Goal: Task Accomplishment & Management: Complete application form

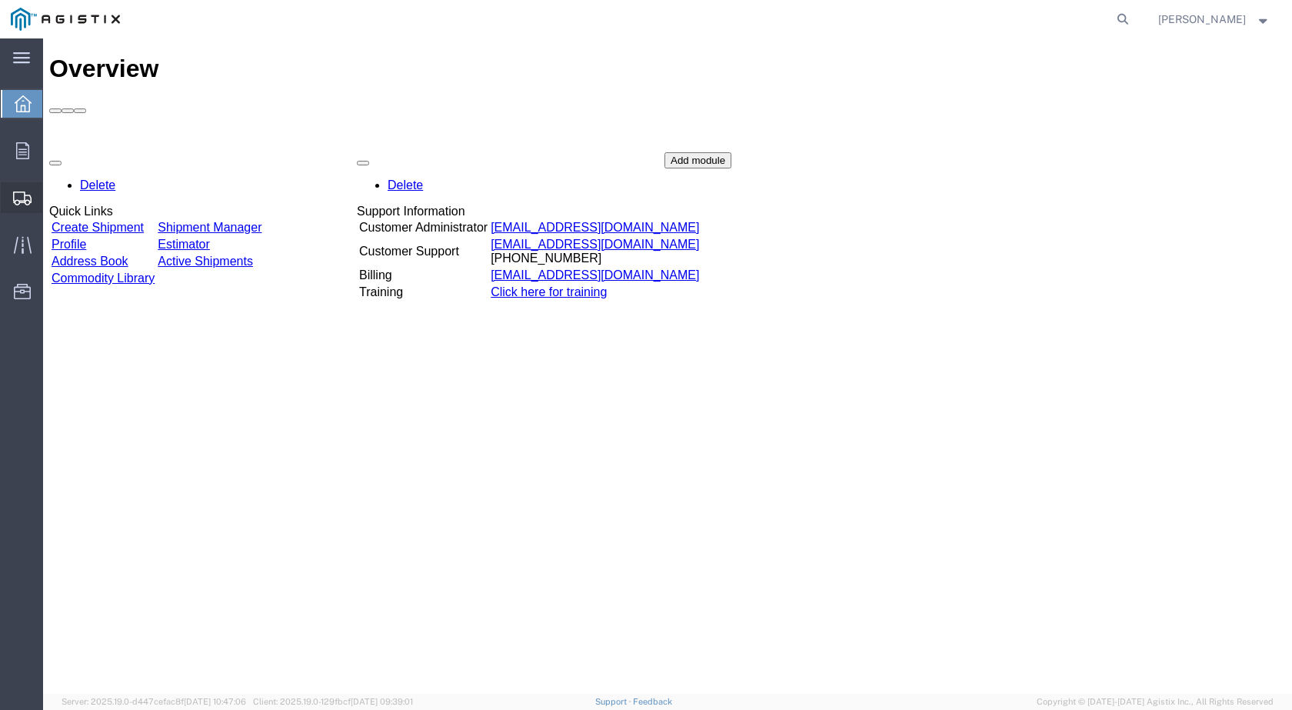
click at [0, 0] on span "Create Shipment" at bounding box center [0, 0] width 0 height 0
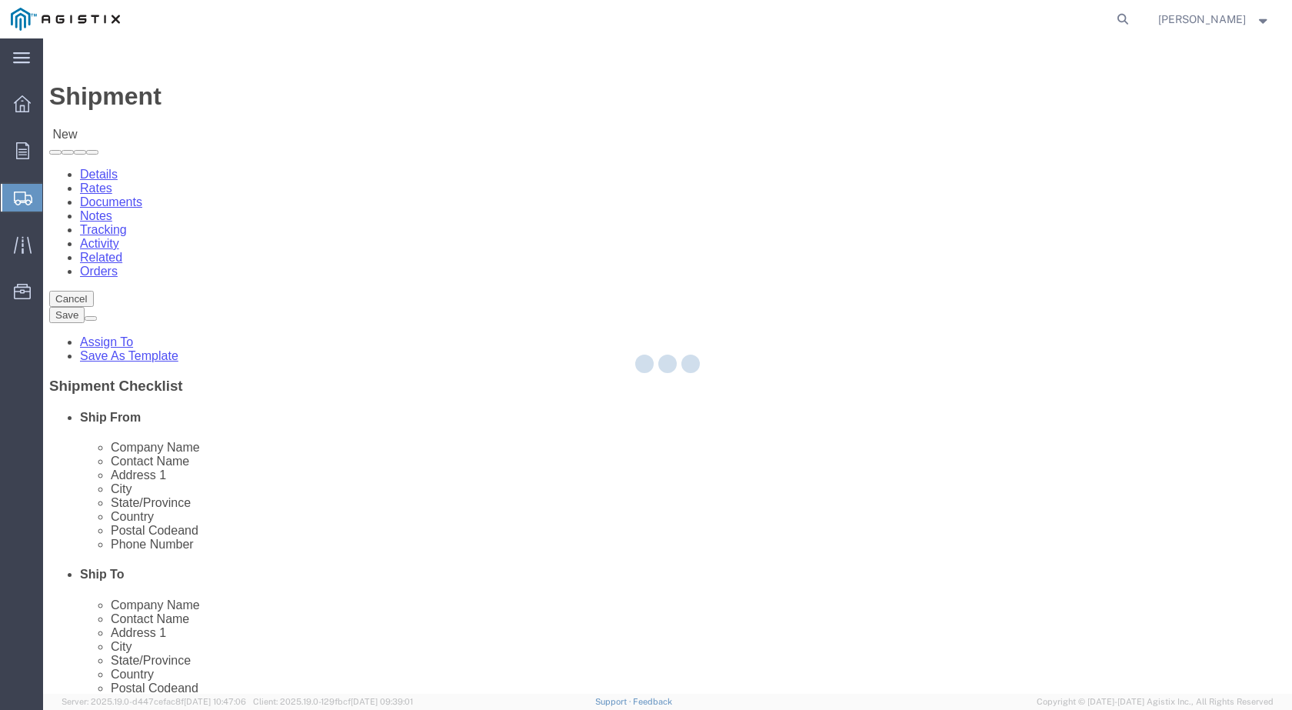
select select
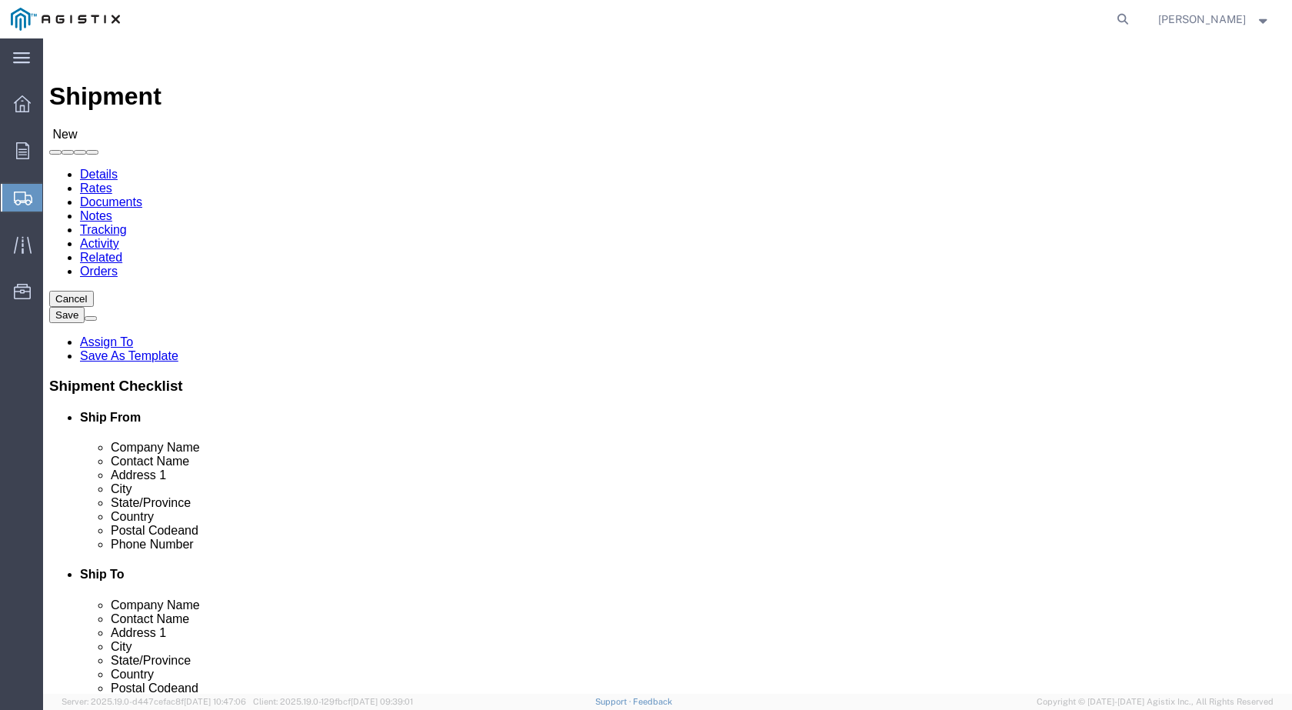
click select "Select Industrial Specialty Products Inc PG&E"
select select "9596"
click select "Select Industrial Specialty Products Inc PG&E"
select select
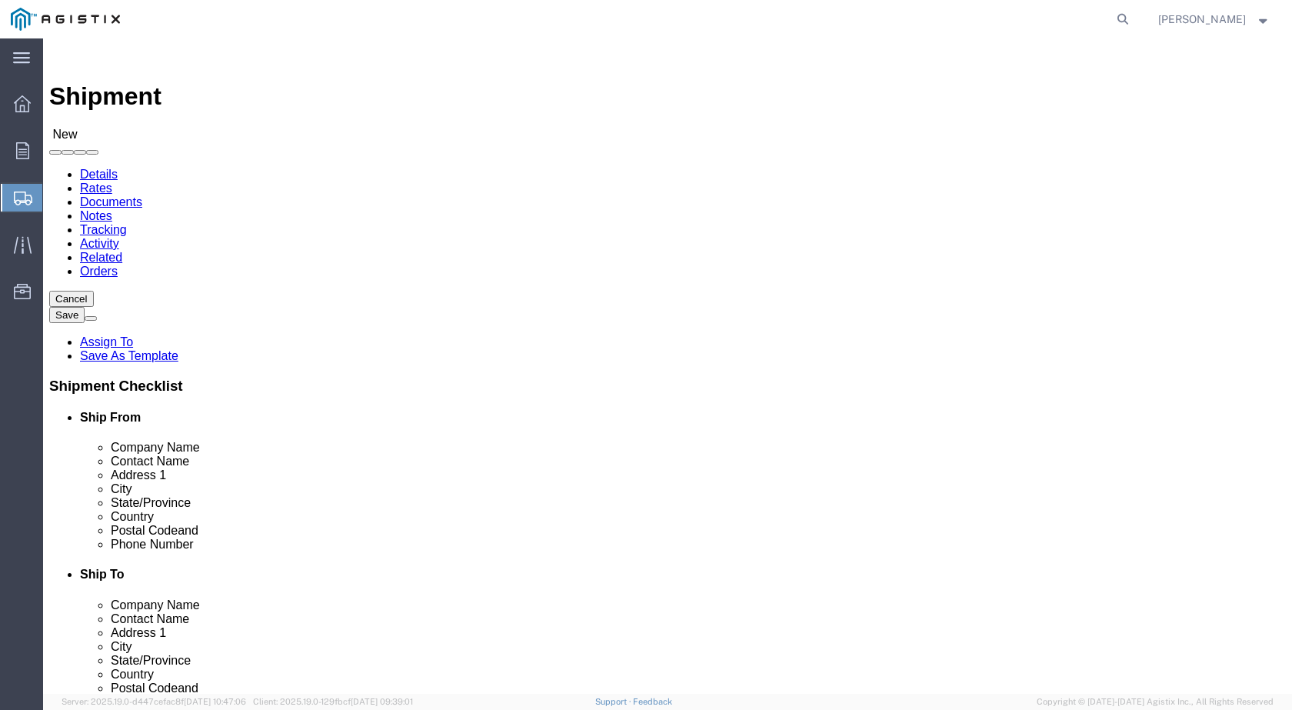
click select "Select All Others [GEOGRAPHIC_DATA] [GEOGRAPHIC_DATA] [GEOGRAPHIC_DATA] [GEOGRA…"
select select "23082"
click select "Select All Others [GEOGRAPHIC_DATA] [GEOGRAPHIC_DATA] [GEOGRAPHIC_DATA] [GEOGRA…"
click input "text"
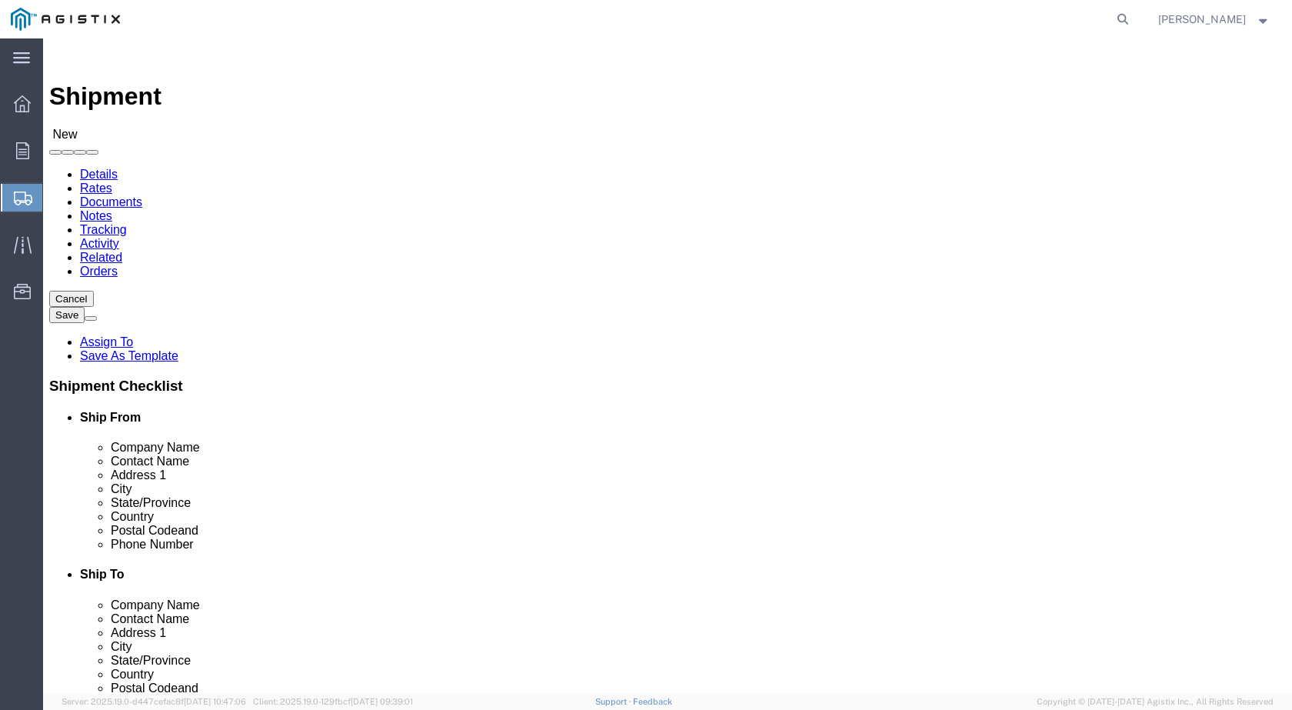
paste input "GPT – Pikotek"
click input "GPT – Pikotek"
type input "GPT– Pikotek"
click input "text"
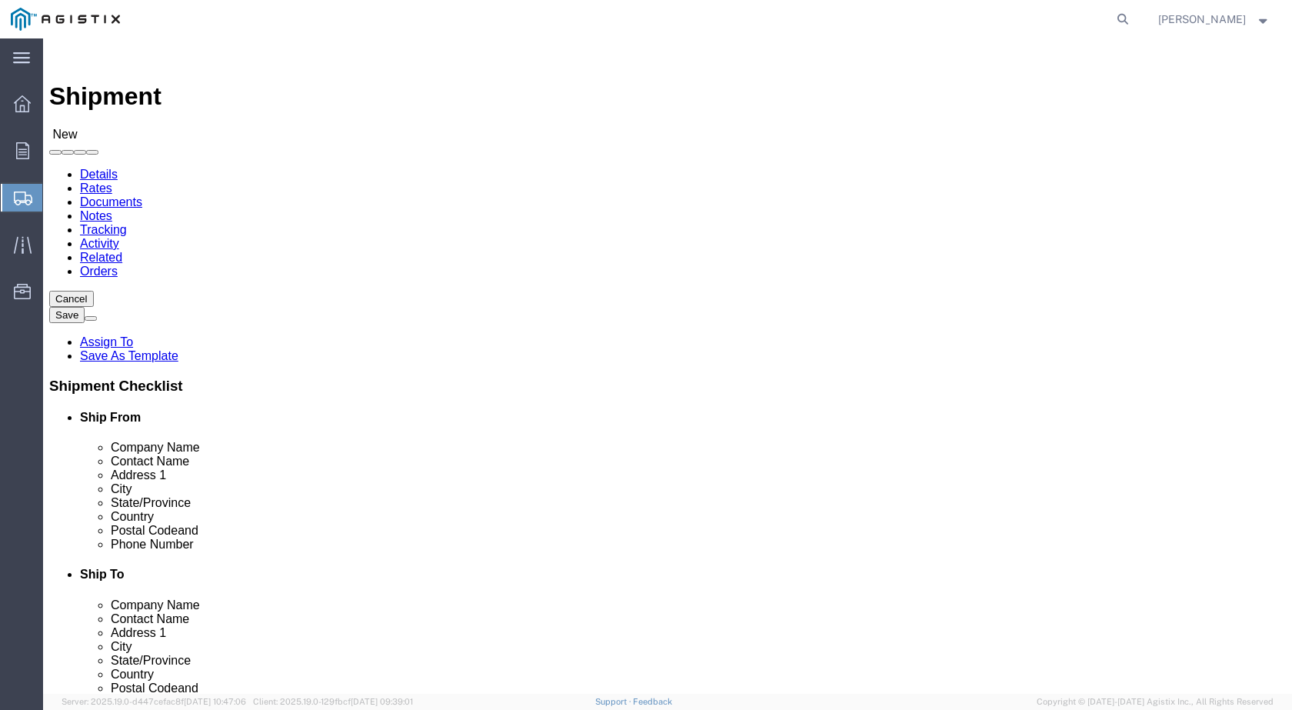
paste input "[PERSON_NAME]"
type input "[PERSON_NAME]"
click input "text"
paste input "[STREET_ADDRESS]"
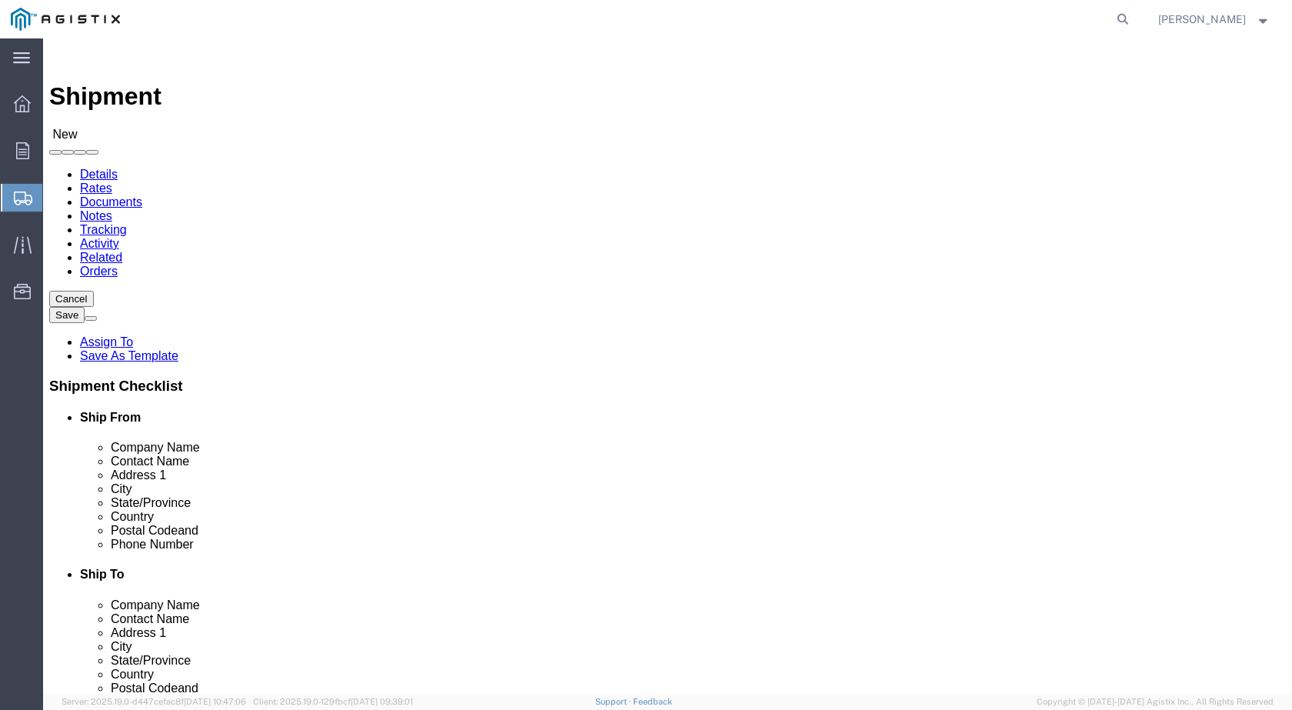
type input "[STREET_ADDRESS]"
click input "text"
paste input "[GEOGRAPHIC_DATA]"
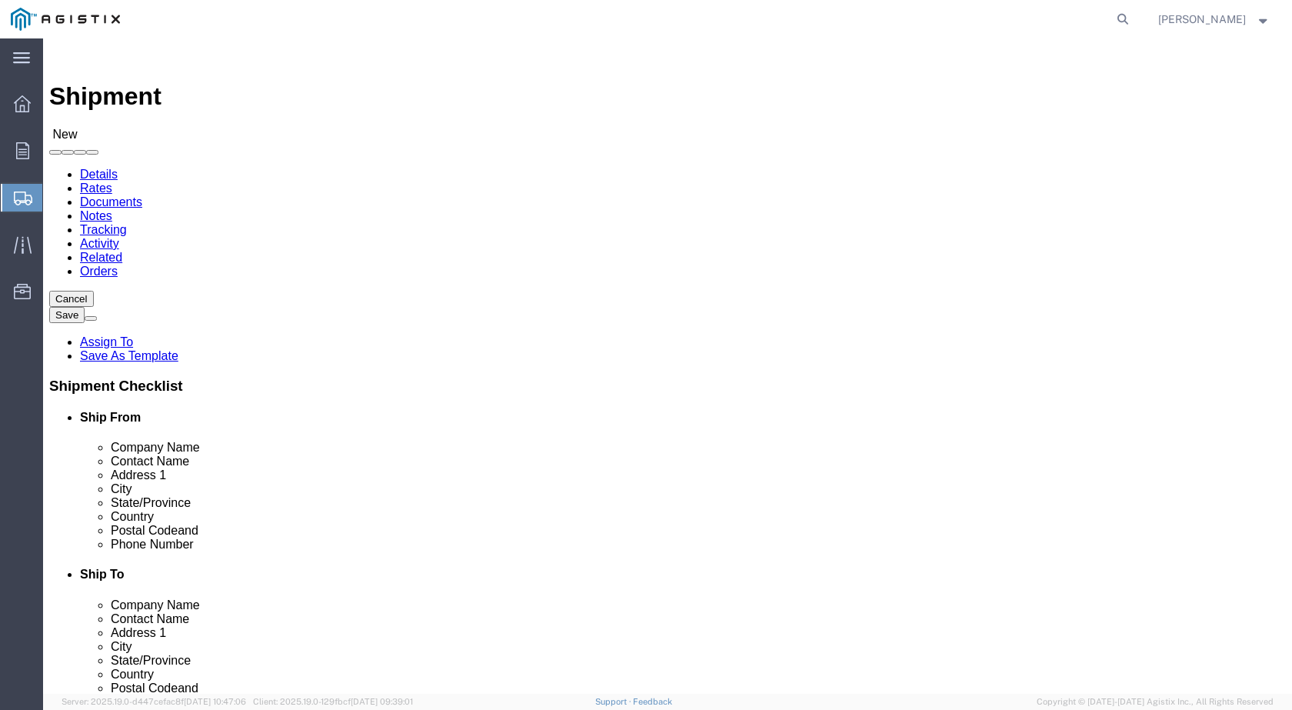
type input "[GEOGRAPHIC_DATA]"
click input "text"
paste input "80033"
type input "80033"
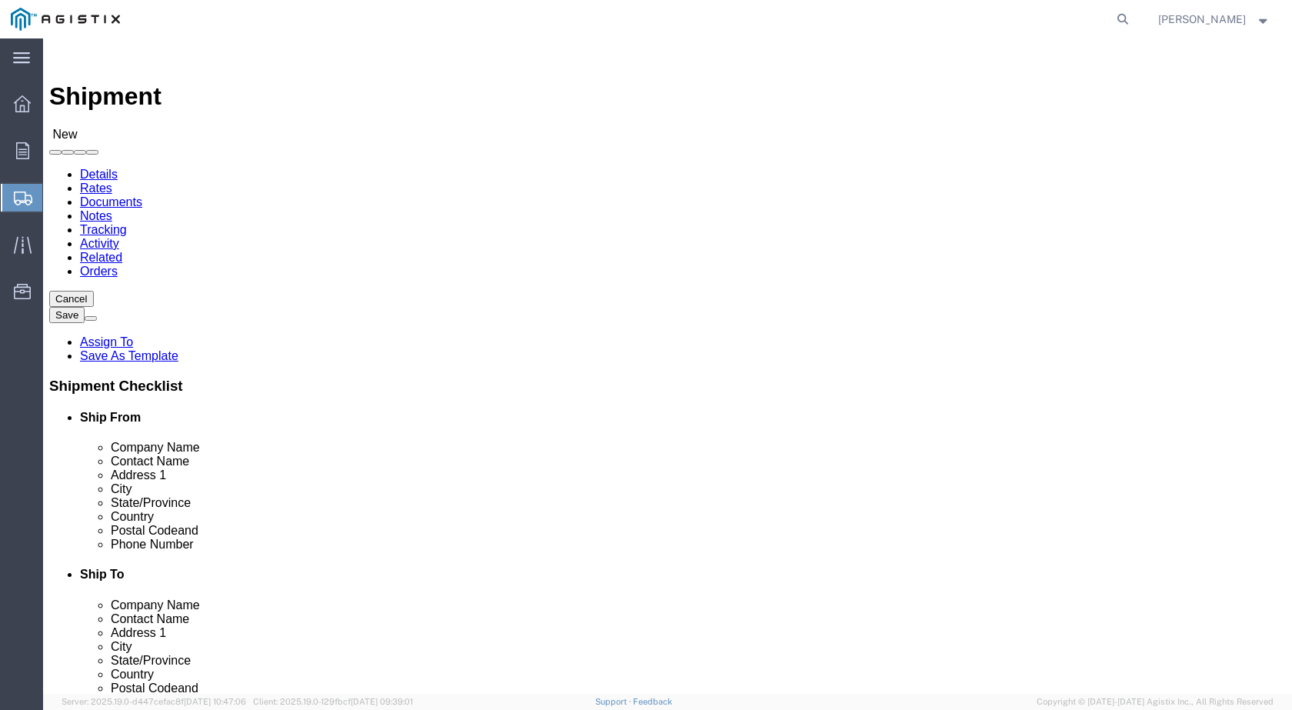
click input "text"
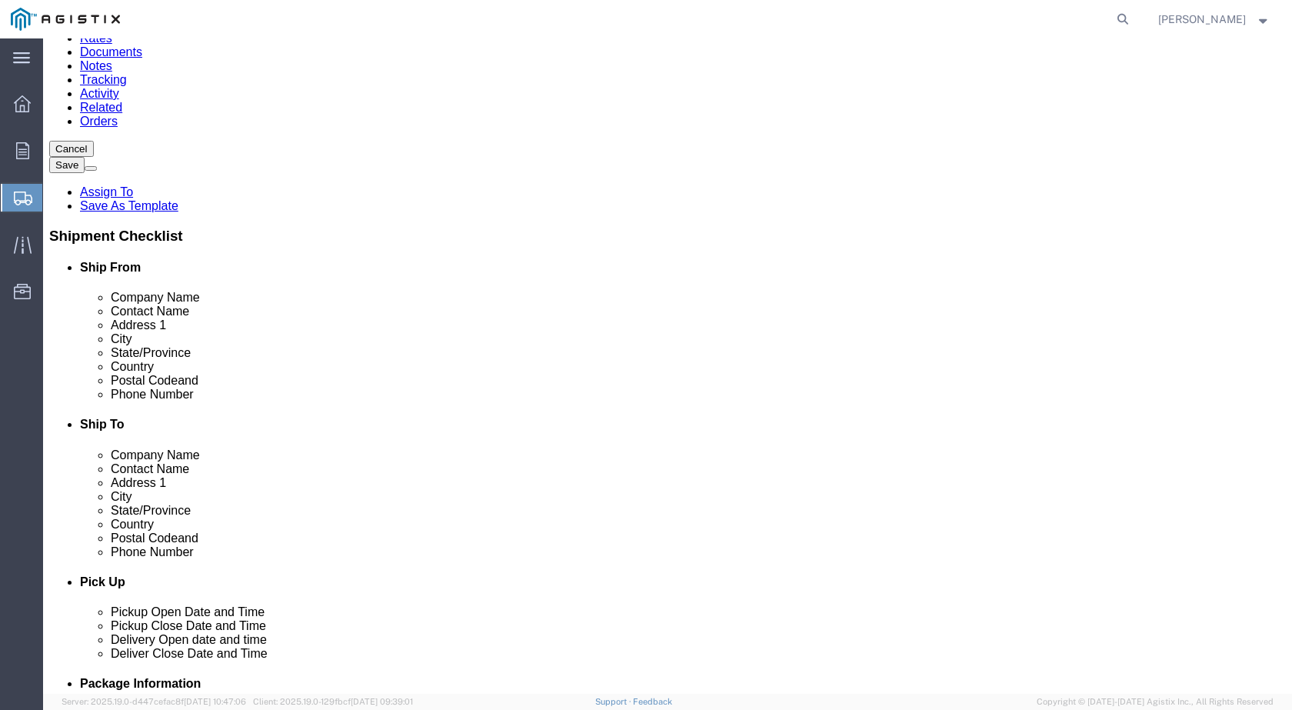
scroll to position [179, 0]
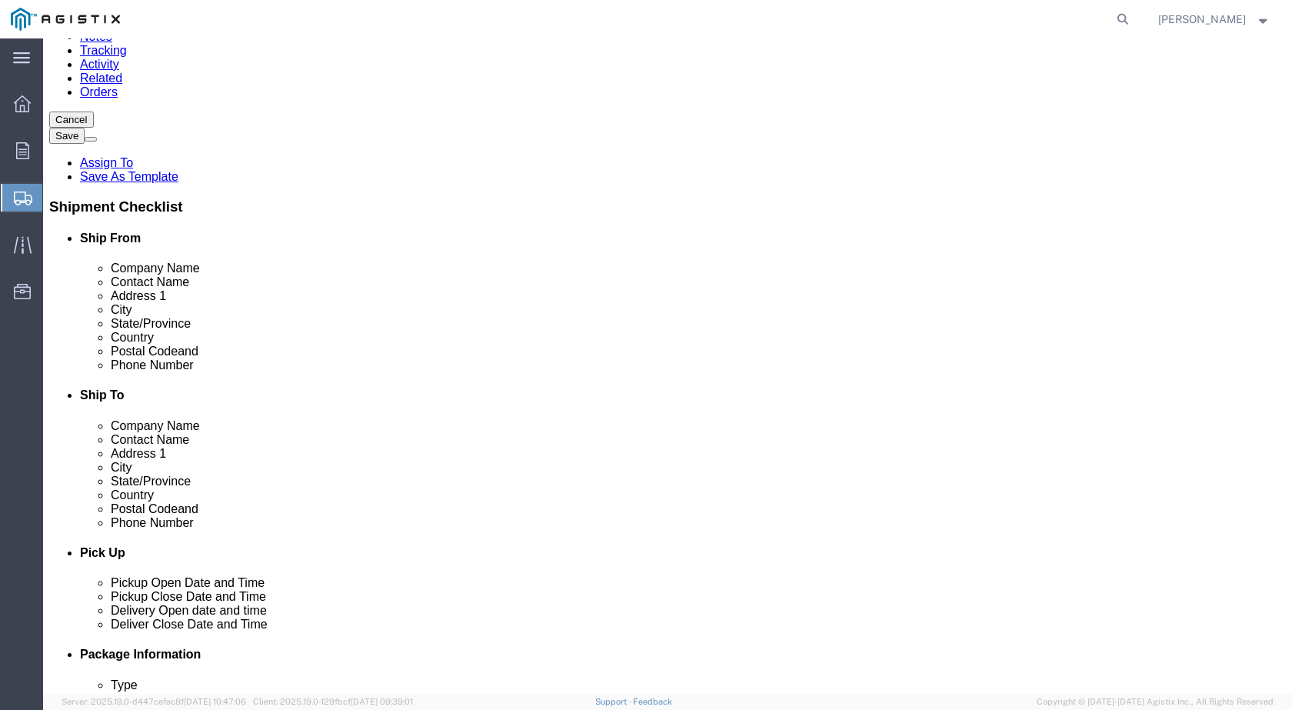
type input "[GEOGRAPHIC_DATA]"
click input "text"
paste input "[PHONE_NUMBER]"
type input "[PHONE_NUMBER]"
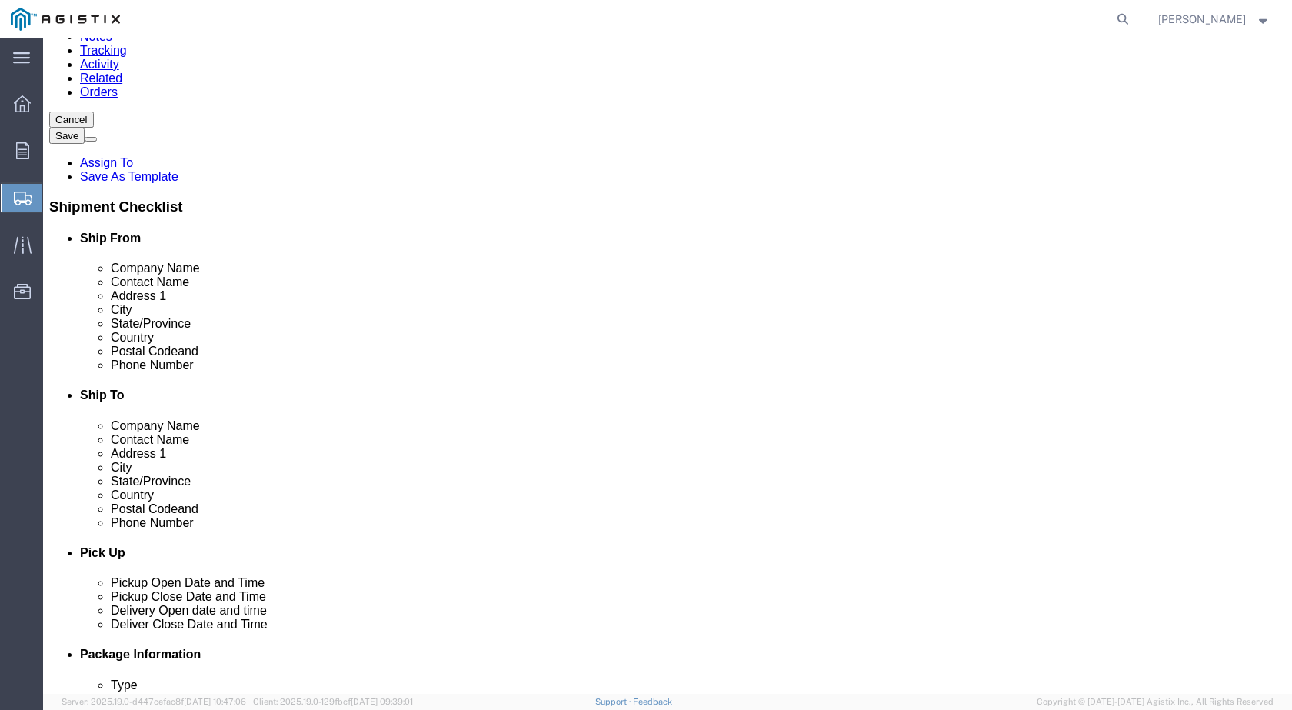
click input "text"
type input "O"
type input "[EMAIL_ADDRESS][DOMAIN_NAME]"
click input "checkbox"
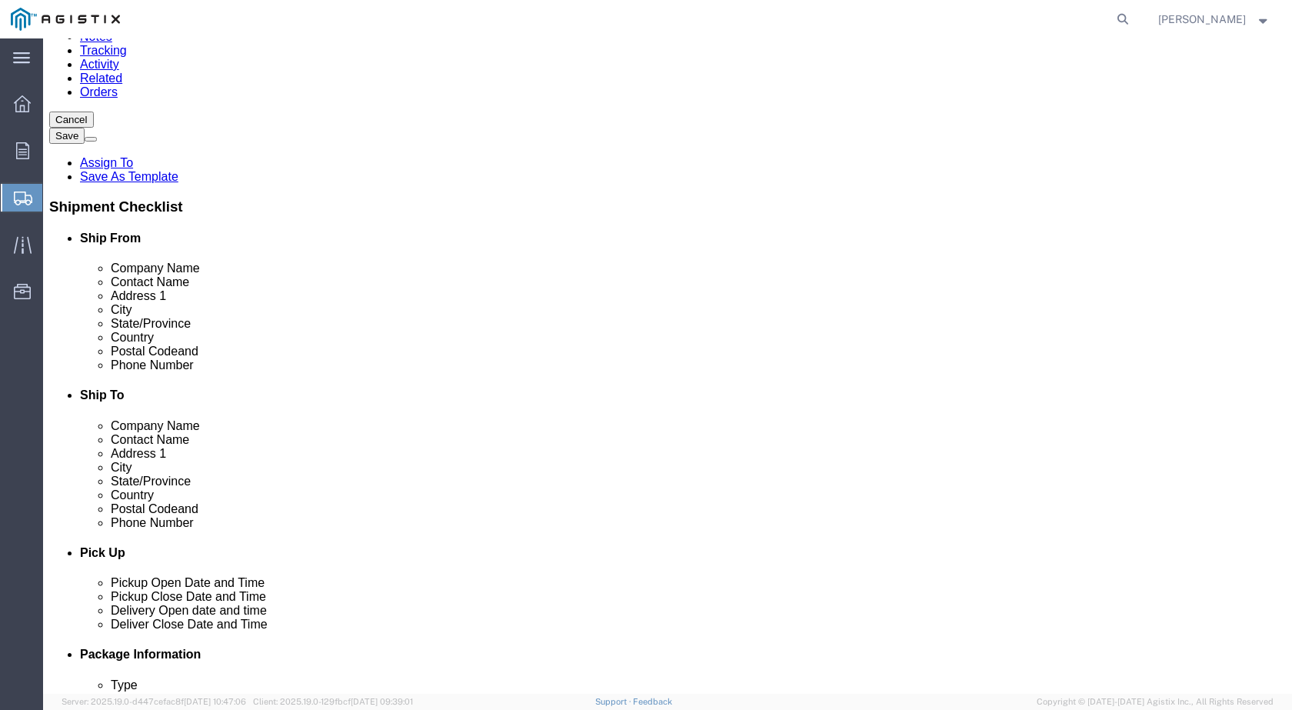
checkbox input "true"
click input "text"
type input "sa"
click p "- PACIFIC GAS & ELECTRIC COMPANY - (RECIEVING) [STREET_ADDRESS]"
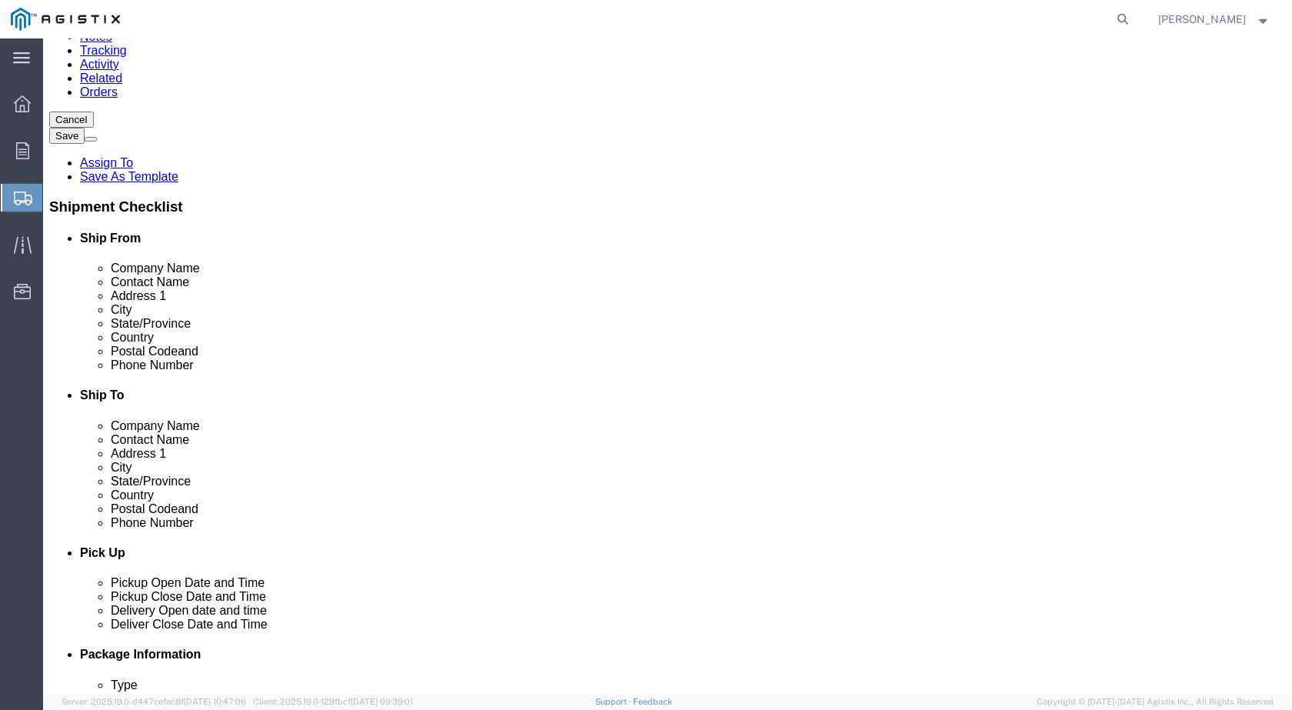
select select "CA"
type input "SAN [PERSON_NAME] OBISPO"
click input "text"
type input "RECEIVING"
click div "Shipment Information Package Information Special Services Loading Routing"
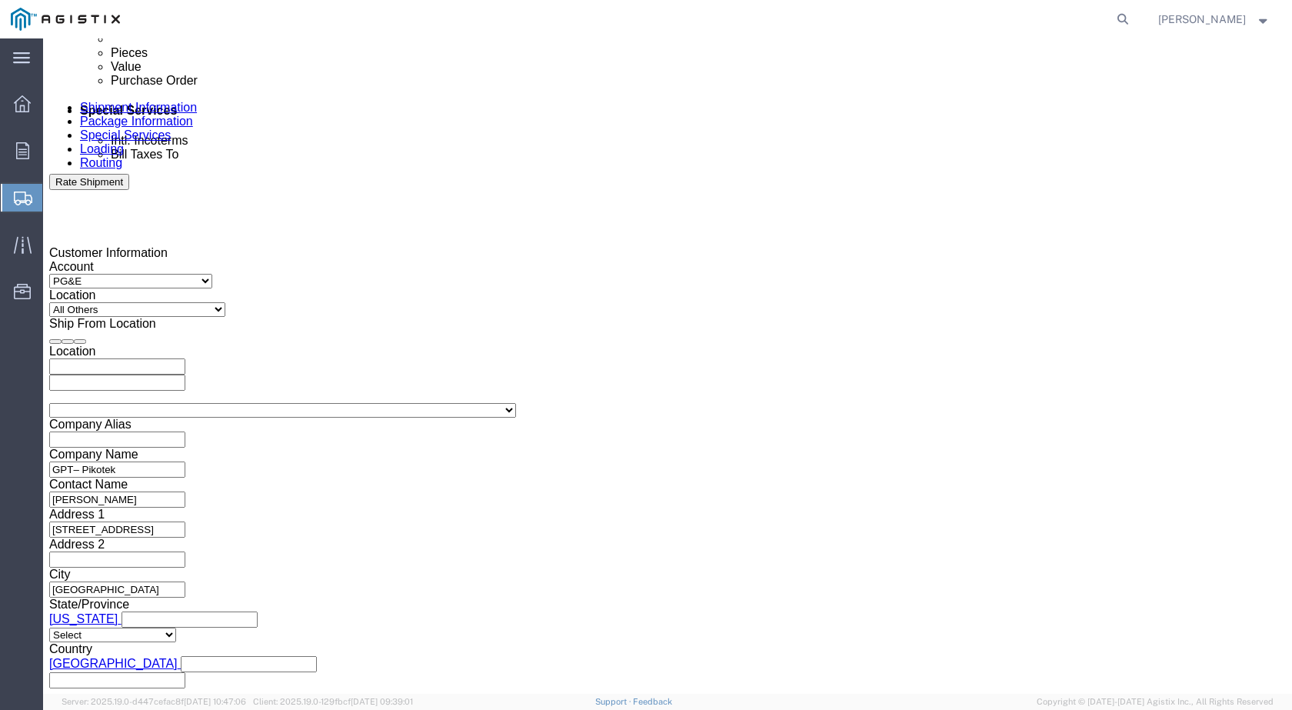
scroll to position [897, 0]
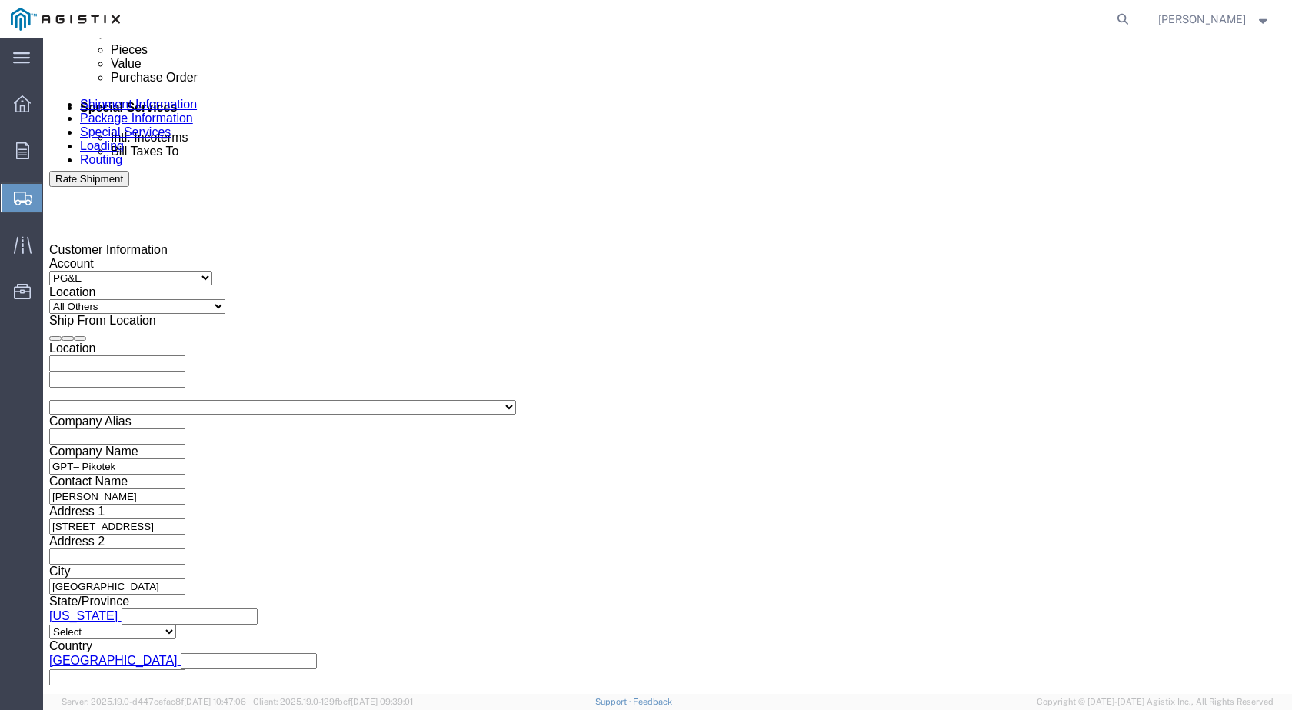
click div "[DATE] 12:00 PM"
click input "12:00 PM"
type input "7:00 AM"
click button "Apply"
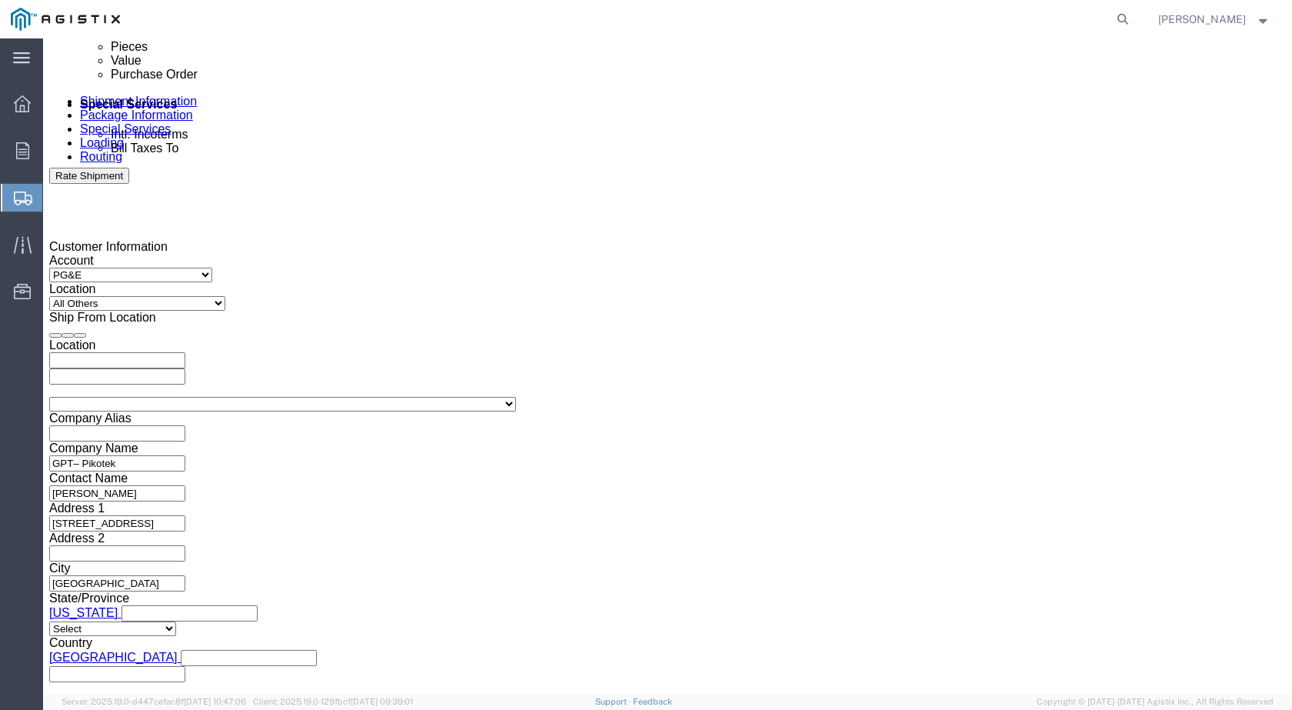
click div "[DATE] 8:00 AM"
click input "8:00 AM"
type input "3:30 PM"
click button "Apply"
click div
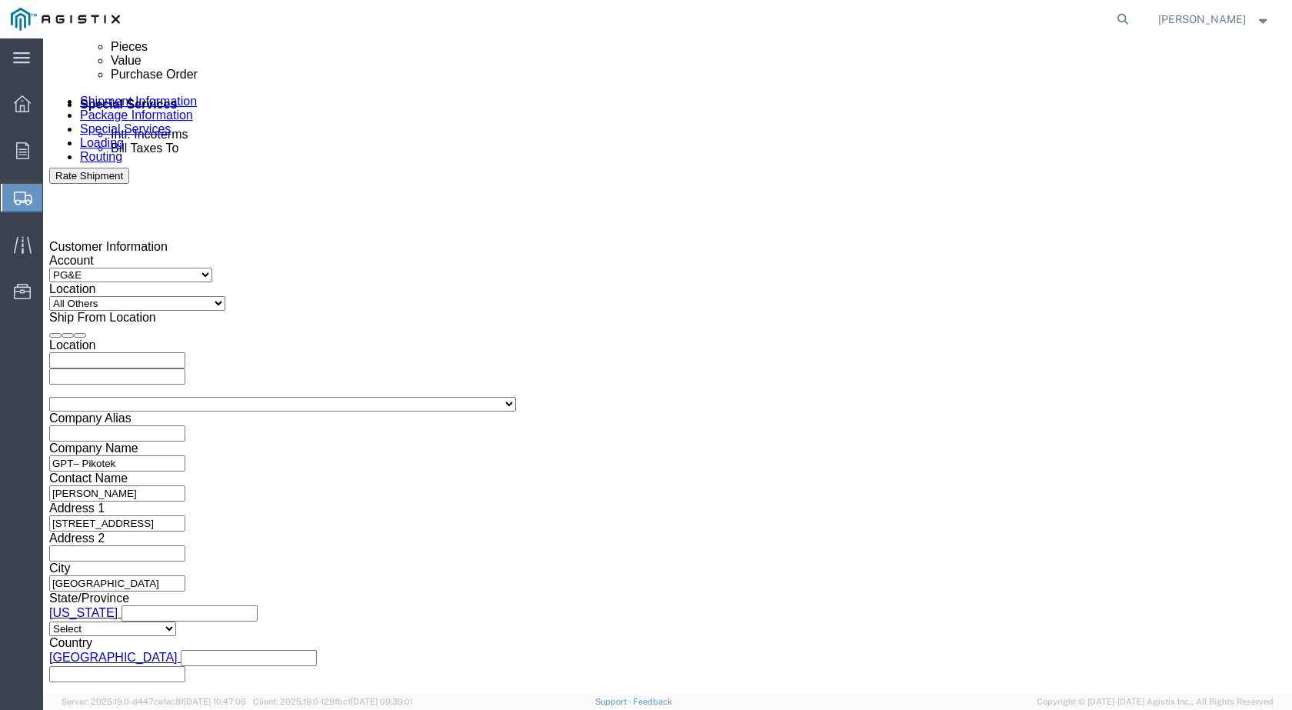
click input "4:30 PM"
type input "8:00AM"
click button "Apply"
click div
click input "9:00 AM"
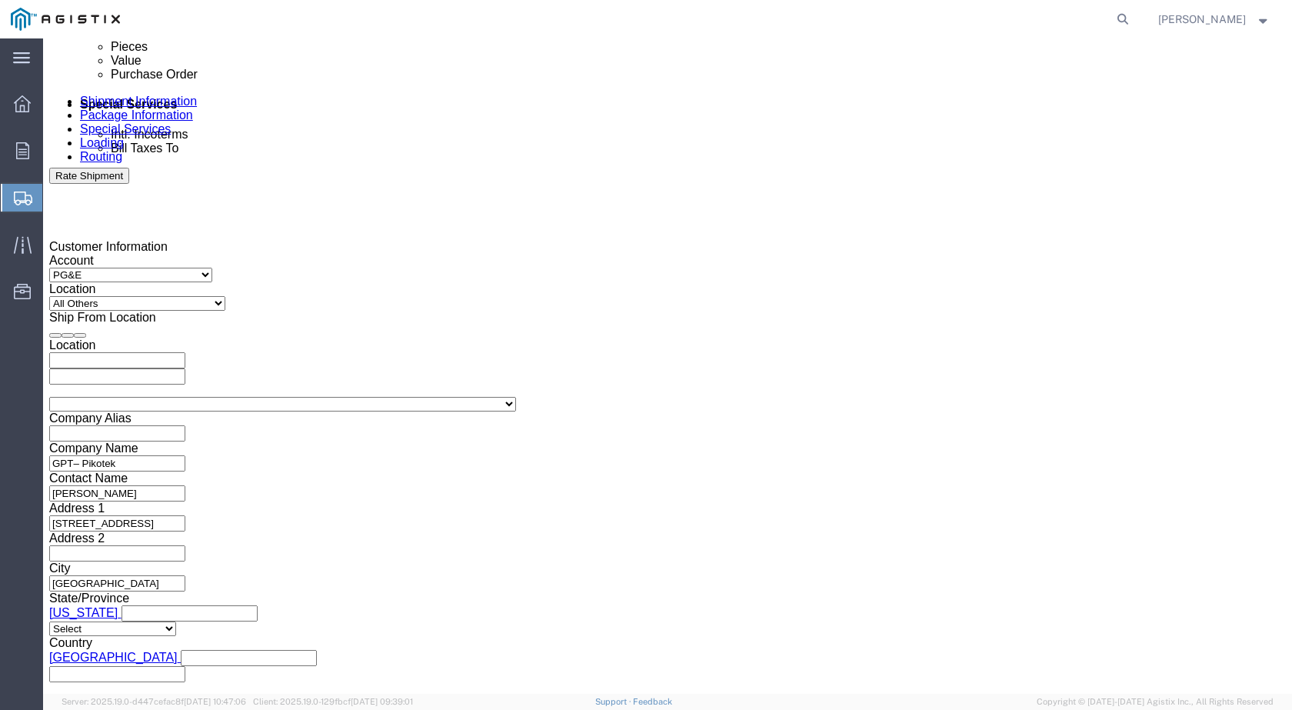
type input "2:00 PM"
click button "Apply"
click input "text"
paste input "3501418087"
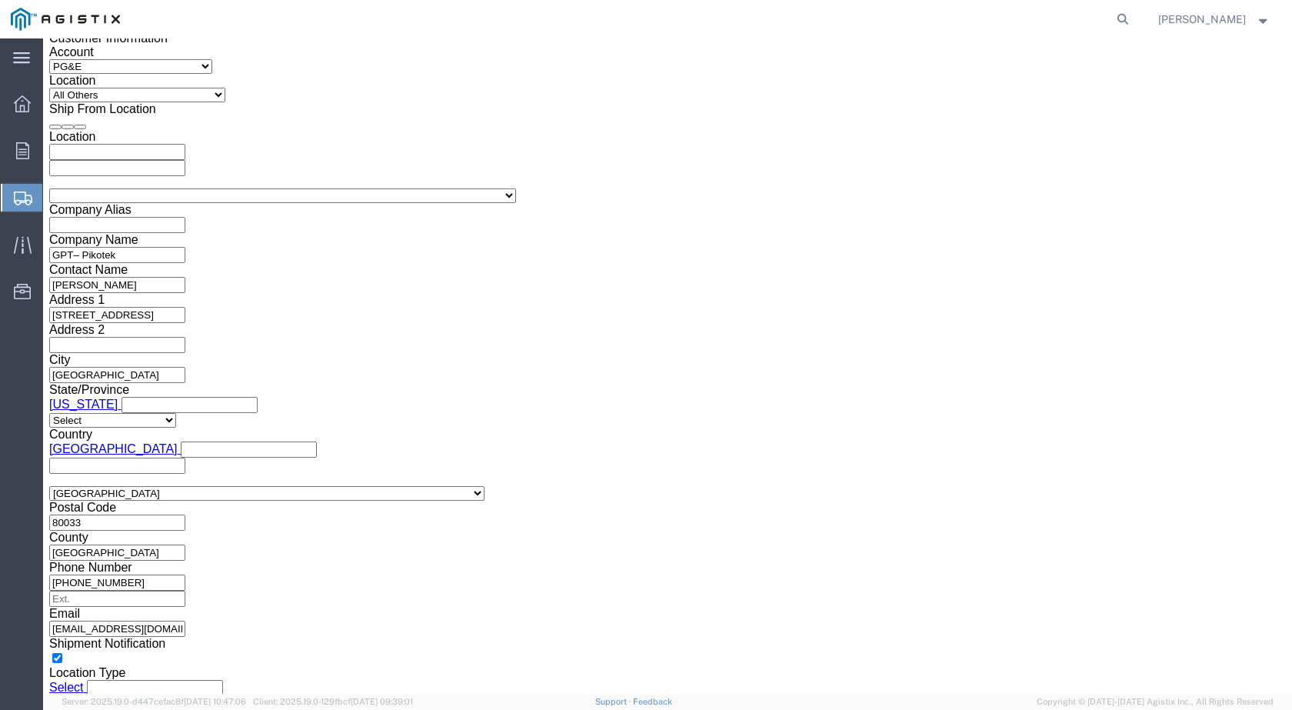
scroll to position [1119, 0]
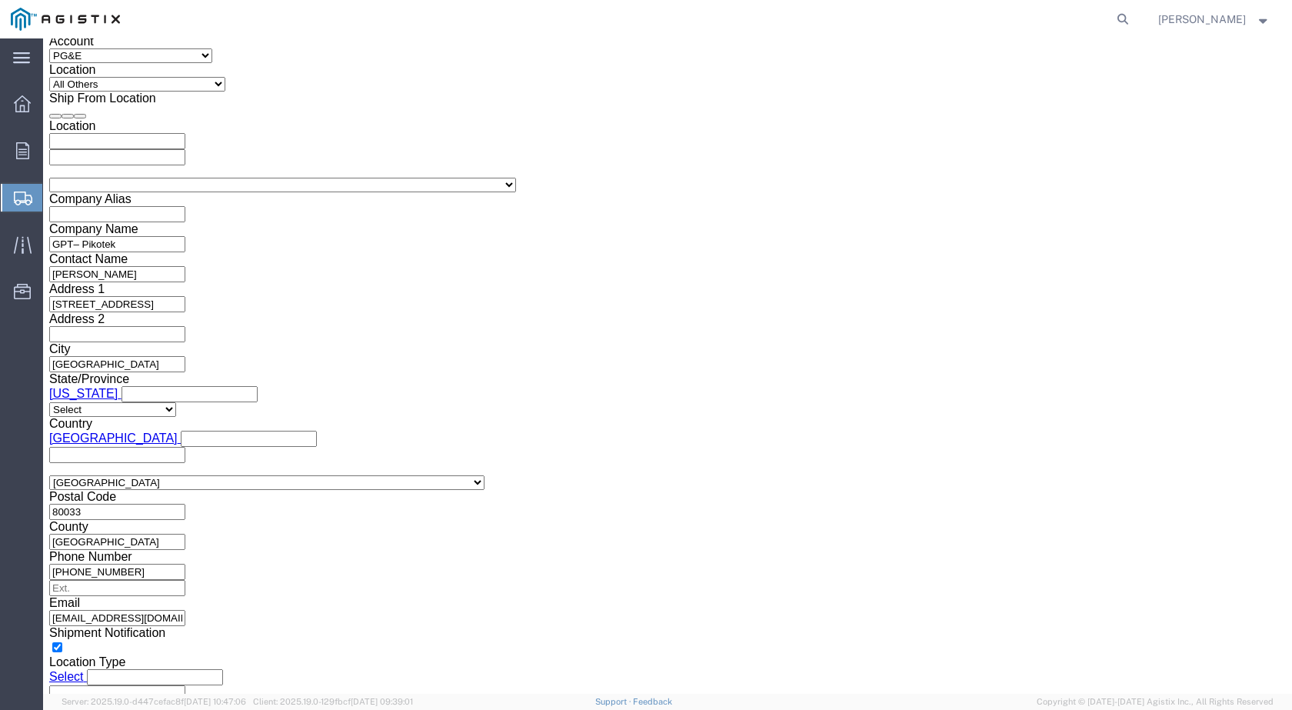
type input "3501418087"
click div "Previous Continue"
click button "Continue"
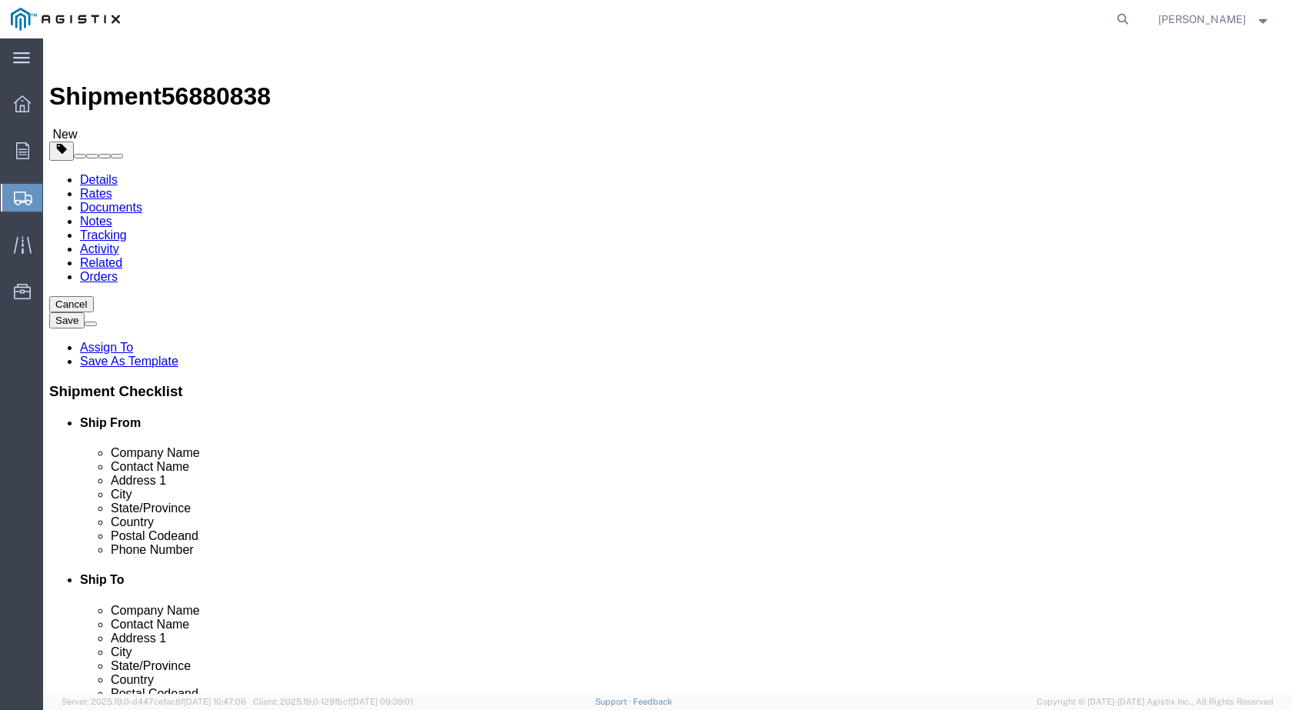
click select "Select Bulk Bundle(s) Cardboard Box(es) Carton(s) Crate(s) Drum(s) (Fiberboard)…"
select select "PSNS"
click select "Select Bulk Bundle(s) Cardboard Box(es) Carton(s) Crate(s) Drum(s) (Fiberboard)…"
click input "text"
click input "1"
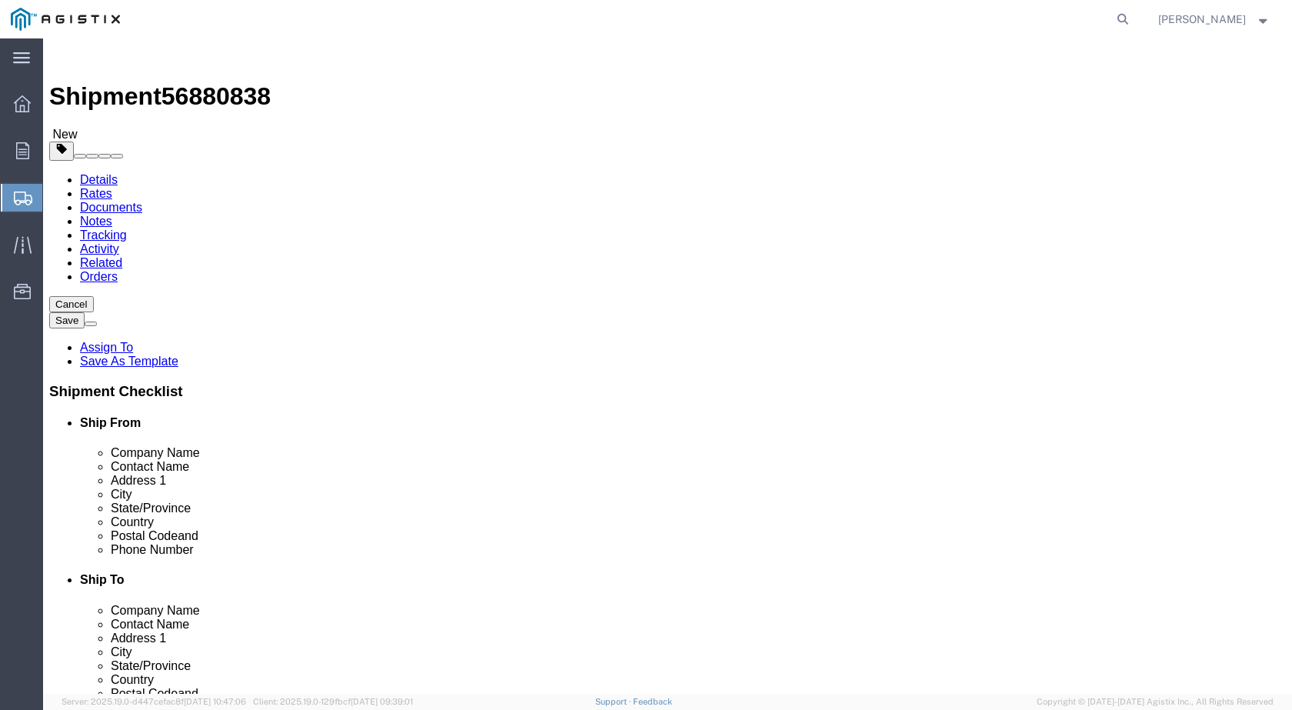
drag, startPoint x: 201, startPoint y: 340, endPoint x: 104, endPoint y: 338, distance: 97.6
click div "Number 1"
click input "text"
type input "31"
click input "text"
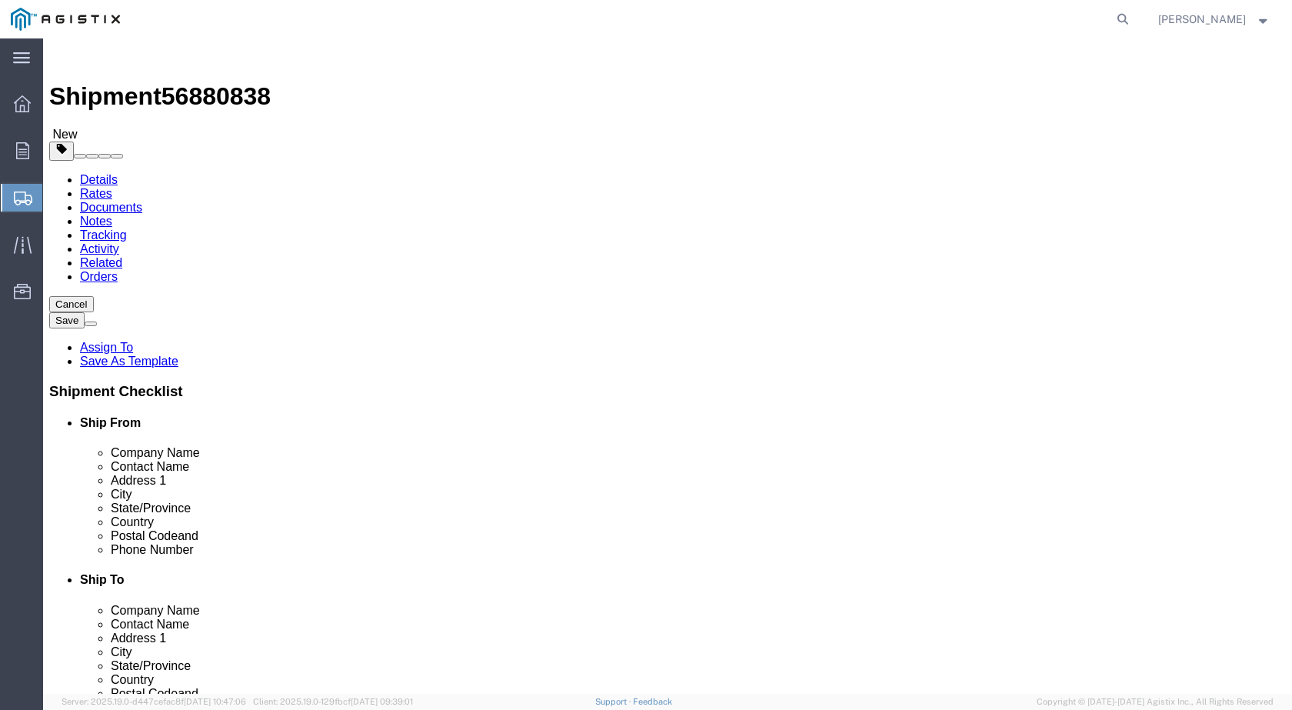
type input "31"
click input "text"
type input "56"
click input "0.00"
drag, startPoint x: 210, startPoint y: 391, endPoint x: 95, endPoint y: 401, distance: 115.7
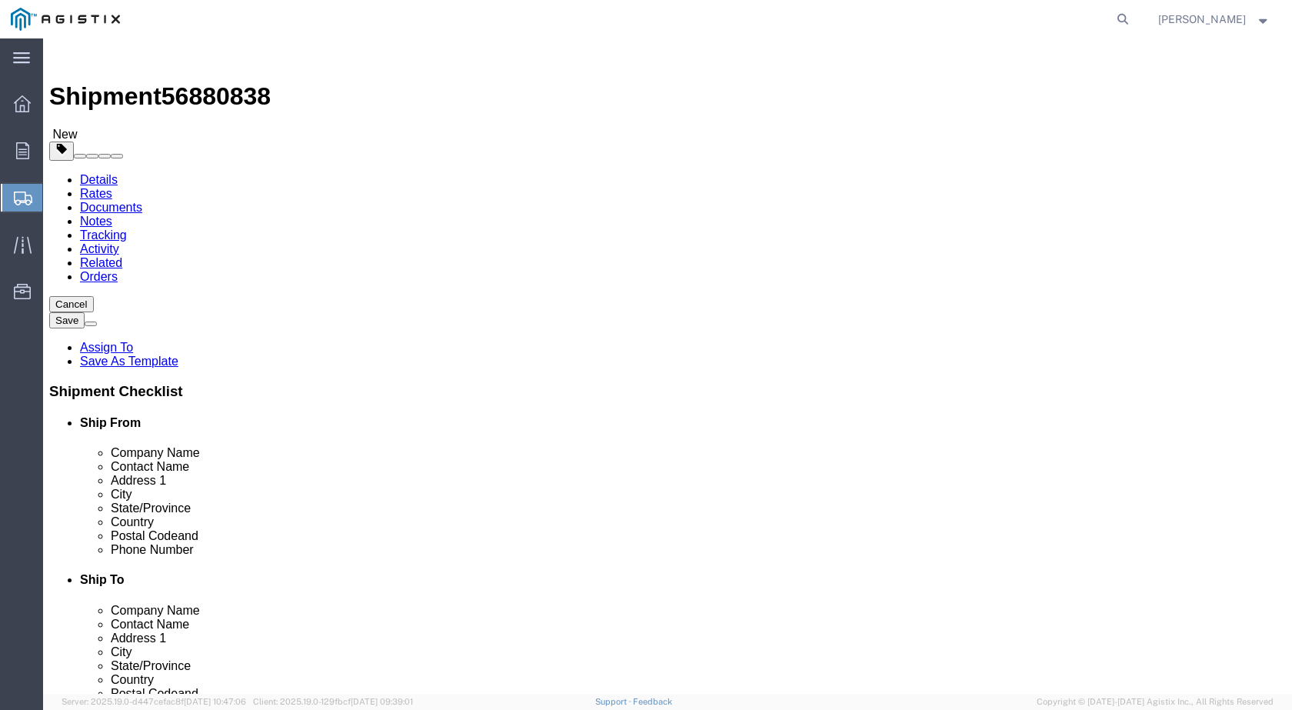
click div "Weight 0.00 Select kgs lbs Ship. t°"
type input "255"
click div "1 x Pallet(s) Standard (Not Stackable) Package Type Select Bulk Bundle(s) Cardb…"
click link "Add Content"
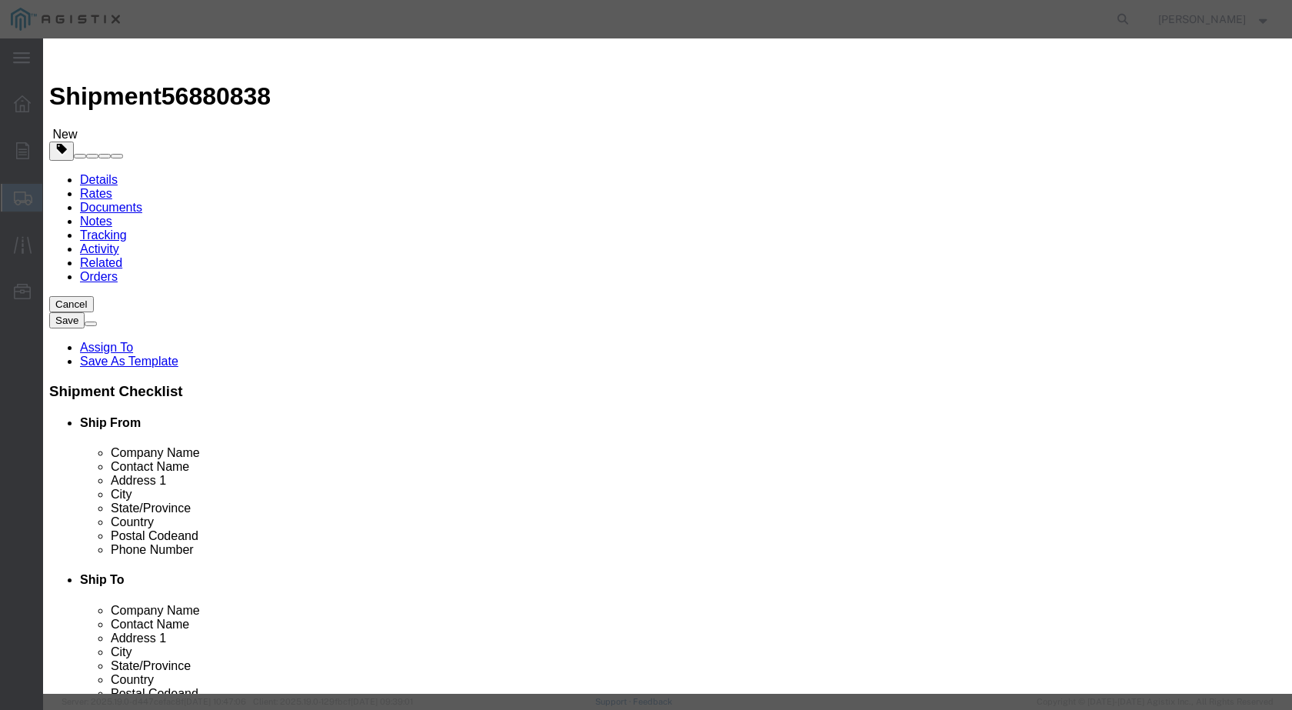
click input "text"
click button "Commodity library"
click select "Search by Class Commodity Quantity Commodity Value Commodity Value Country Desc…"
select select "sku"
click select "Search by Class Commodity Quantity Commodity Value Commodity Value Country Desc…"
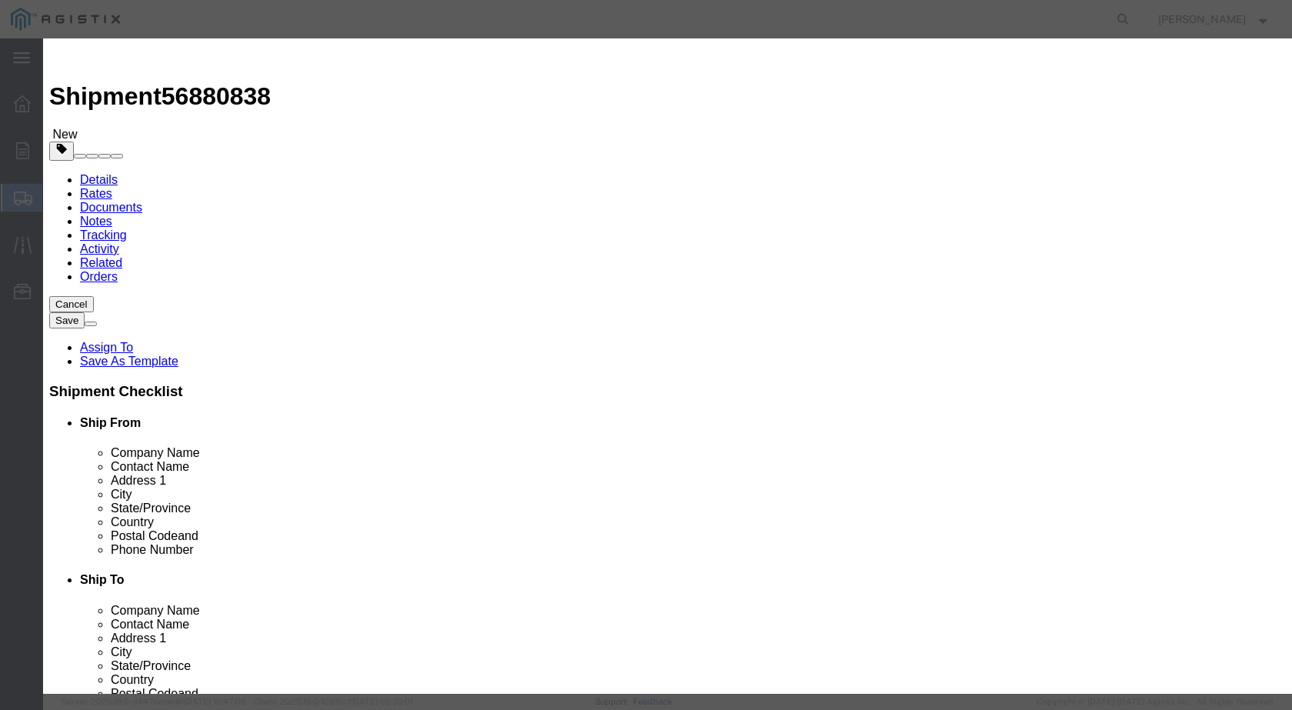
click input "text"
paste input "810009"
type input "810009"
click icon "button"
click button "Select"
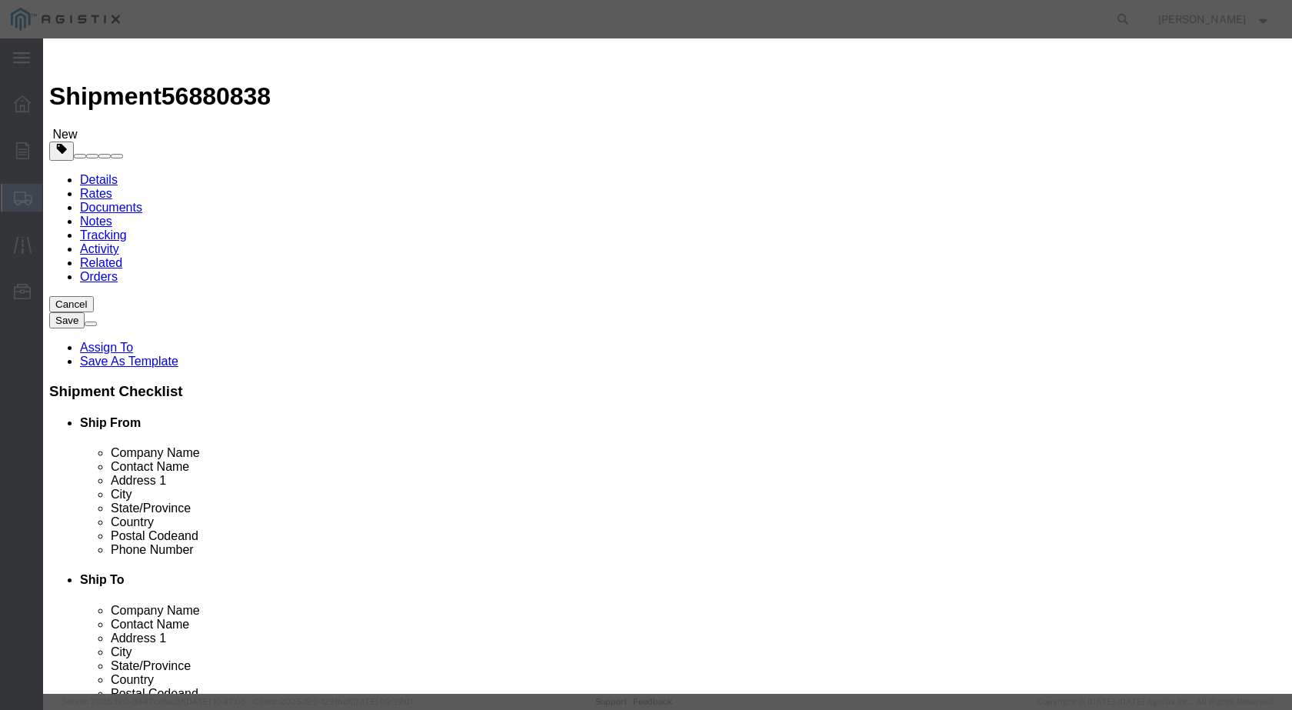
select select
checkbox input "false"
type input "INSULATION KIT 24" DIELECTRIC 150#"
type input "D810009"
click input "text"
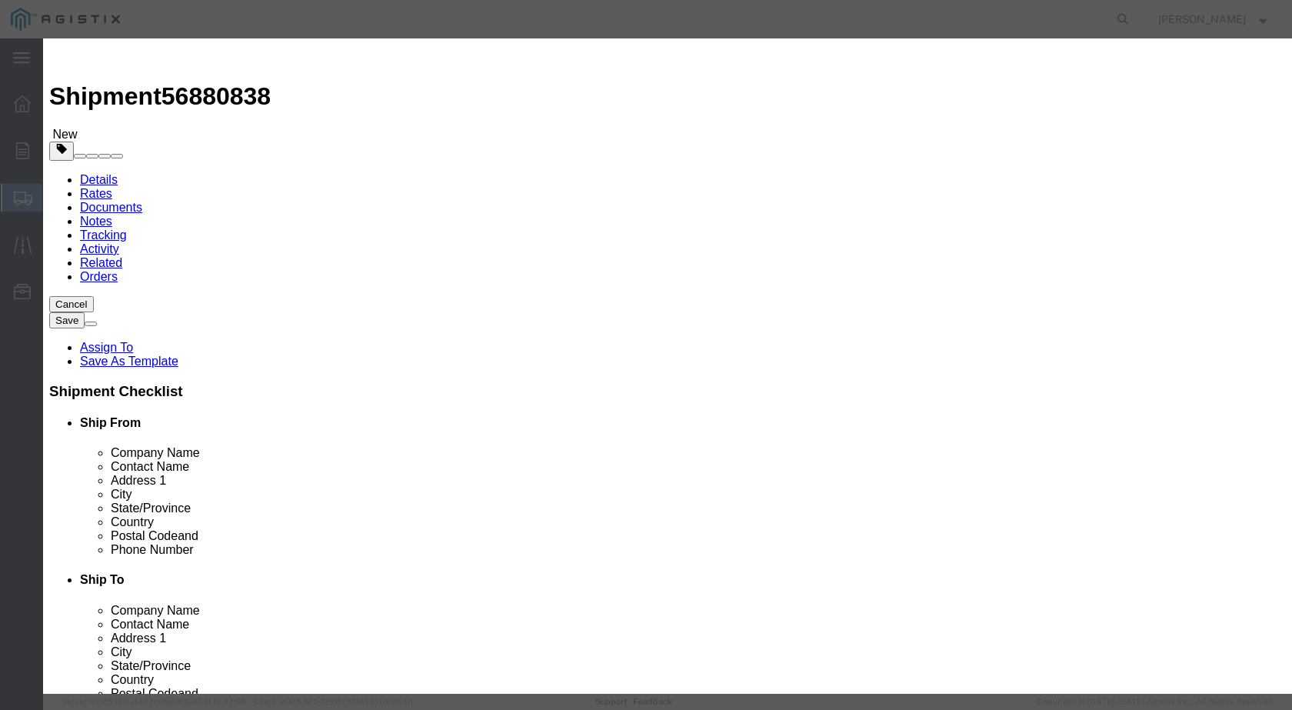
type input "12"
click select "Select Bag Barrels 100Board Feet Bottle Box Blister Pack Carats Can Capsule Car…"
select select "EA"
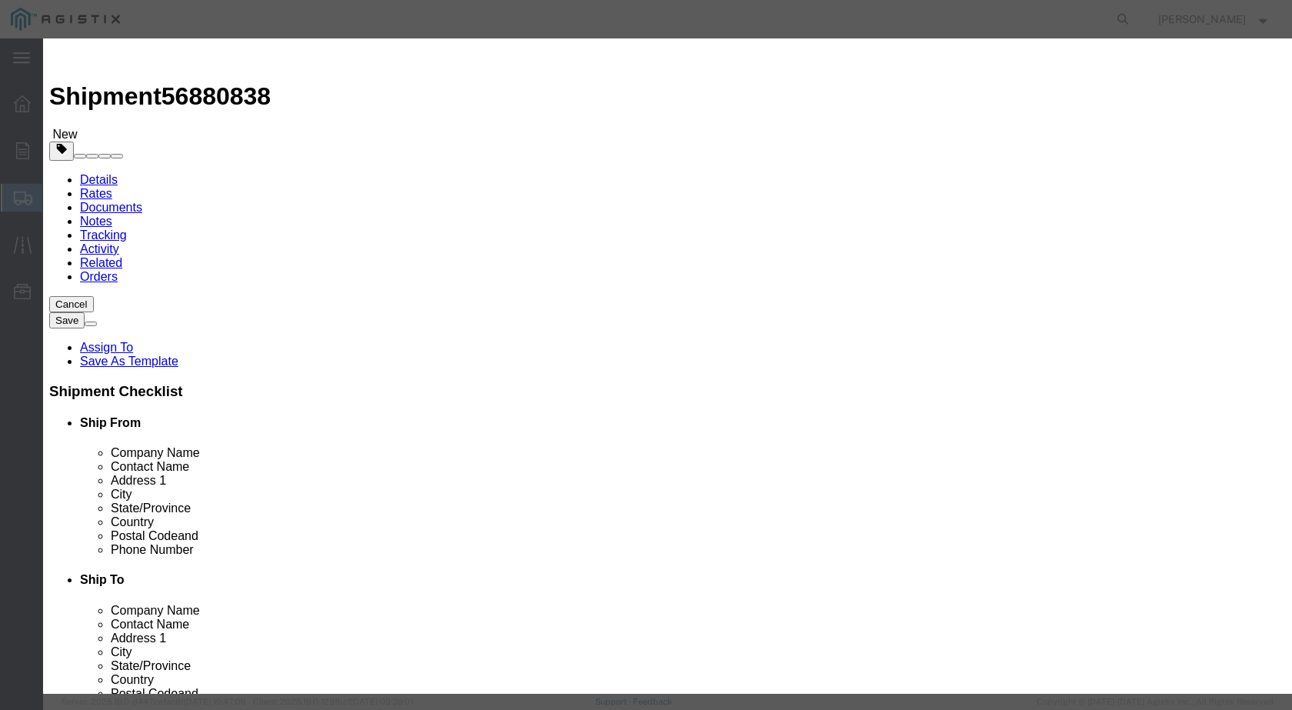
click select "Select Bag Barrels 100Board Feet Bottle Box Blister Pack Carats Can Capsule Car…"
click select "Select 50 55 60 65 70 85 92.5 100 125 175 250 300 400"
select select "100"
click select "Select 50 55 60 65 70 85 92.5 100 125 175 250 300 400"
click input "text"
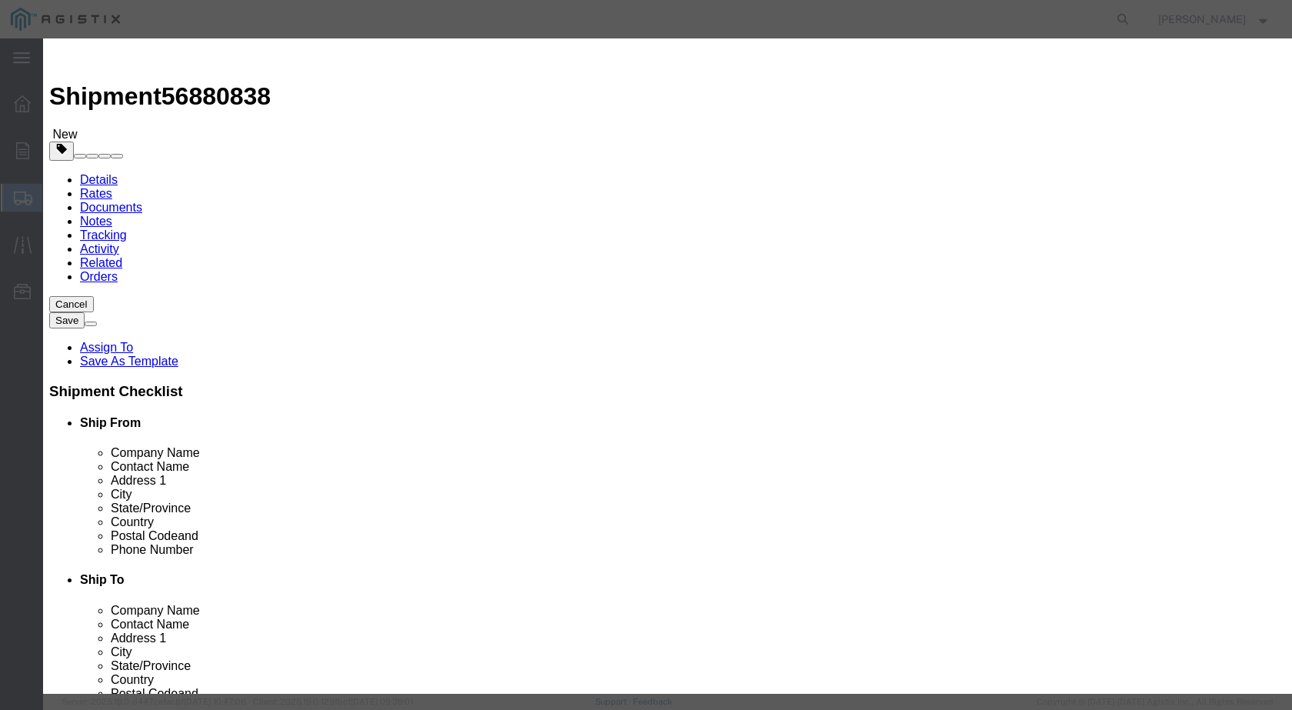
type input "19,095.84"
click textarea
drag, startPoint x: 360, startPoint y: 364, endPoint x: 431, endPoint y: 371, distance: 71.8
click textarea "12"
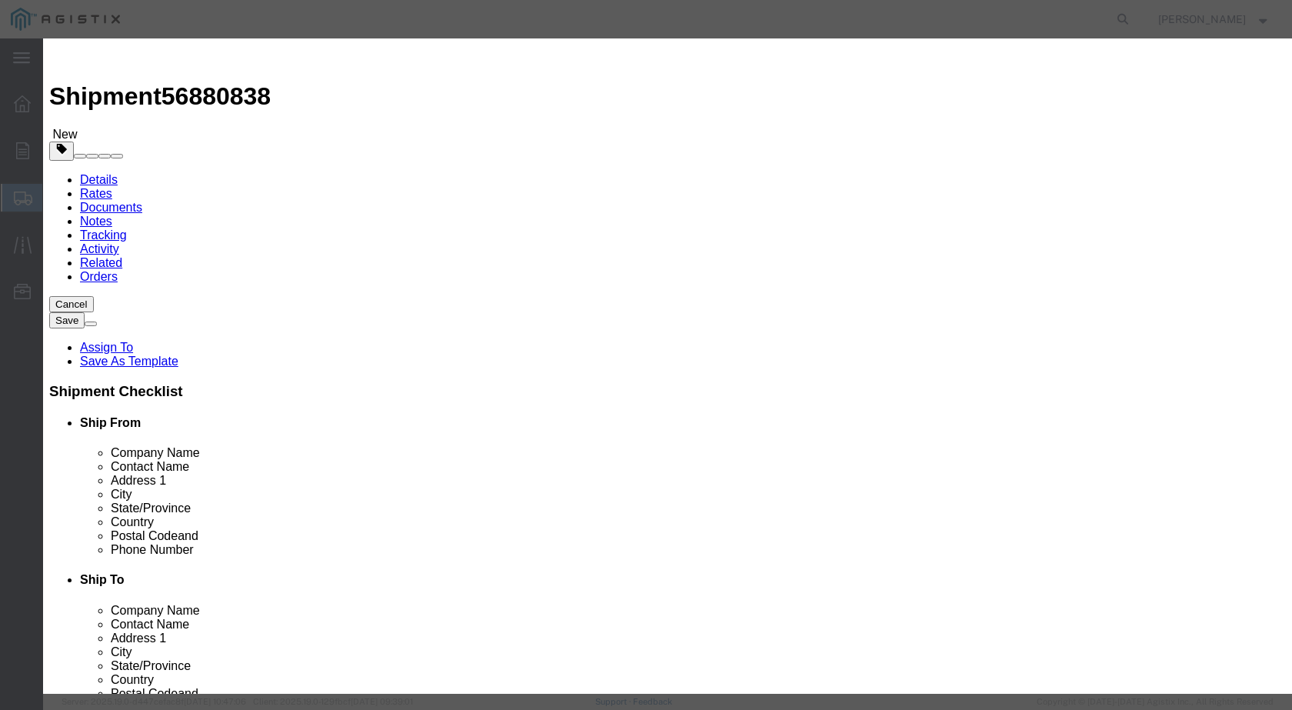
click textarea "12"
type textarea "1"
type textarea "q"
type textarea "QTY. 12 KITS"
click select "Select Account Type Activity ID Airline Appointment Number ASN Batch Number Bil…"
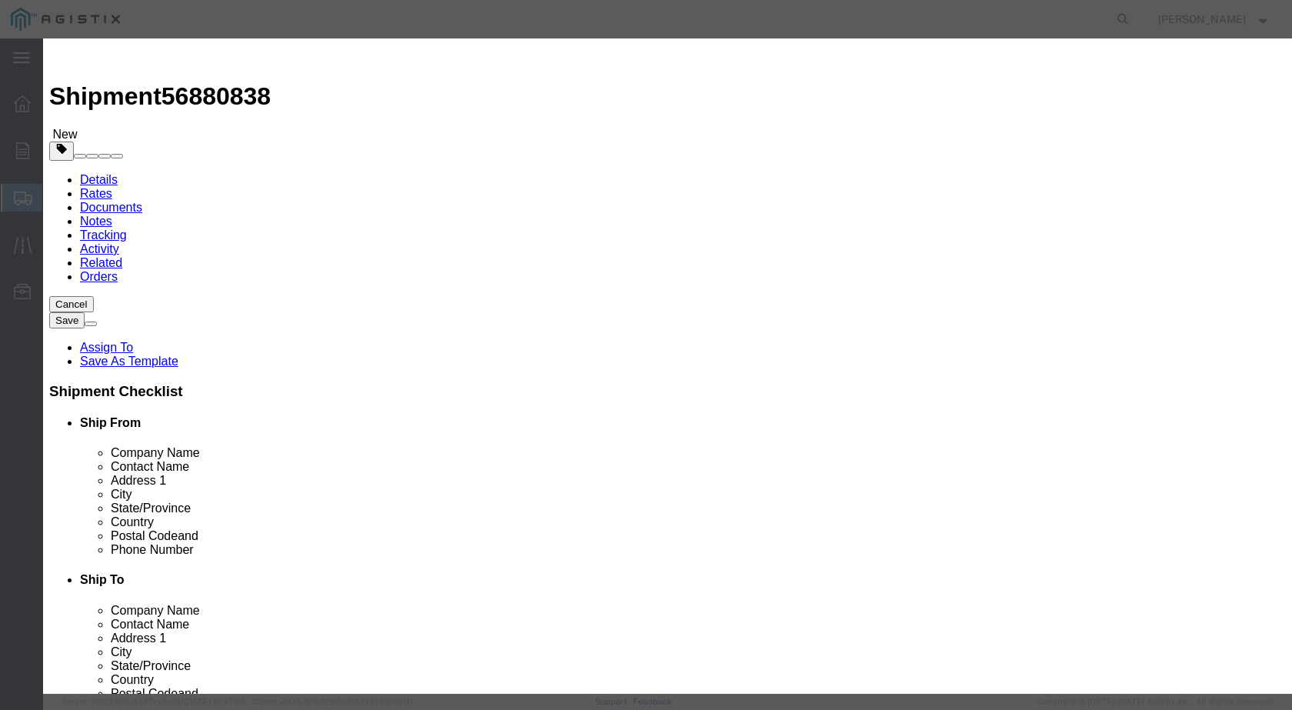
select select "PURCHORD"
click select "Select Account Type Activity ID Airline Appointment Number ASN Batch Number Bil…"
click input "text"
paste input "3501418087"
type input "3501418087"
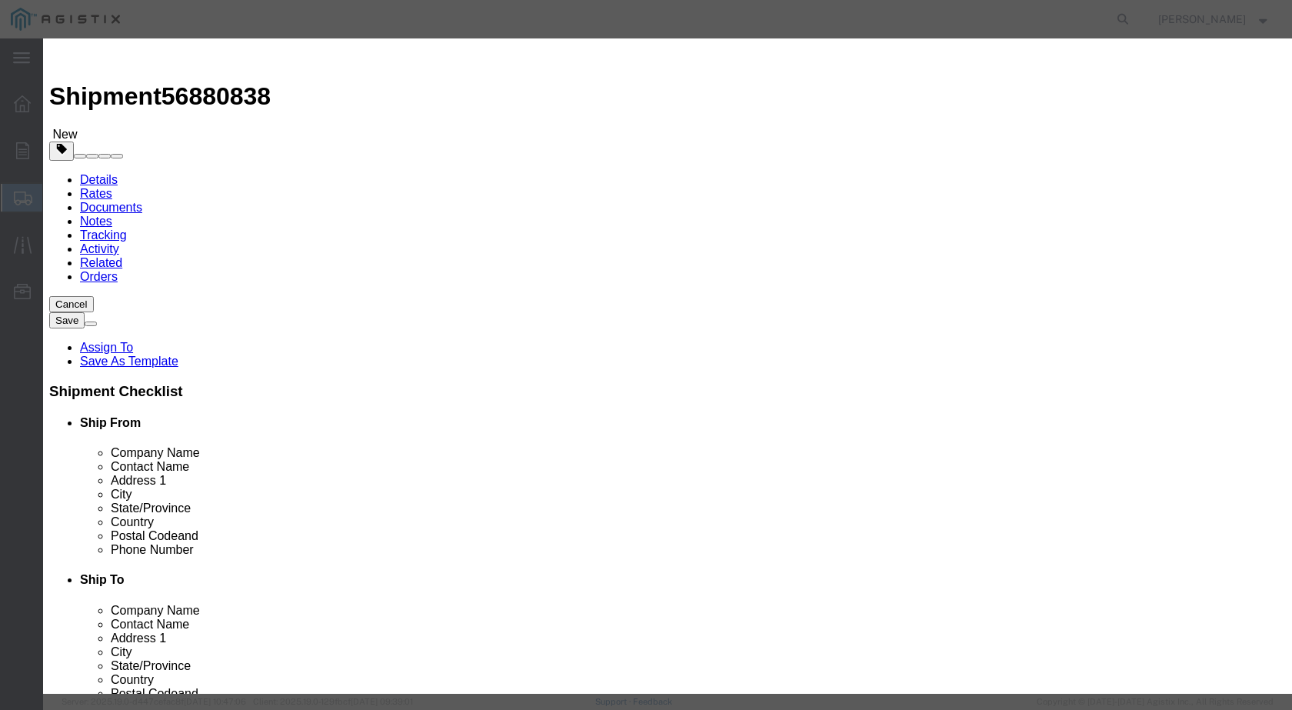
click div
click button "Save & Close"
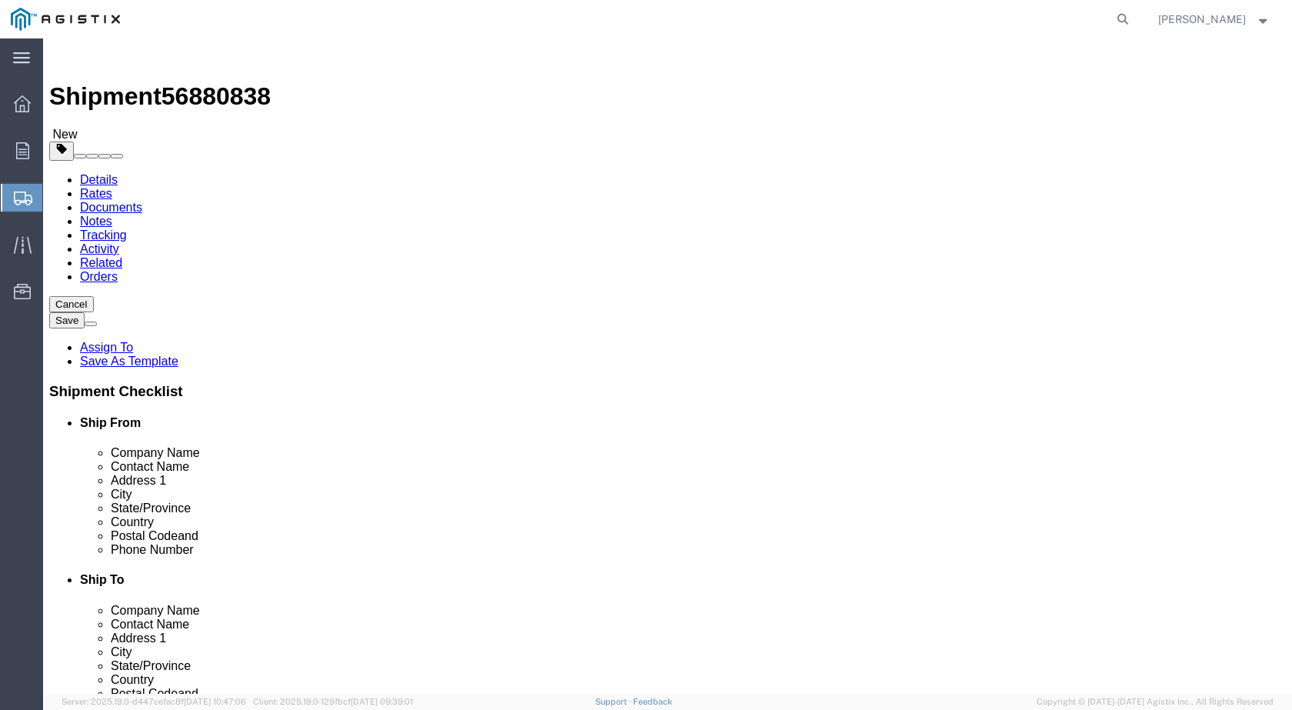
click link "Special Services"
click textarea
type textarea "a"
click textarea "ALL ITEMS"
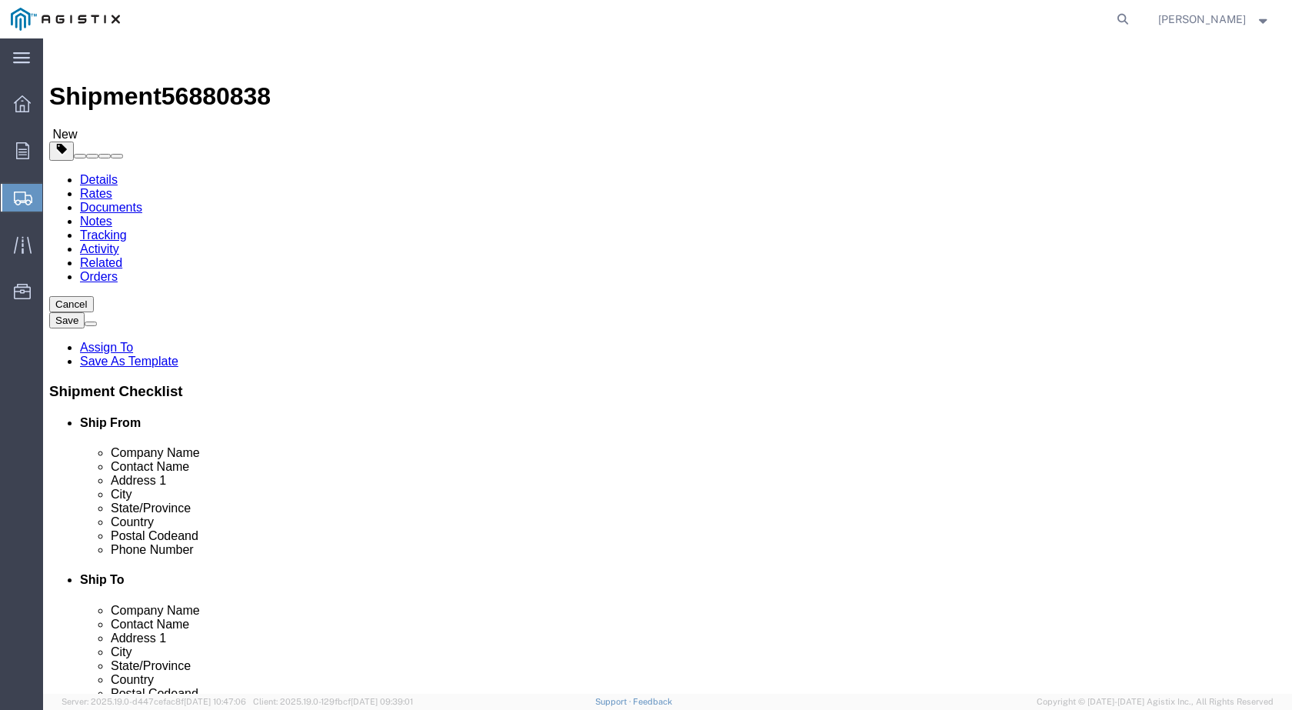
drag, startPoint x: 537, startPoint y: 326, endPoint x: 547, endPoint y: 328, distance: 10.3
click textarea "ALL ITEMS ON ONLY 1 PALLET"
click textarea "ALL ITEMS ON ONLY 1 PALLET."
paste textarea "Dock hours are 7:00AM-3:30PM MST, [DATE] through [DATE]"
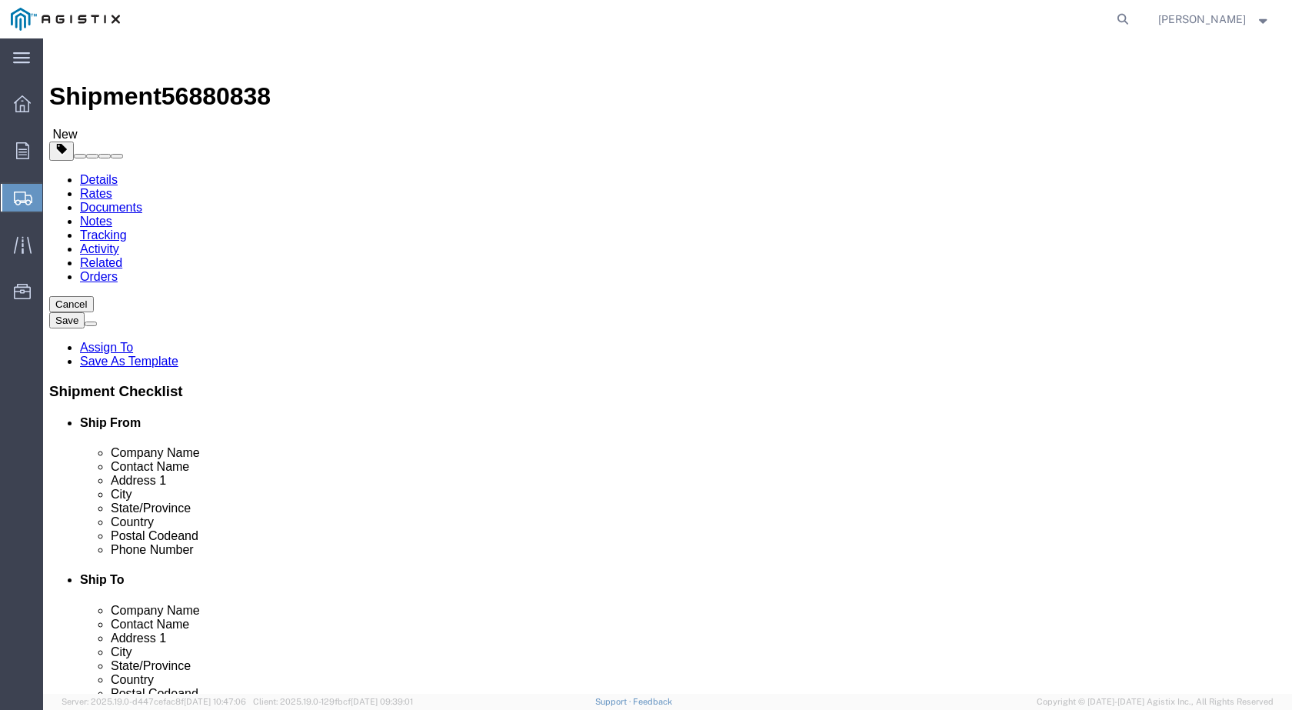
scroll to position [52, 0]
click textarea "ALL ITEMS ON ONLY 1 PALLET. Dock hours are 7:00AM-3:30PM MST, [DATE] through [D…"
type textarea "ALL ITEMS ON ONLY 1 PALLET. Dock hours are 7:00AM-3:30PM MST, [DATE] through [D…"
click link "Package Information"
click icon
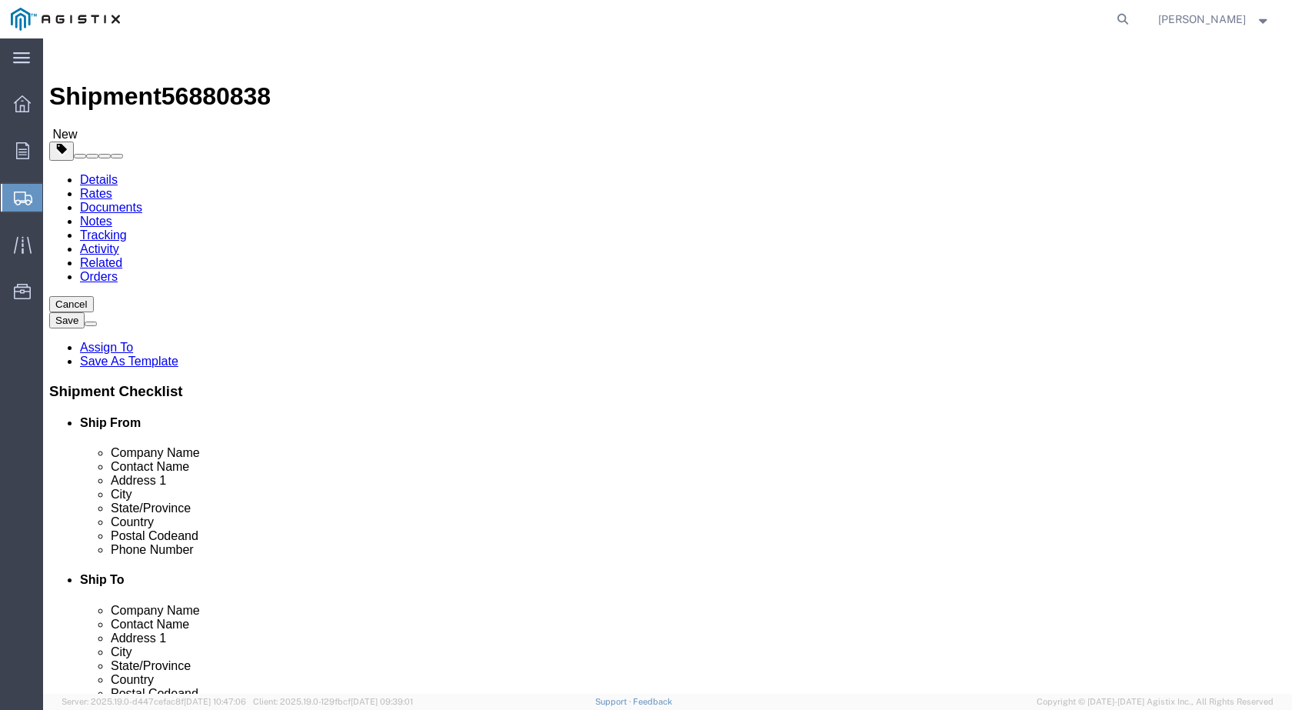
click input "GPT– Pikotek"
paste input "Western Hose & Gasket"
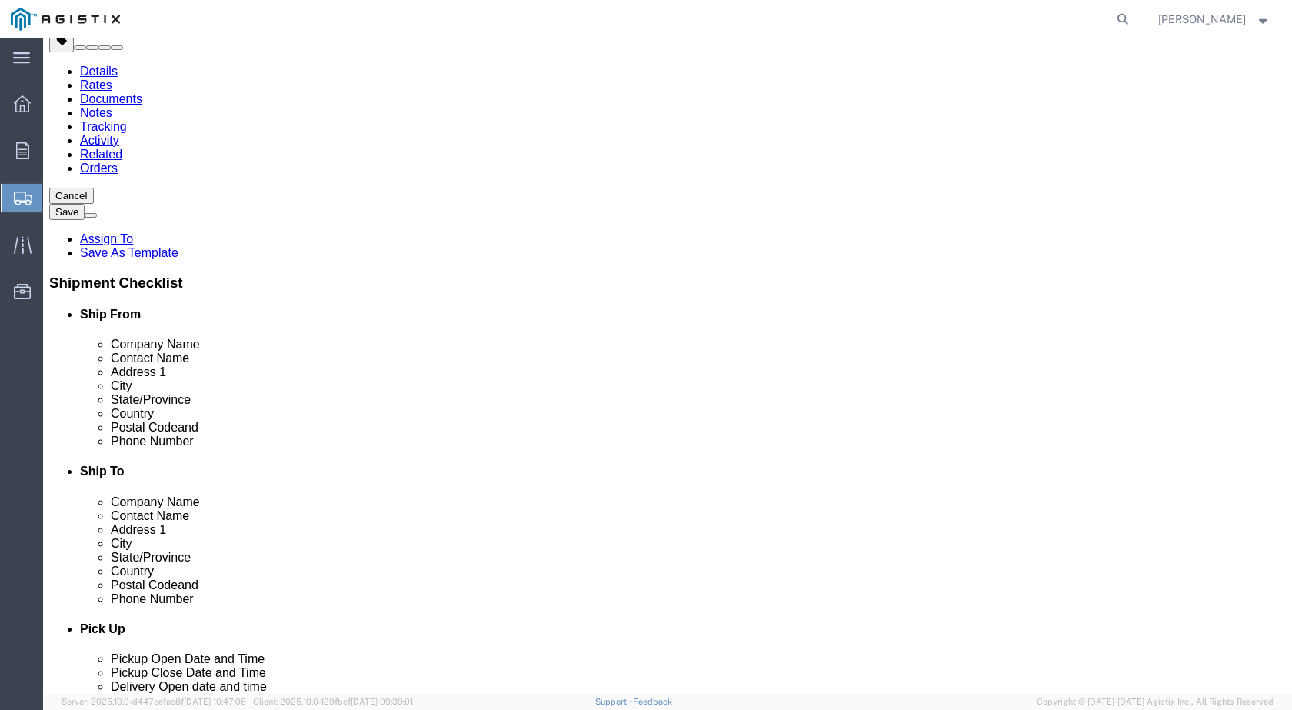
scroll to position [44, 0]
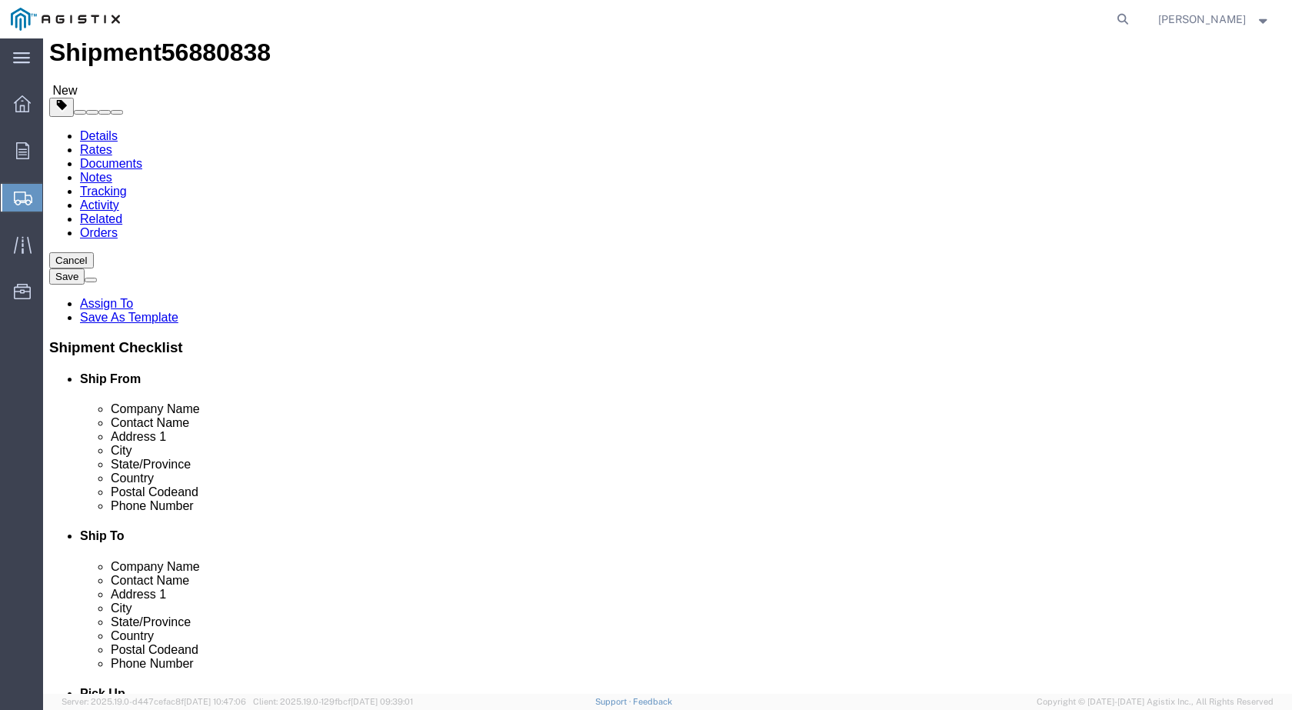
type input "GPT– Pikotek / Western Hose & Gasket"
click link "Package Information"
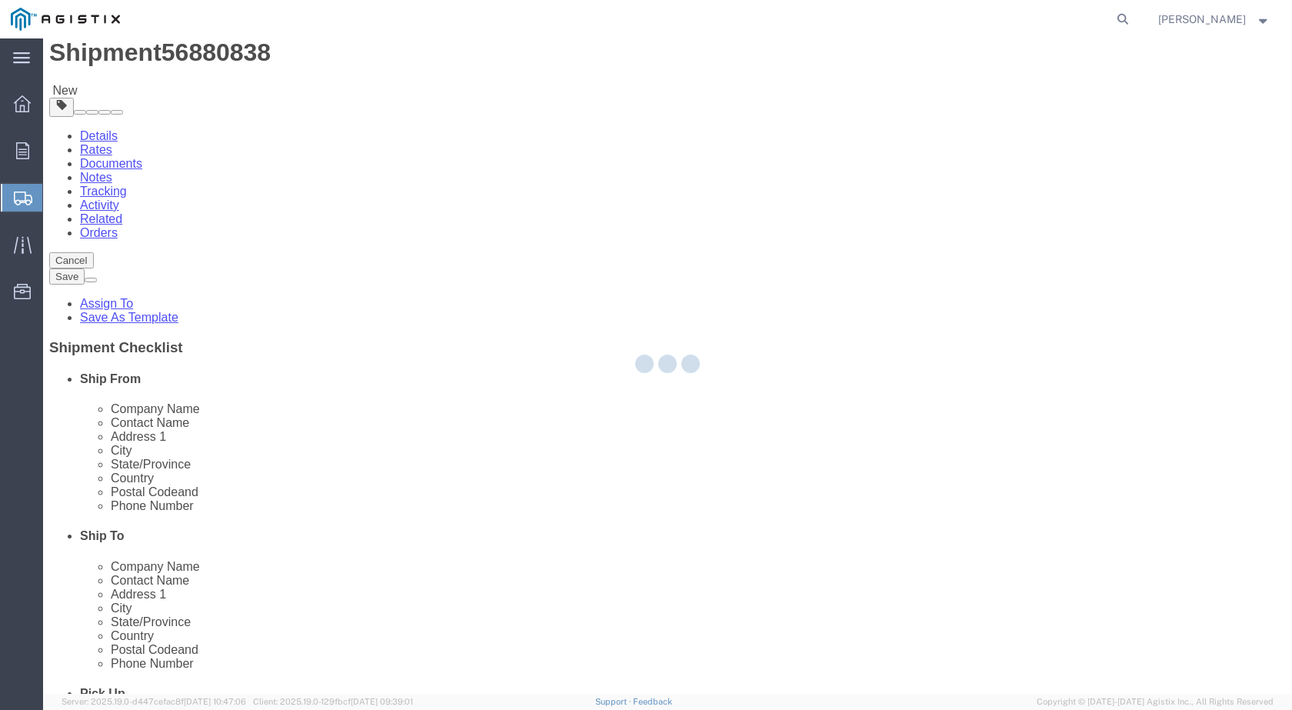
click at [244, 140] on div at bounding box center [667, 365] width 1248 height 655
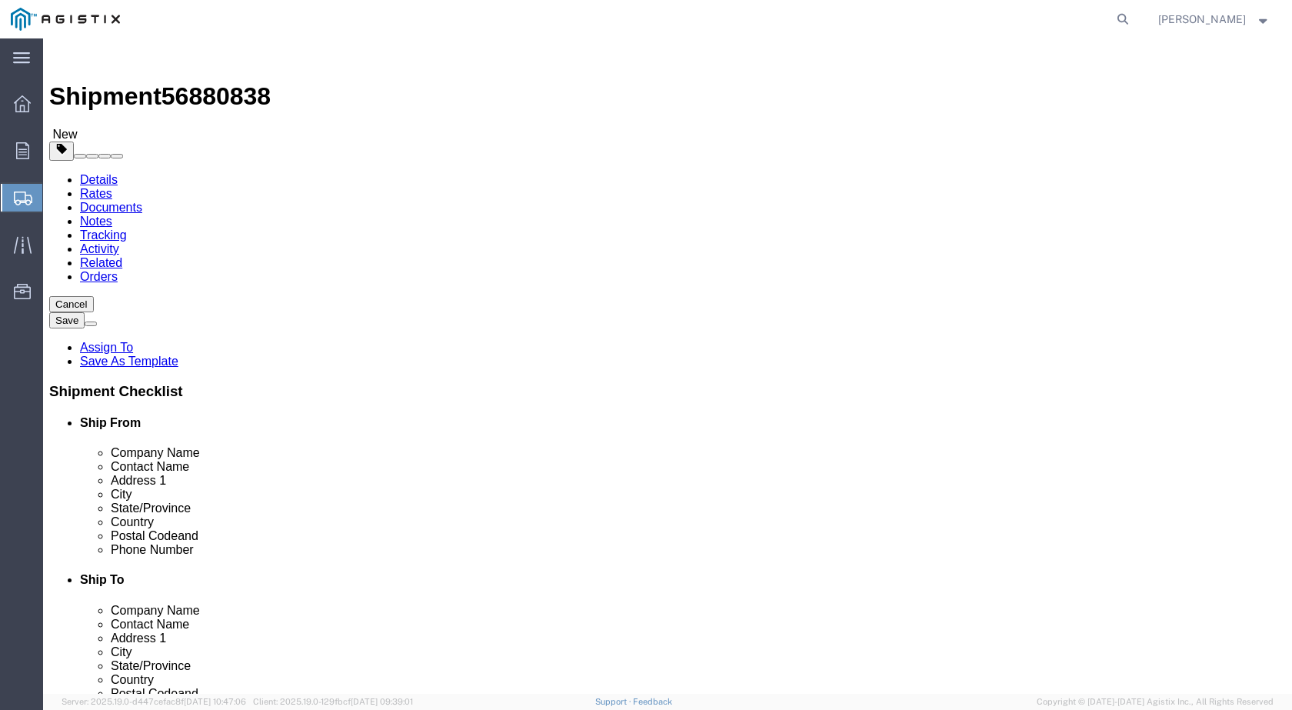
click icon
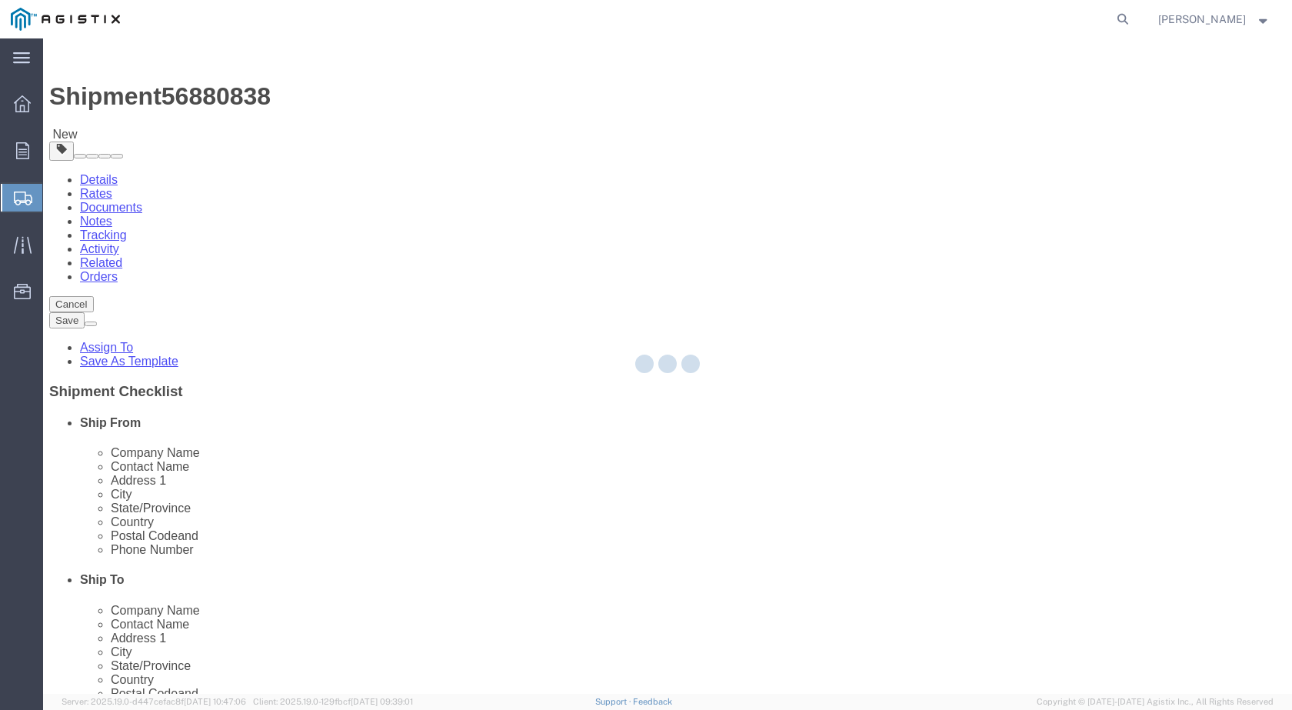
select select
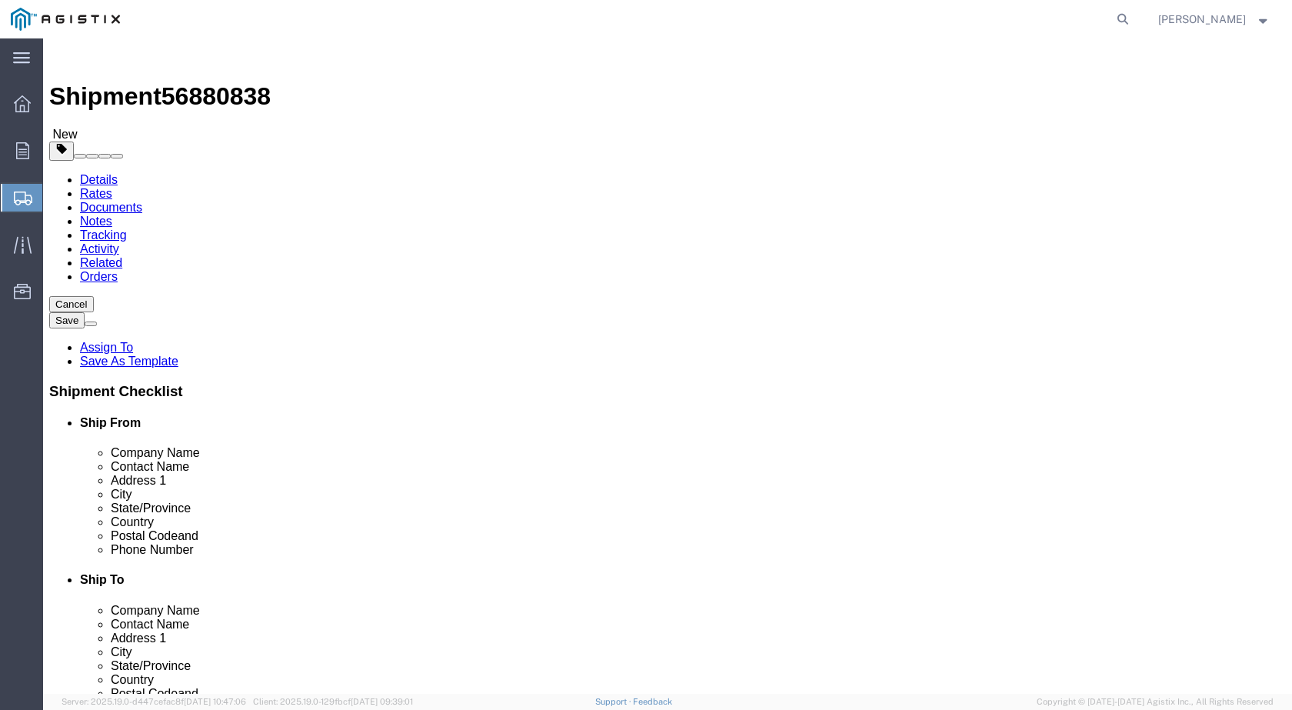
click button "Rate Shipment"
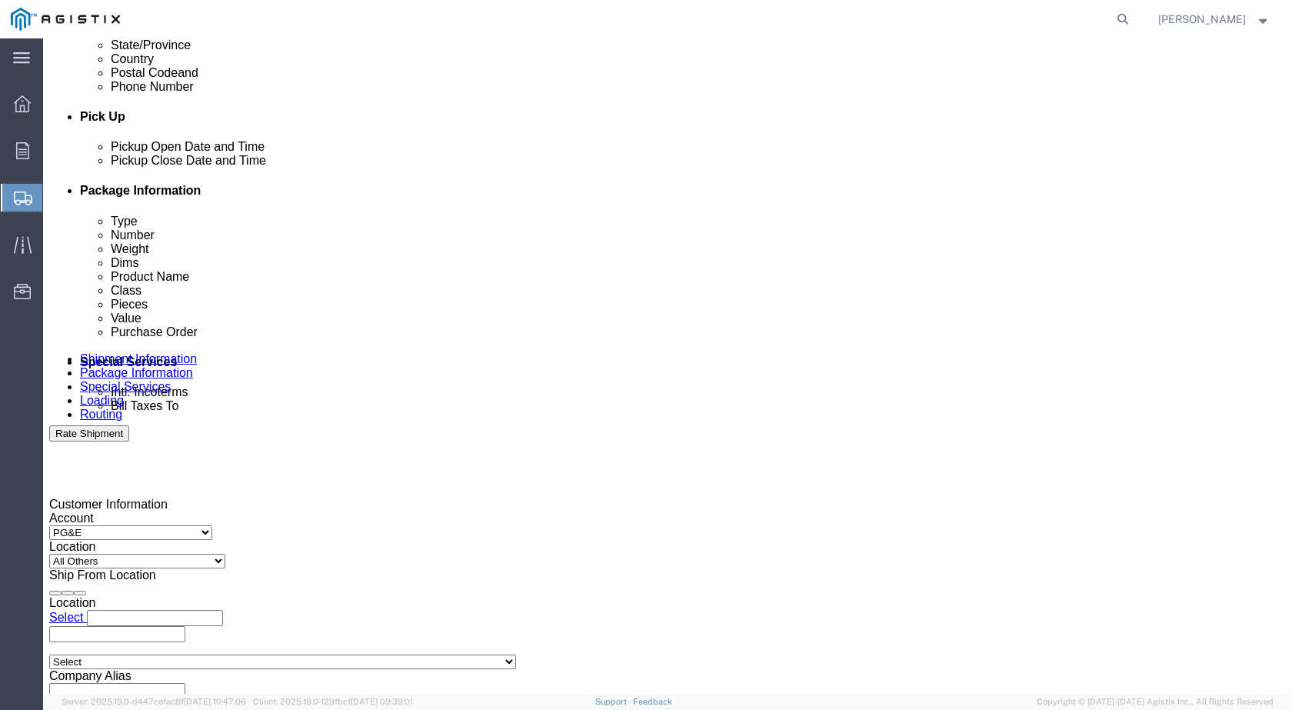
scroll to position [674, 0]
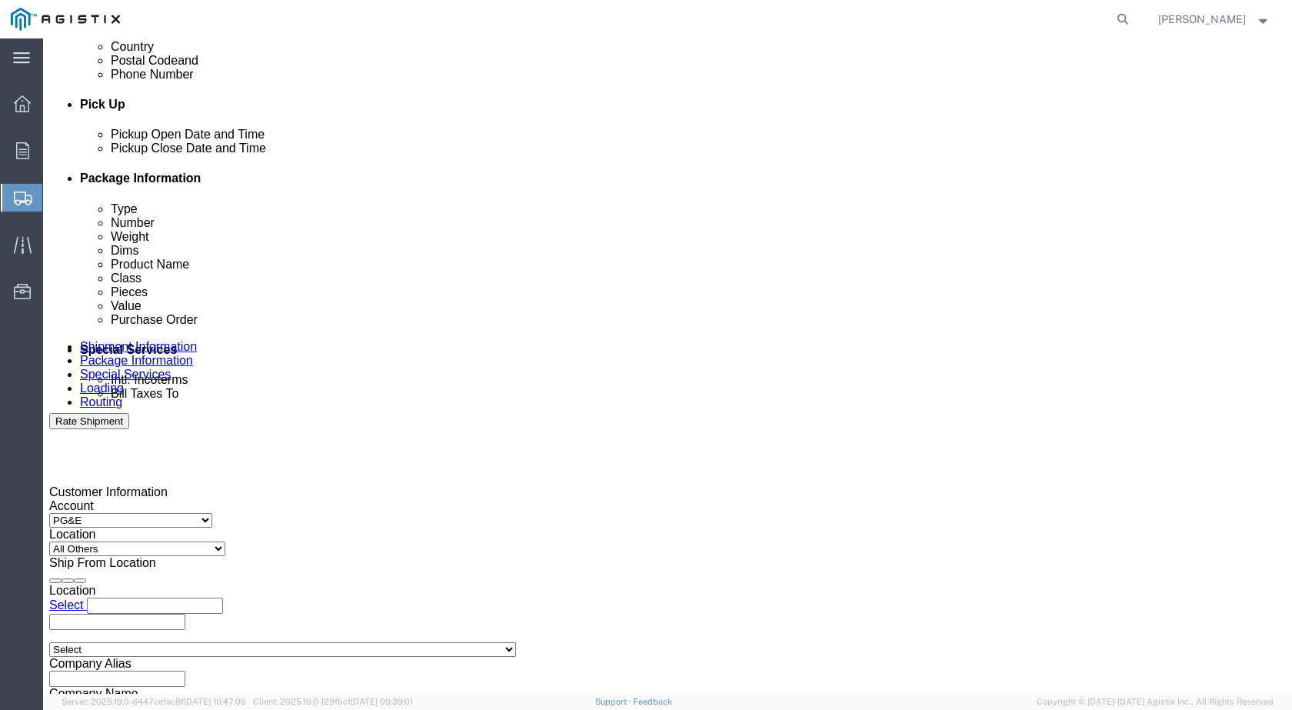
click div "Pickup Date and Time"
click div "Pickup Date: Pickup Start Date Pickup Start Time Pickup Open Date and Time [DAT…"
click div "[DATE] 7:00 AM"
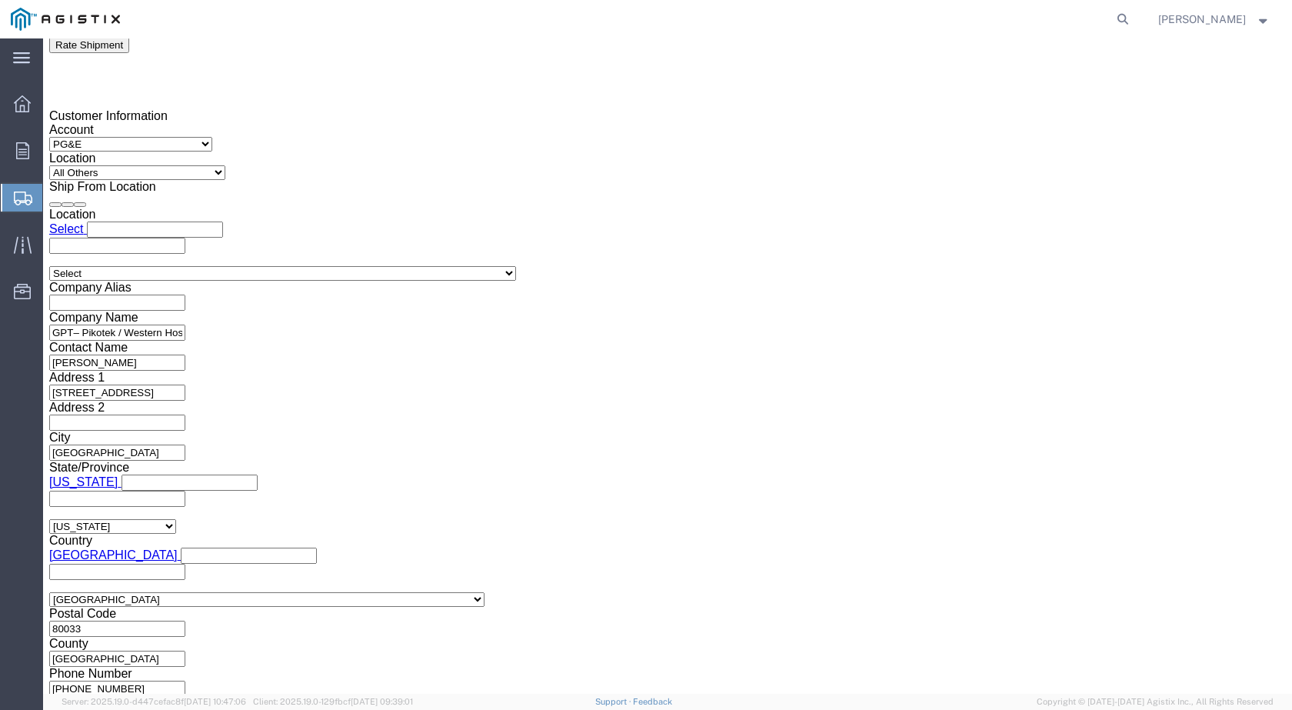
click h3 "Leg 1"
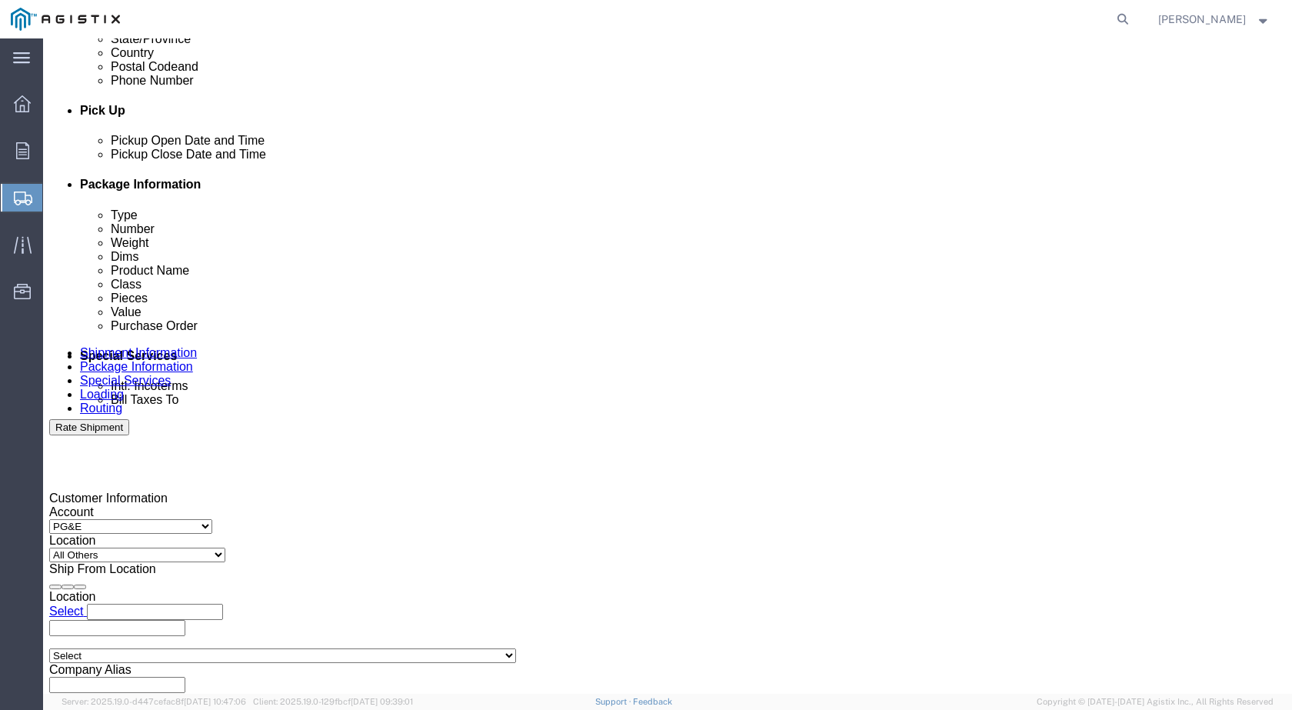
scroll to position [730, 0]
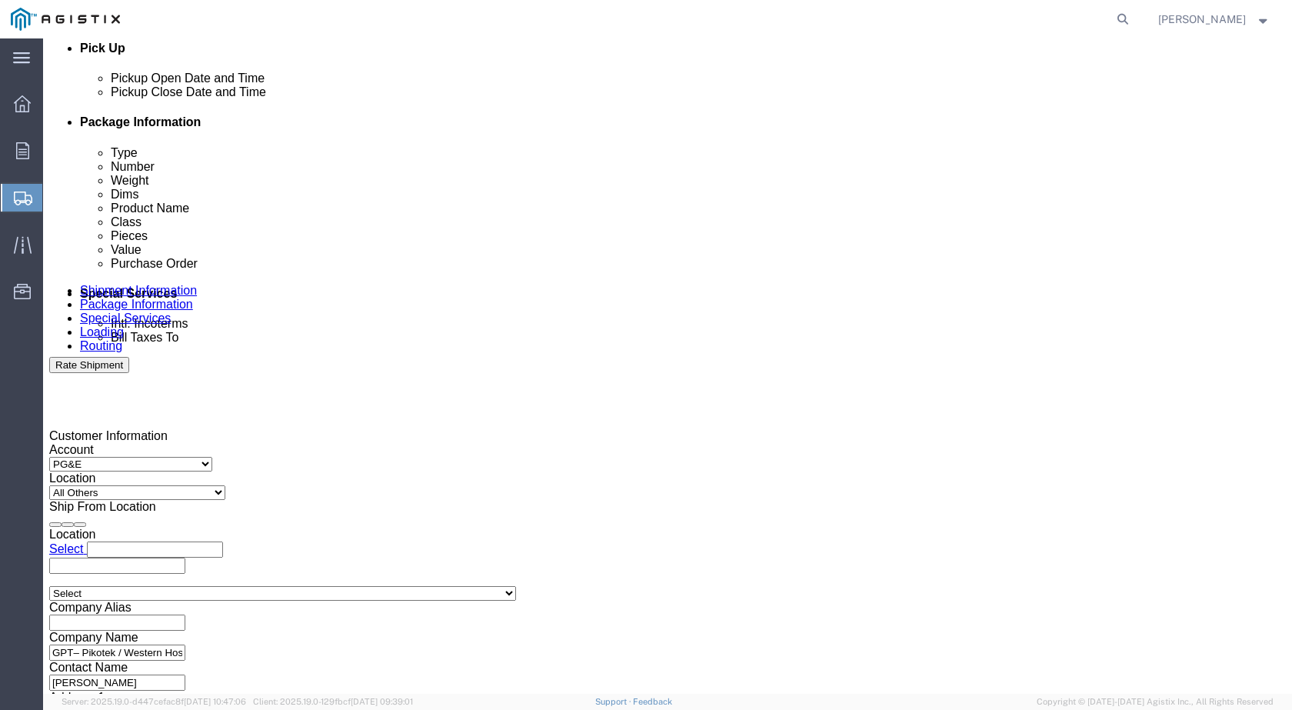
click div "Shipment Checklist Ship From Company Name Contact Name Address 1 City State/Pro…"
click div "Pickup Date: Pickup Start Date Pickup Start Time Pickup Open Date and Time [DAT…"
click div "Pickup Date and Time"
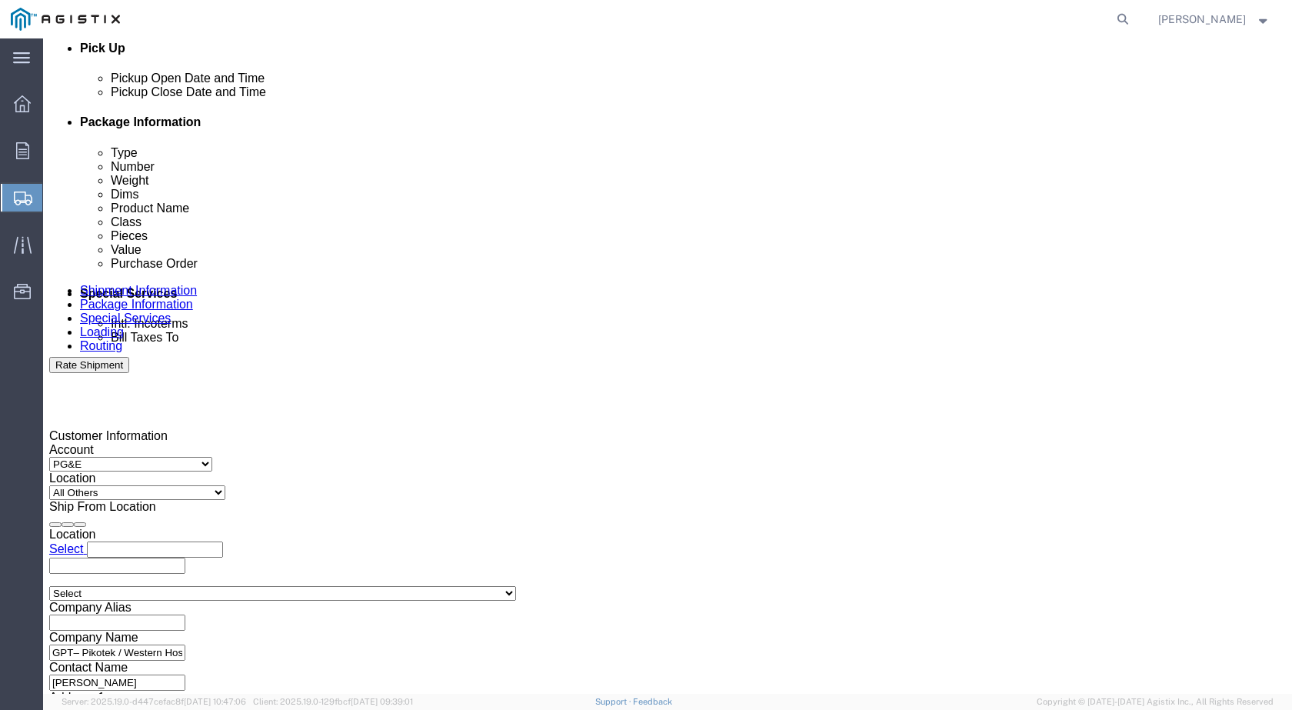
click button "Rate Shipment"
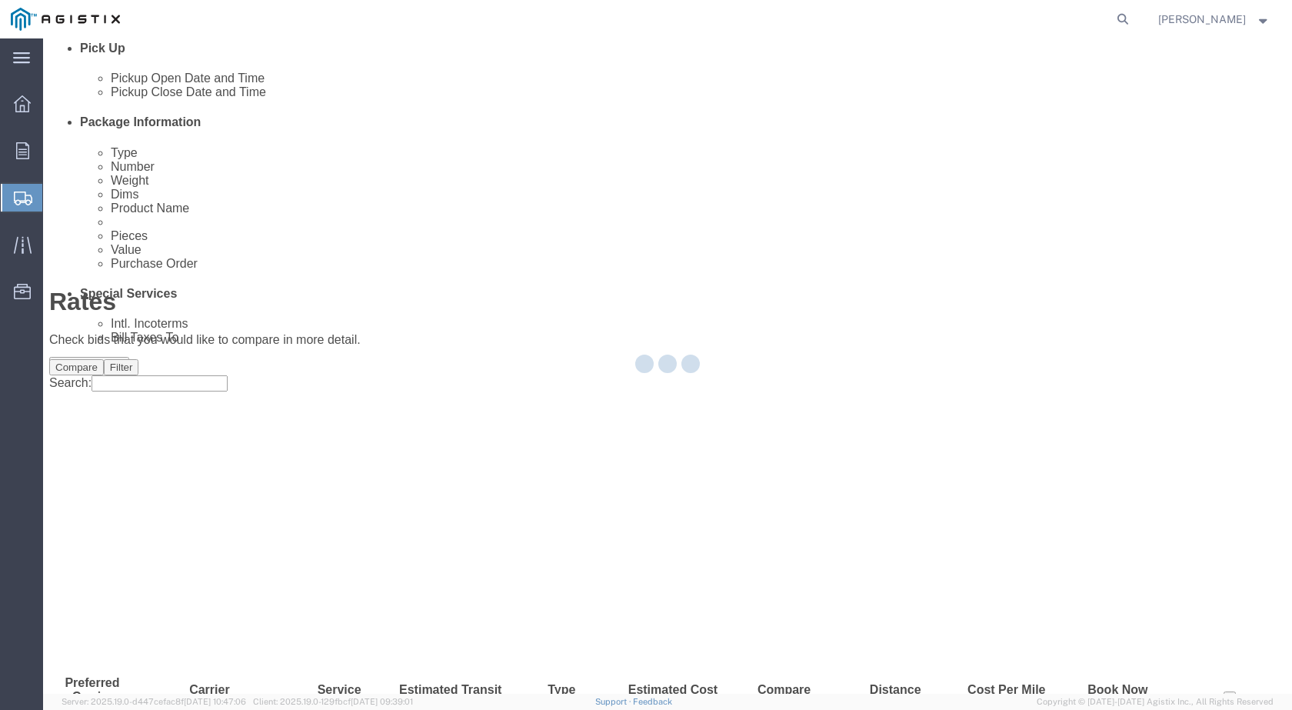
scroll to position [0, 0]
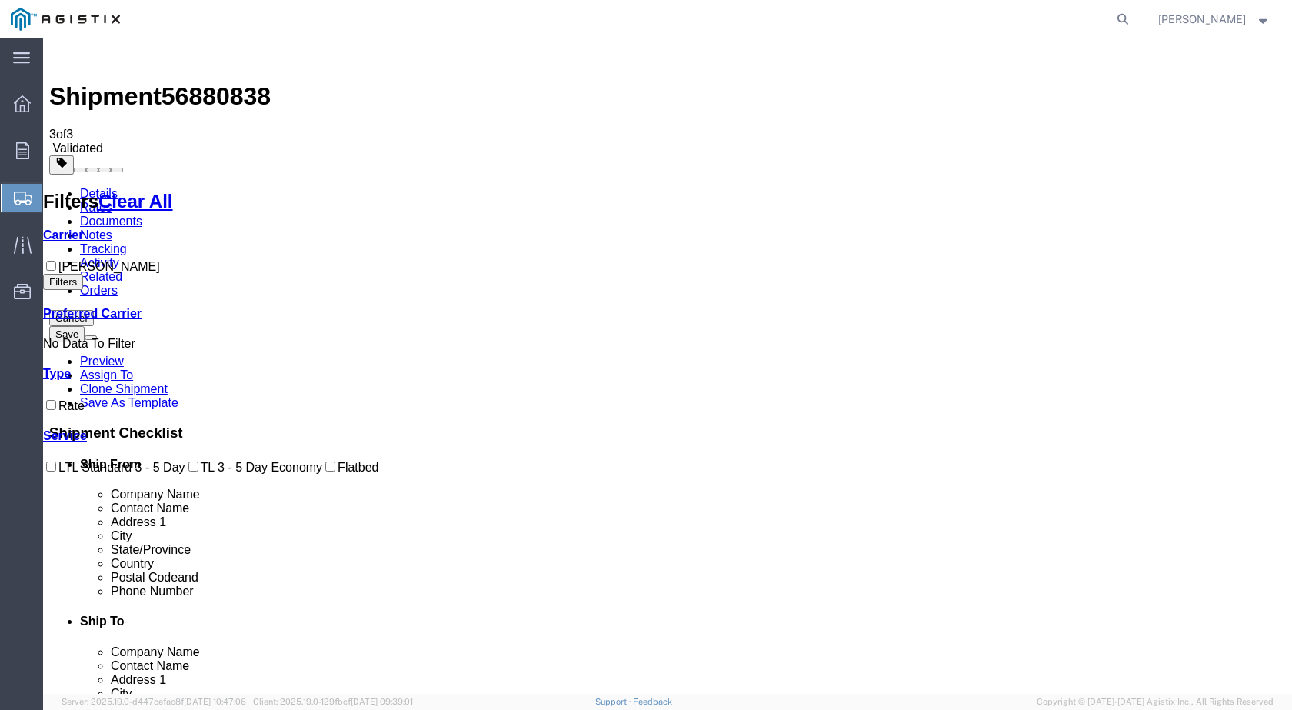
checkbox input "true"
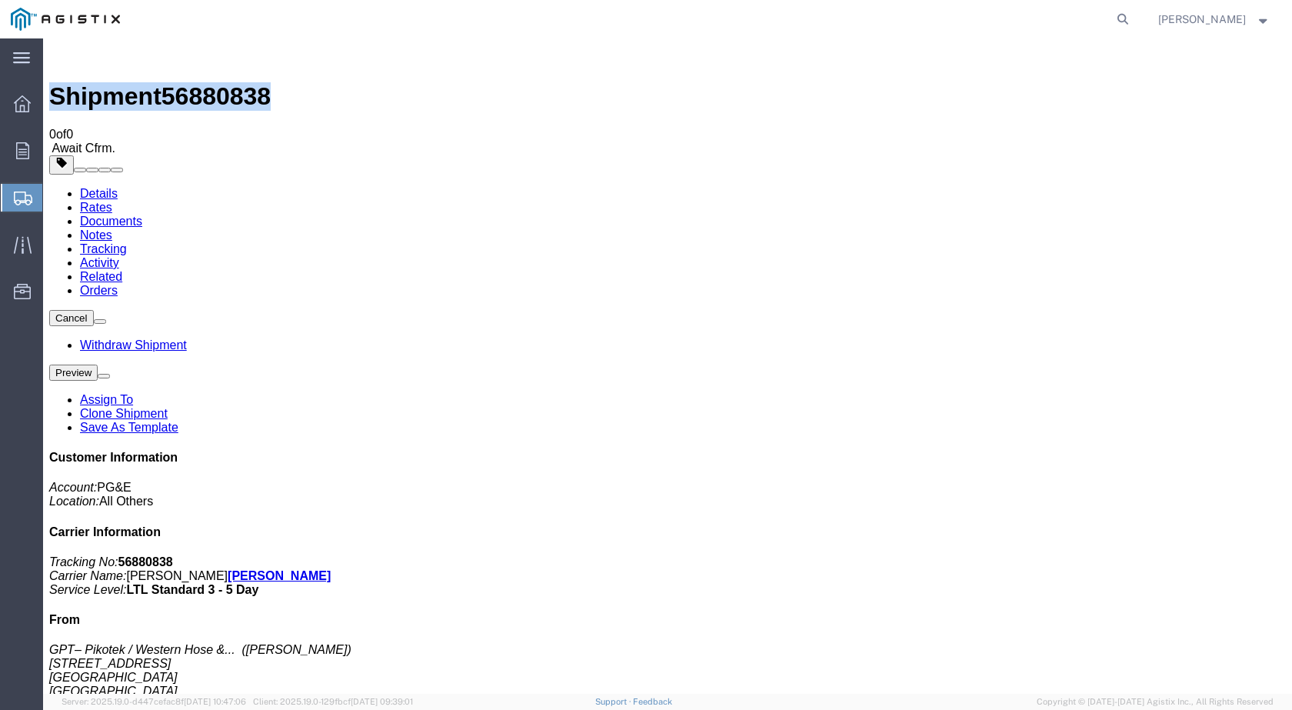
drag, startPoint x: 84, startPoint y: 51, endPoint x: 254, endPoint y: 52, distance: 169.9
click at [254, 52] on div "Shipment 56880838 0 of 0 Await Cfrm." at bounding box center [667, 100] width 1236 height 111
copy h1 "Shipment 56880838"
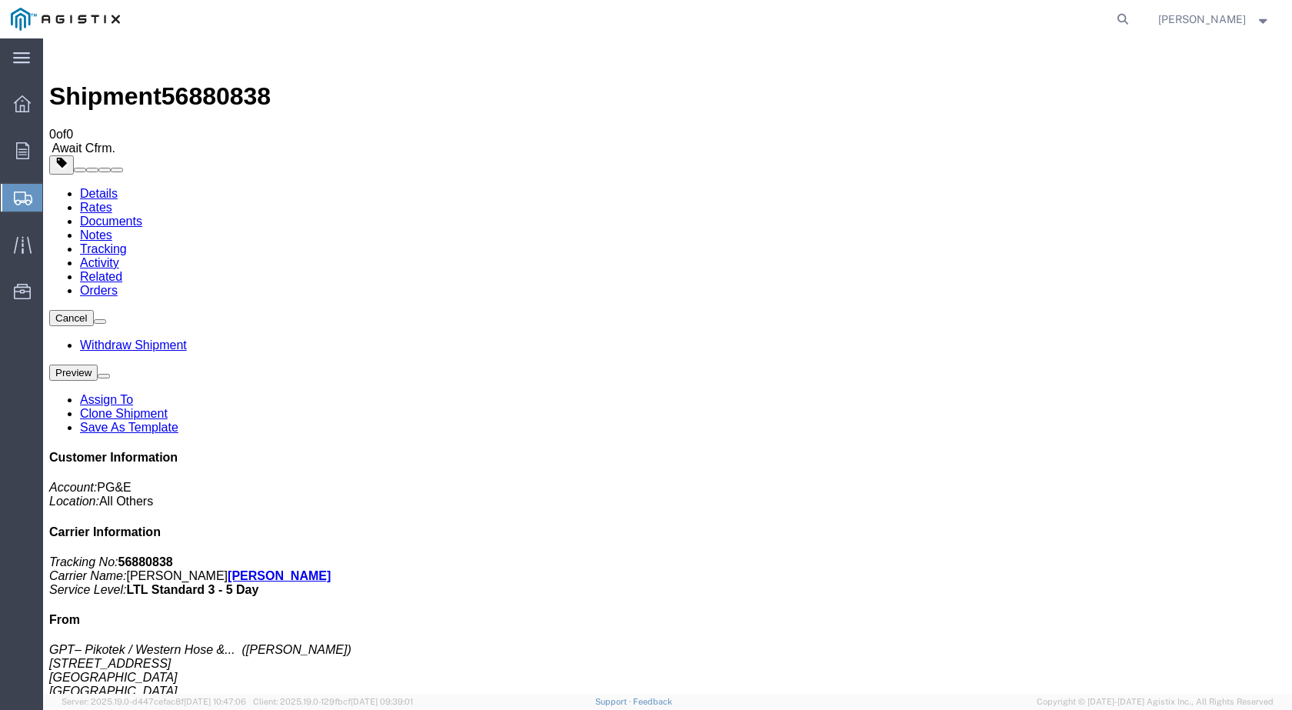
click at [55, 191] on span "Shipments" at bounding box center [48, 197] width 12 height 31
click at [55, 197] on span "Shipments" at bounding box center [48, 197] width 12 height 31
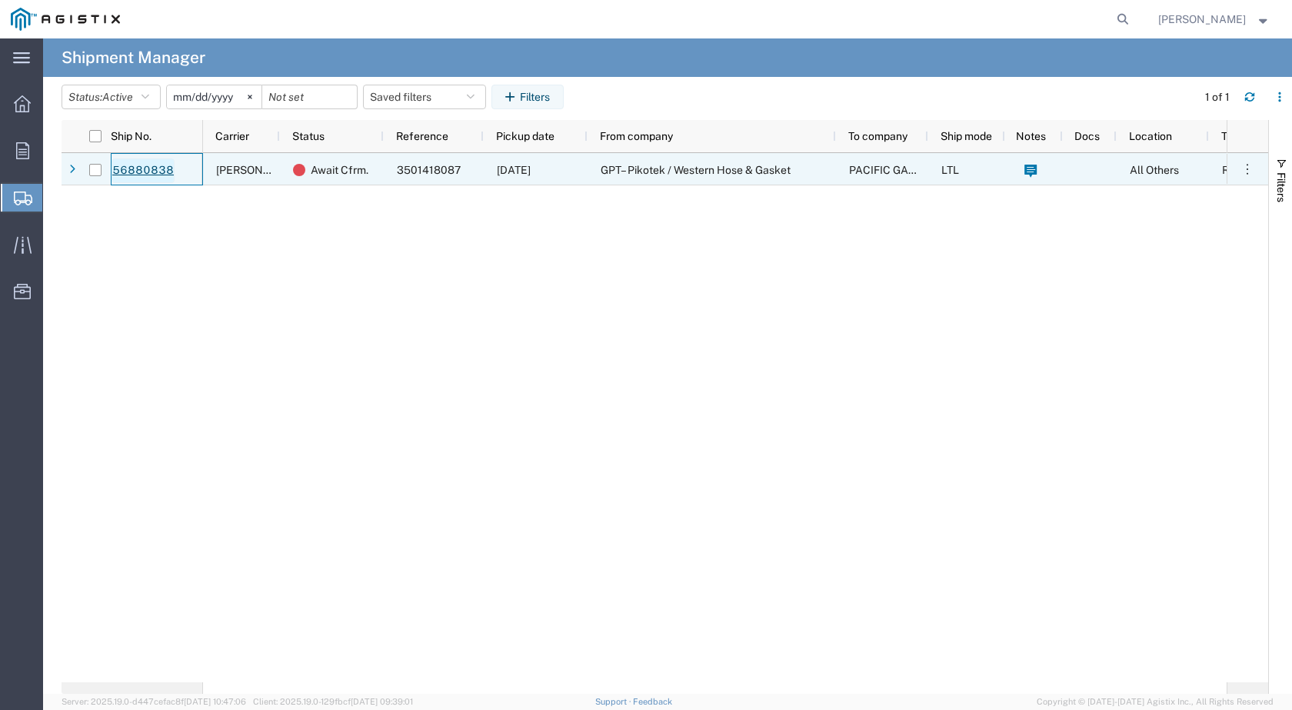
click at [165, 163] on link "56880838" at bounding box center [142, 170] width 63 height 25
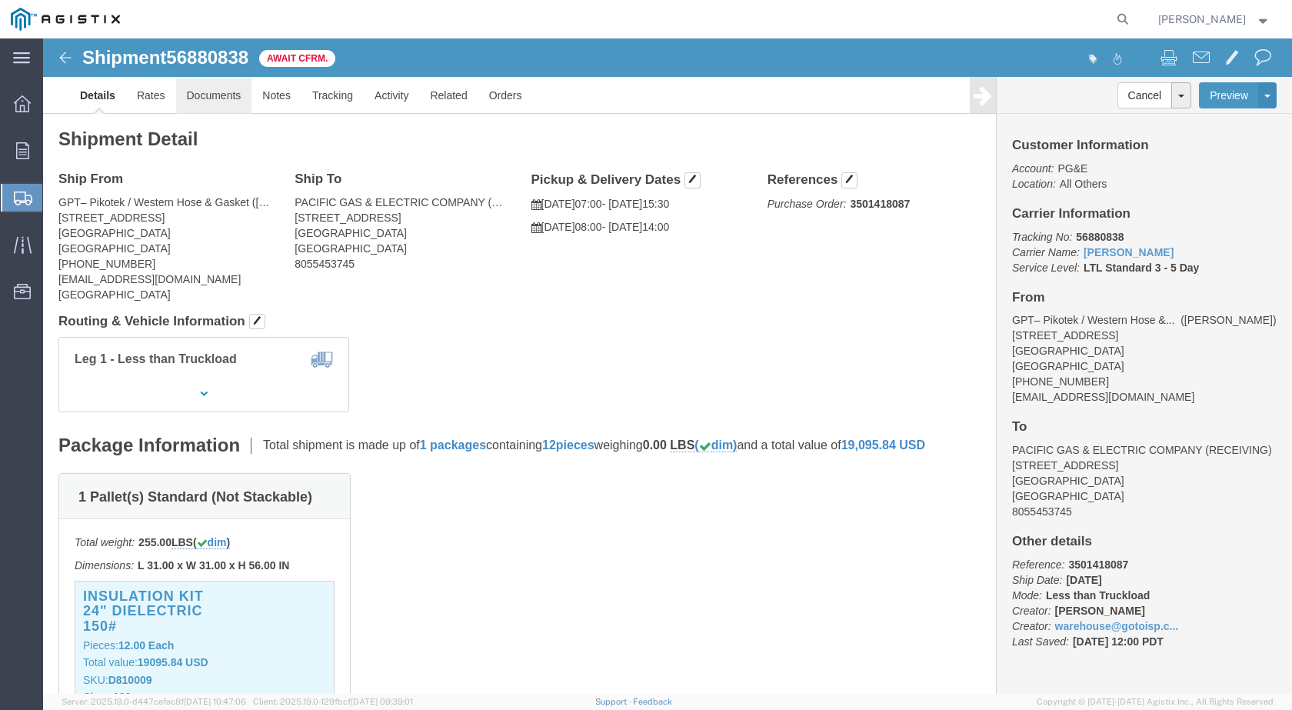
click link "Documents"
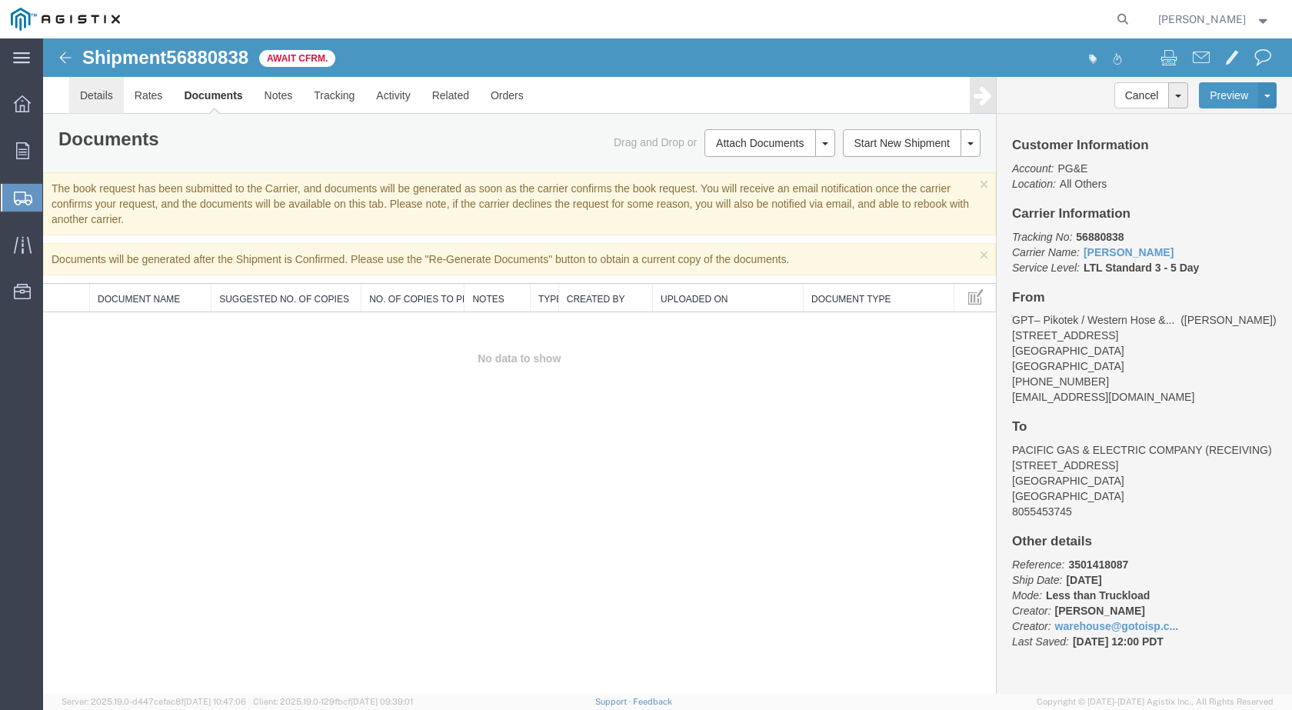
click at [97, 101] on link "Details" at bounding box center [96, 95] width 55 height 37
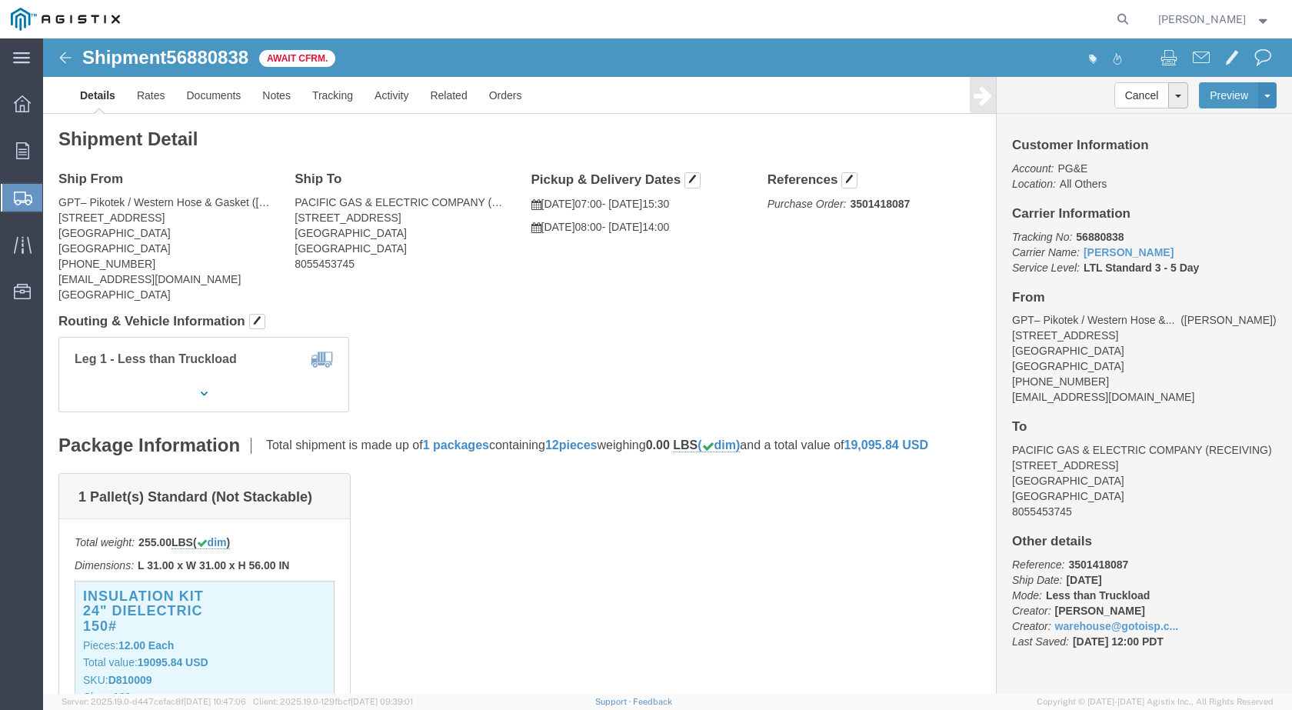
click at [55, 197] on span "Shipments" at bounding box center [48, 197] width 12 height 31
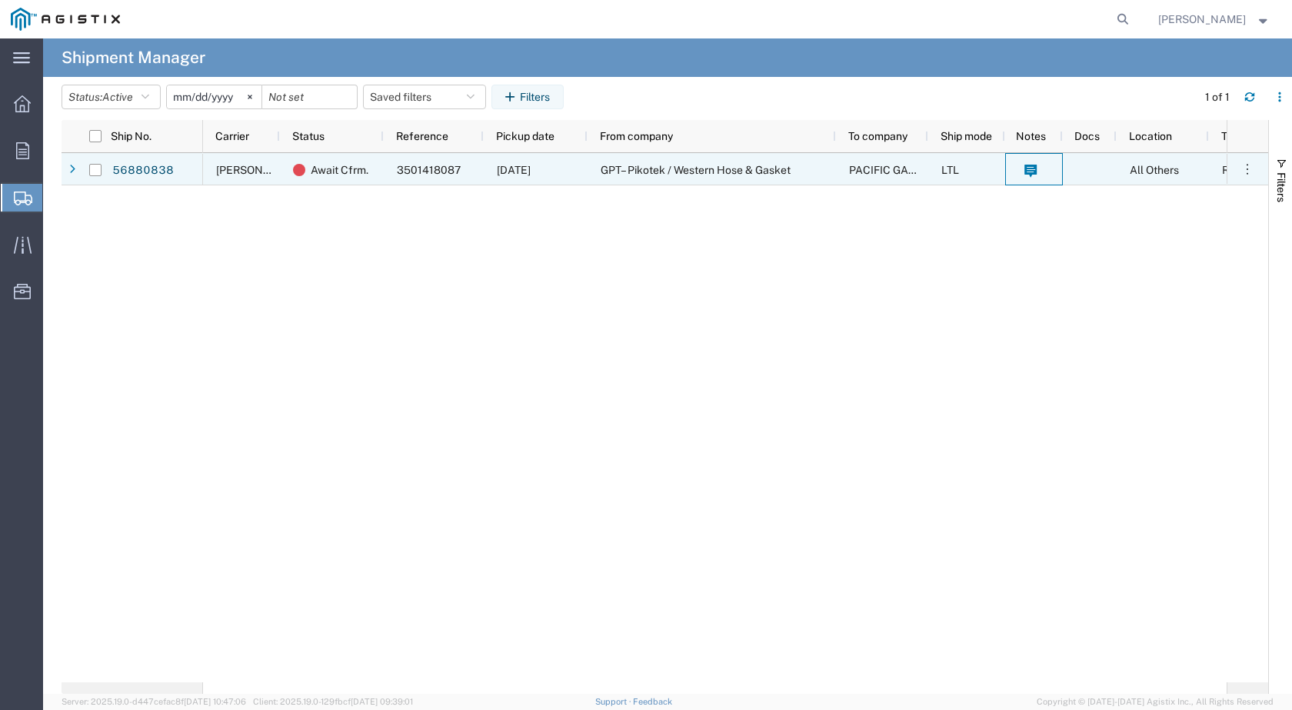
click at [1044, 164] on div at bounding box center [1034, 169] width 58 height 32
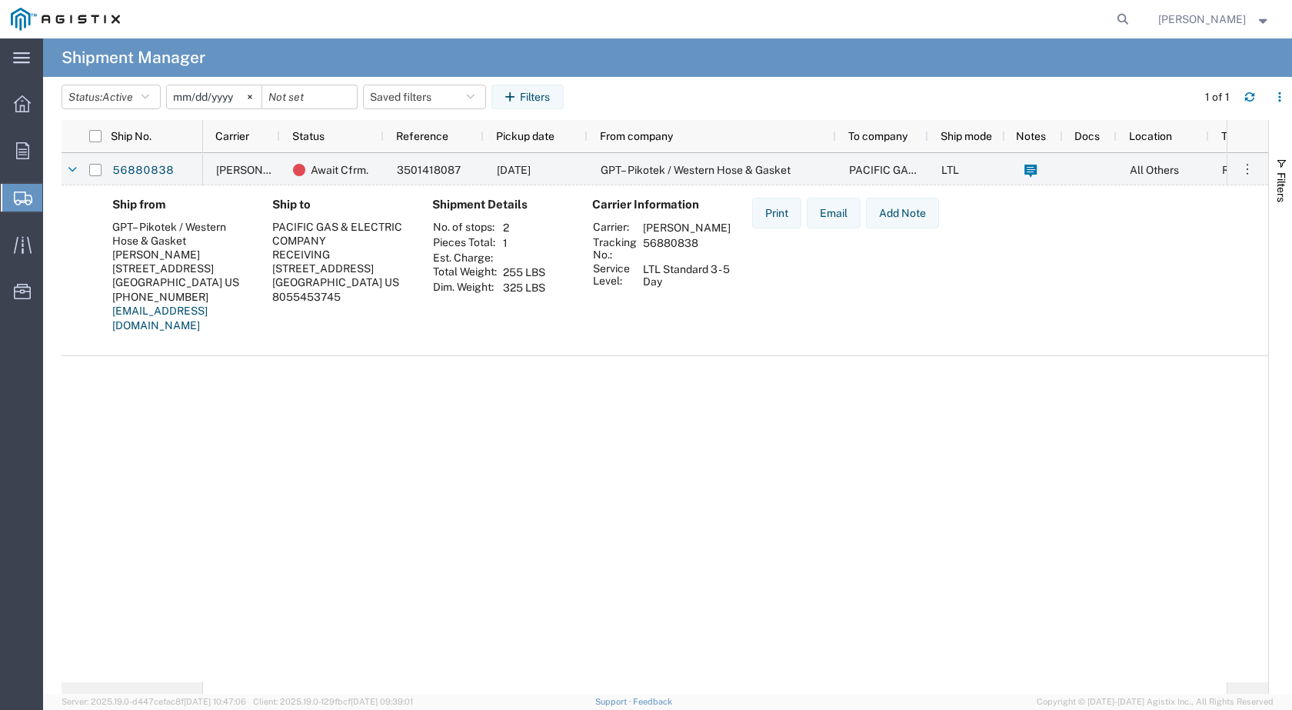
click at [914, 317] on div "Print Email Add Note" at bounding box center [845, 271] width 211 height 147
click at [20, 158] on icon at bounding box center [22, 150] width 13 height 17
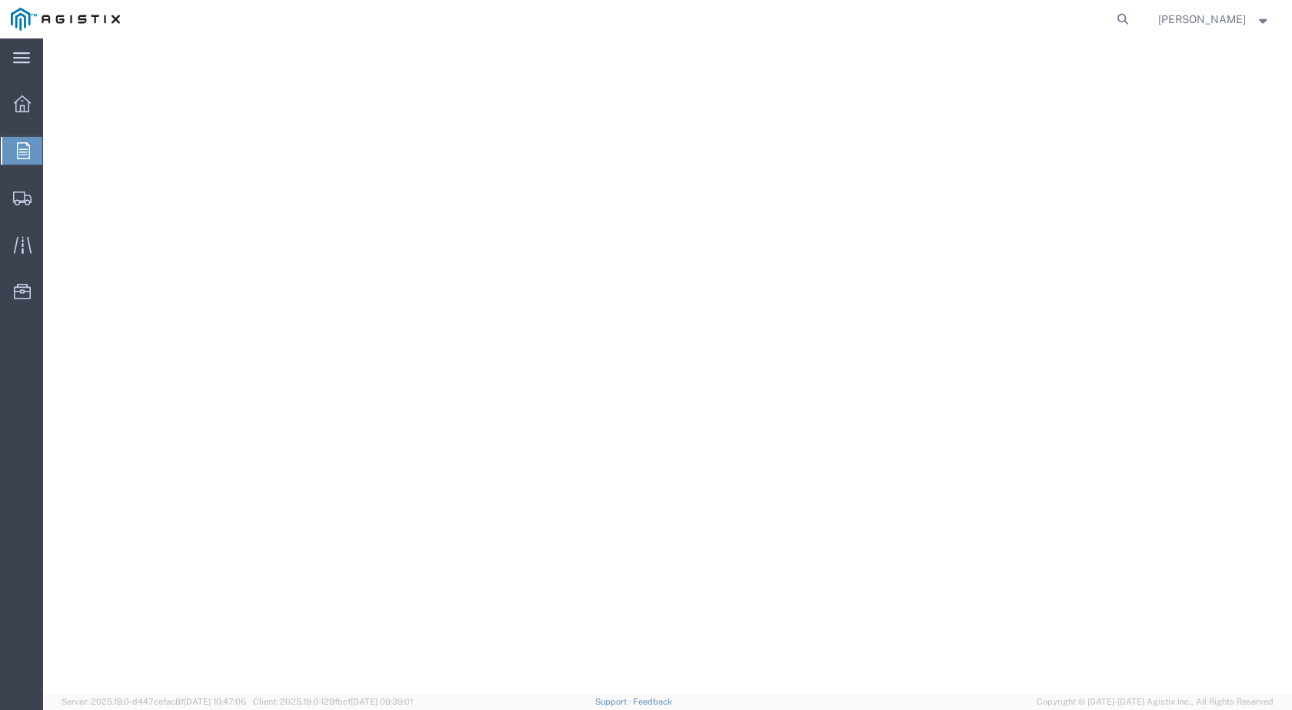
click at [55, 155] on span "Orders" at bounding box center [48, 150] width 12 height 31
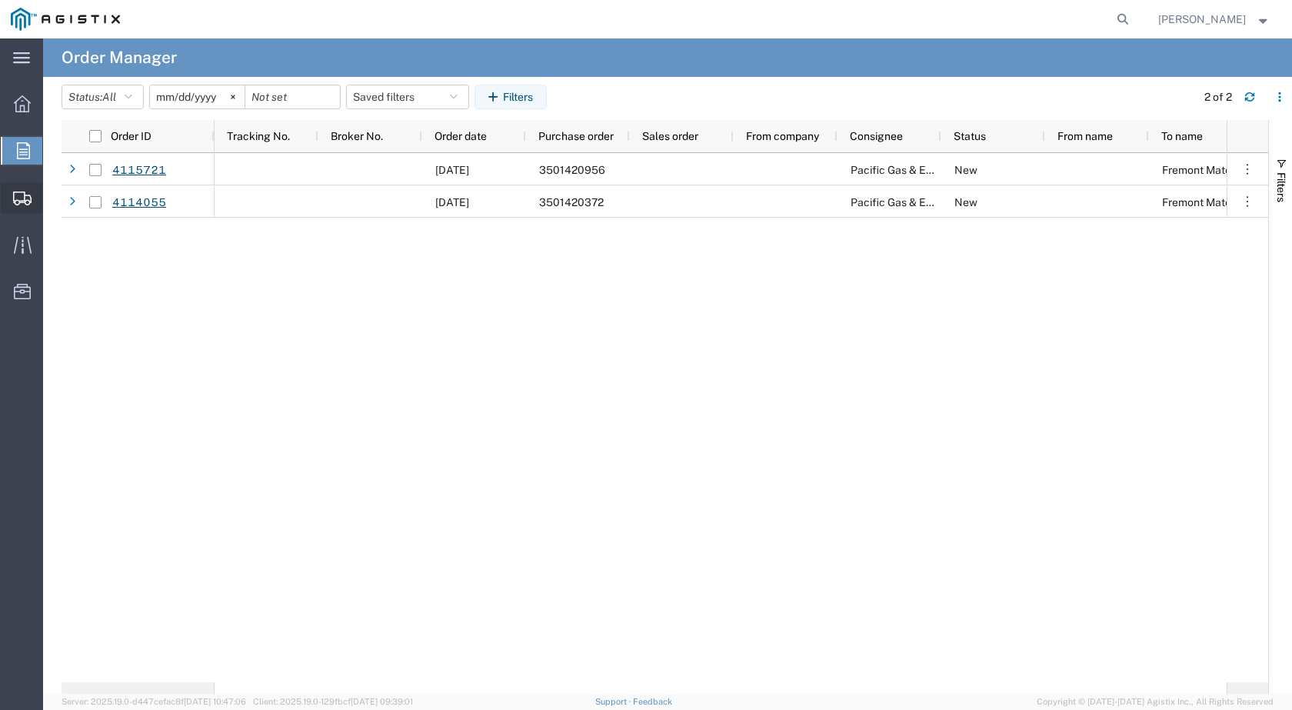
click at [53, 196] on span "Shipments" at bounding box center [47, 197] width 11 height 31
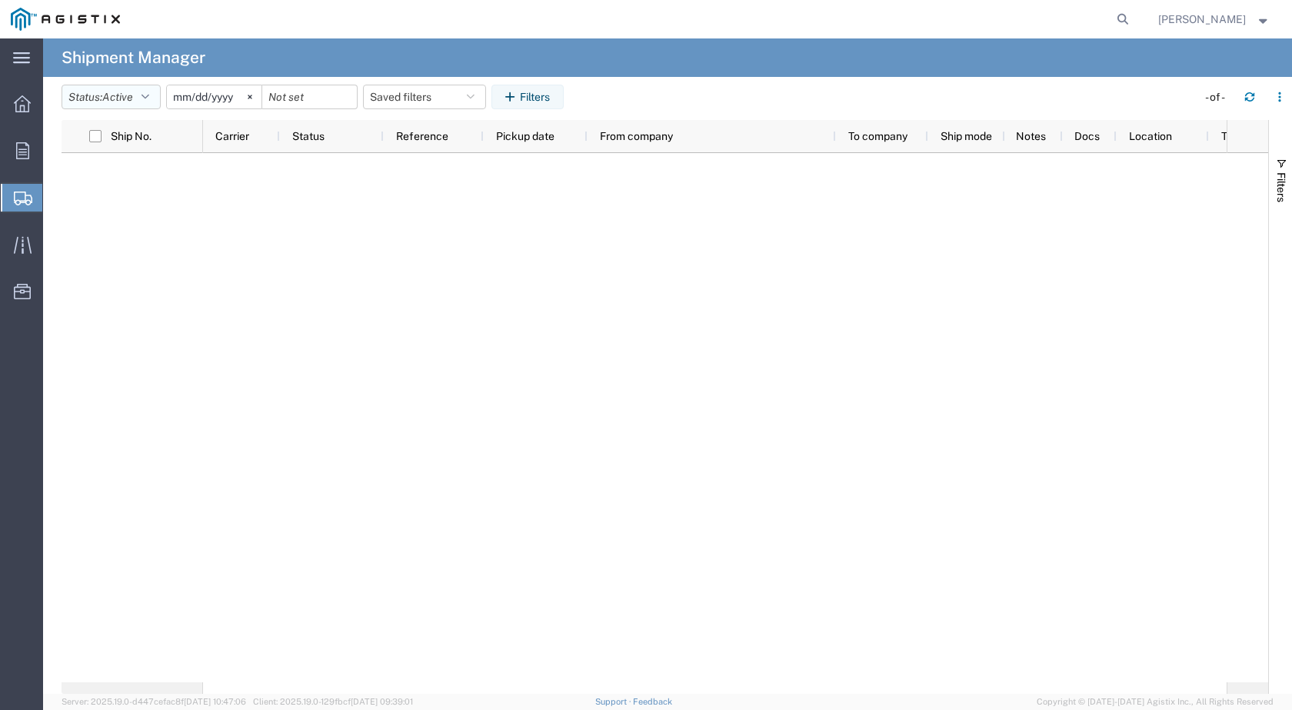
click at [149, 94] on icon "button" at bounding box center [145, 96] width 8 height 11
click at [107, 155] on span "Active" at bounding box center [151, 154] width 179 height 24
click at [147, 93] on icon "button" at bounding box center [145, 96] width 8 height 11
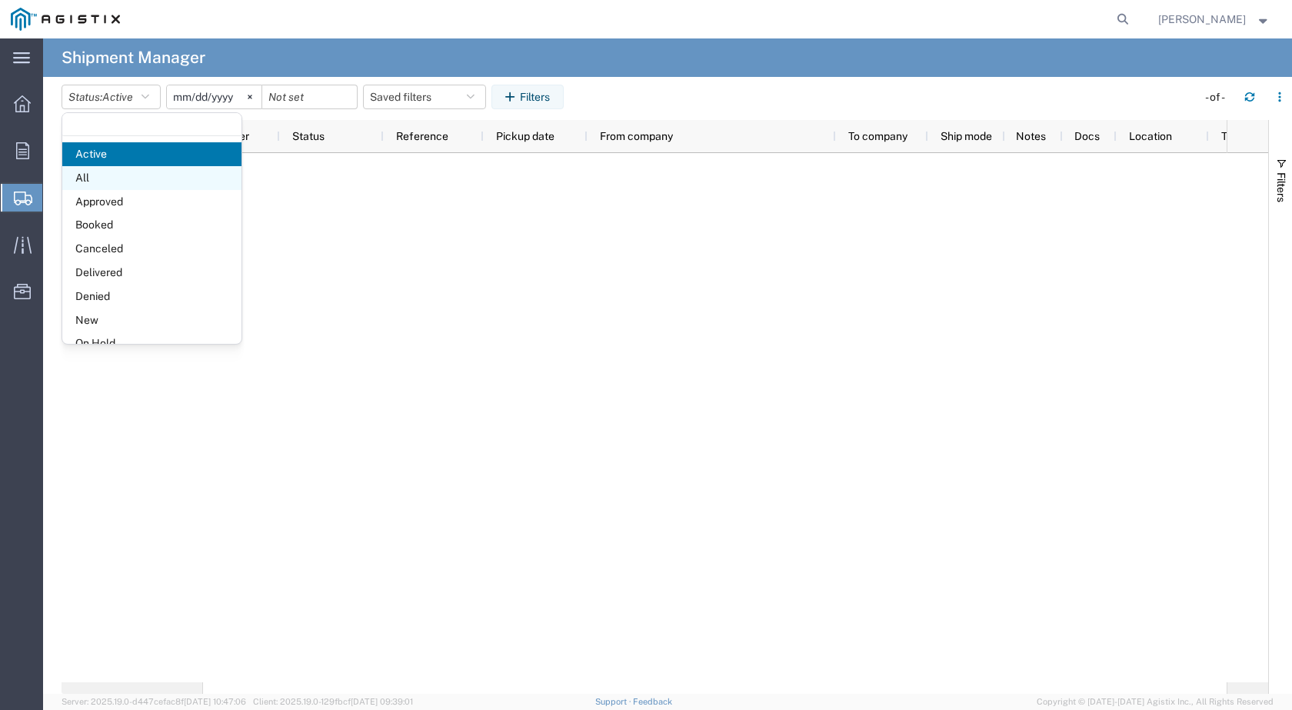
click at [105, 178] on span "All" at bounding box center [151, 178] width 179 height 24
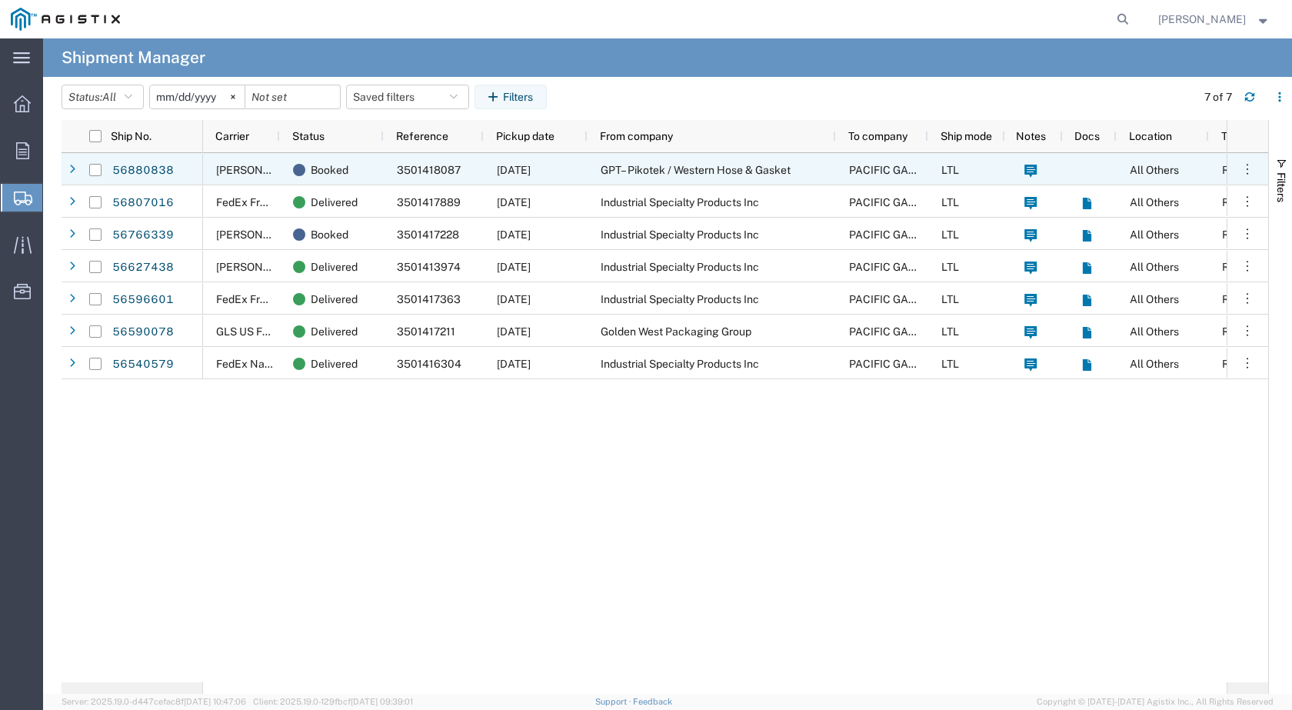
click at [178, 167] on div "56880838" at bounding box center [157, 169] width 92 height 32
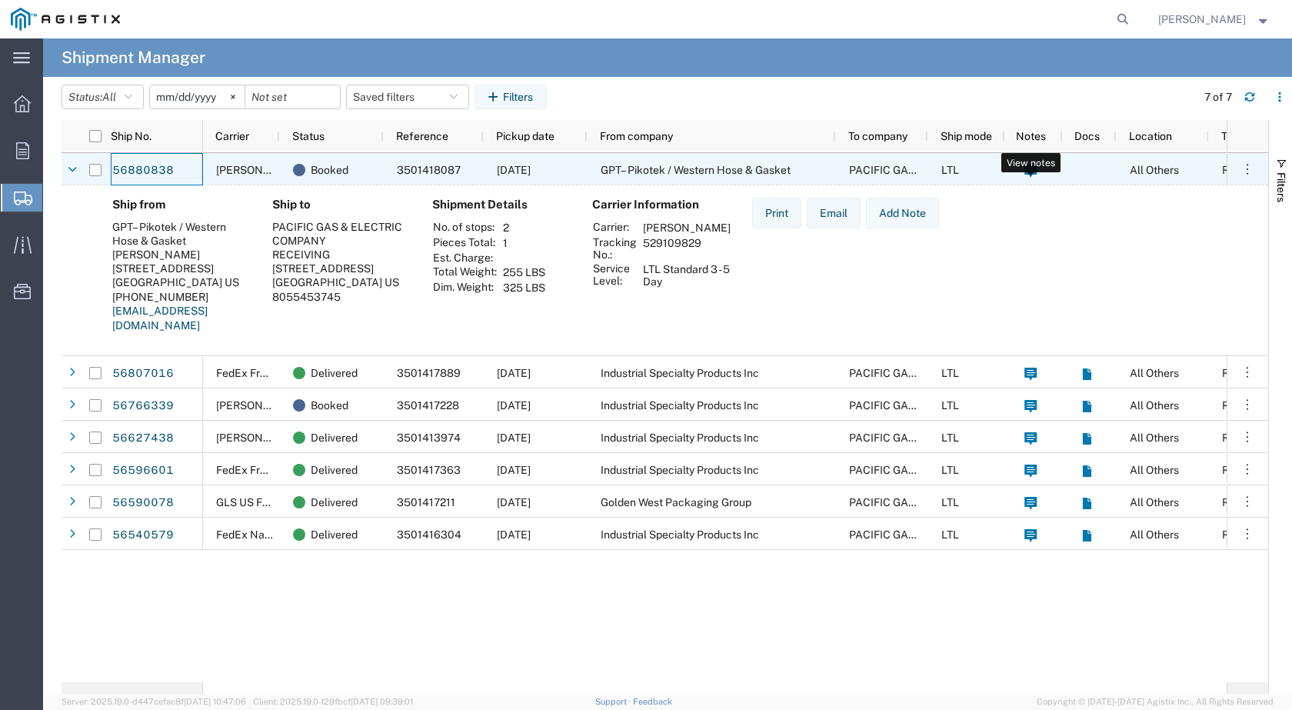
click at [1038, 168] on span at bounding box center [1030, 170] width 16 height 32
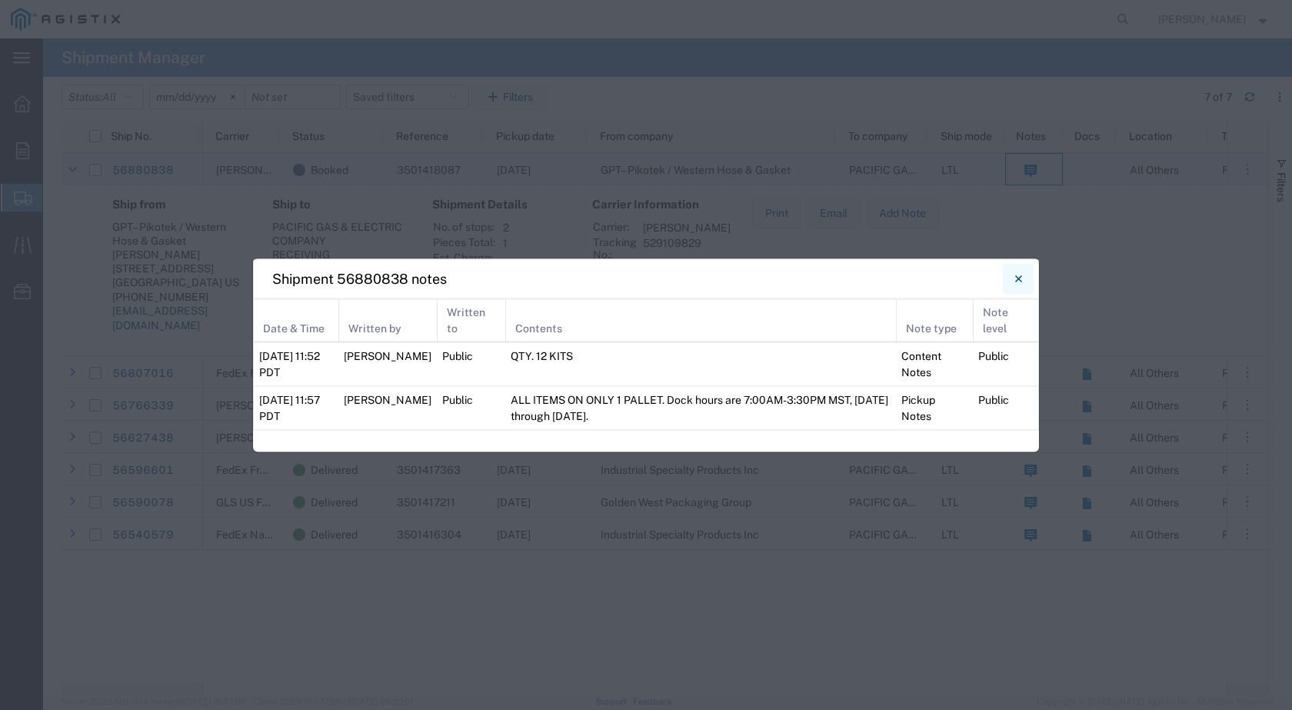
click at [1017, 277] on icon "Close" at bounding box center [1017, 277] width 7 height 7
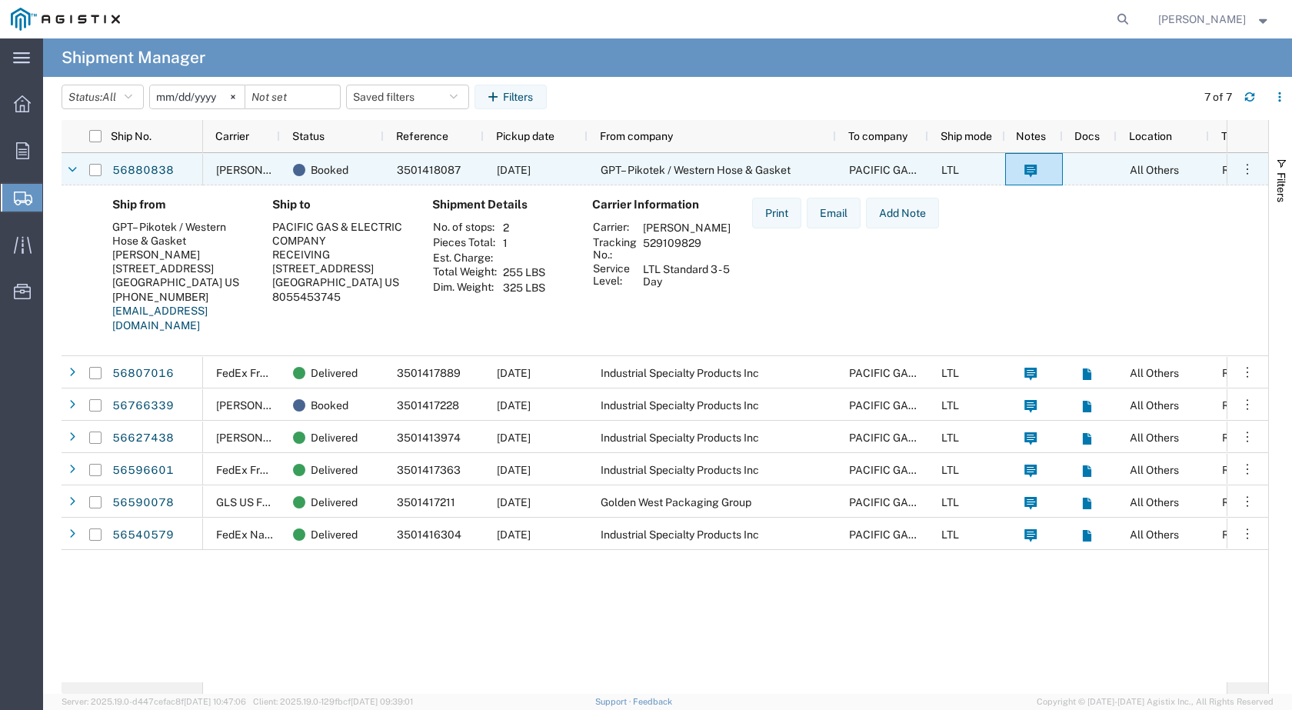
click at [1130, 161] on div "All Others" at bounding box center [1162, 169] width 92 height 32
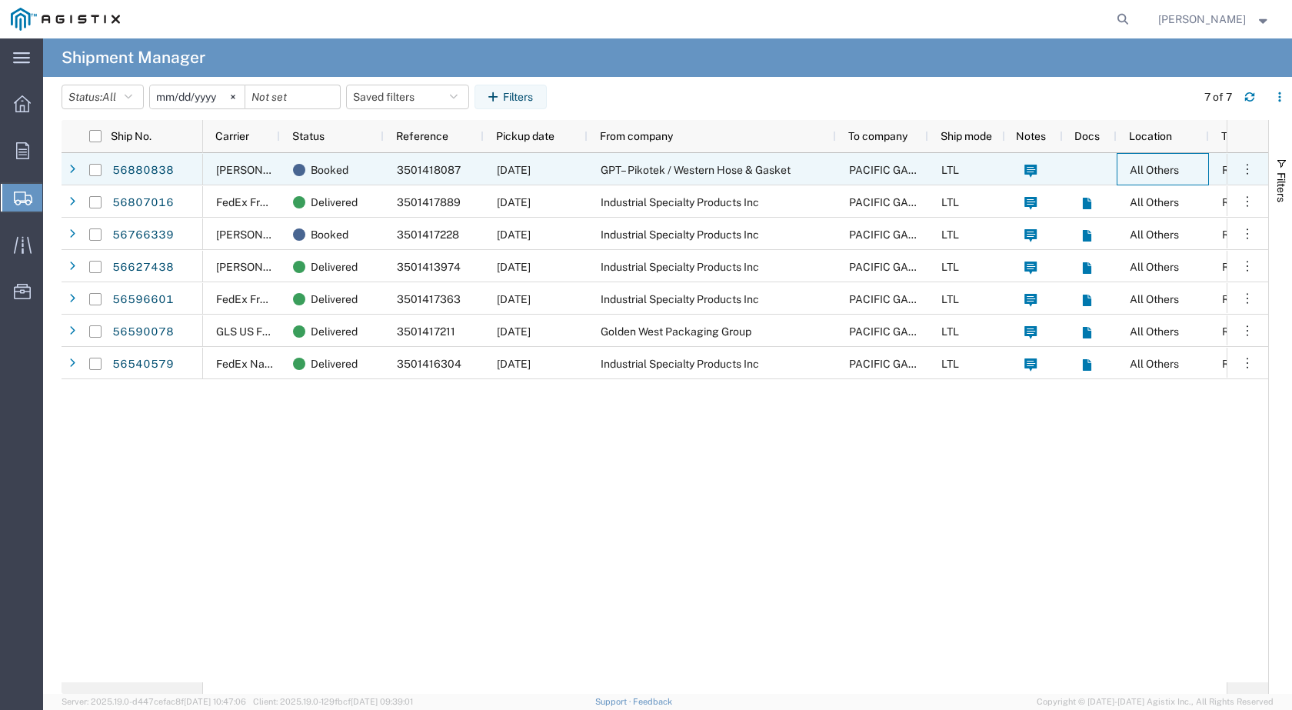
click at [1072, 155] on div at bounding box center [1089, 169] width 54 height 32
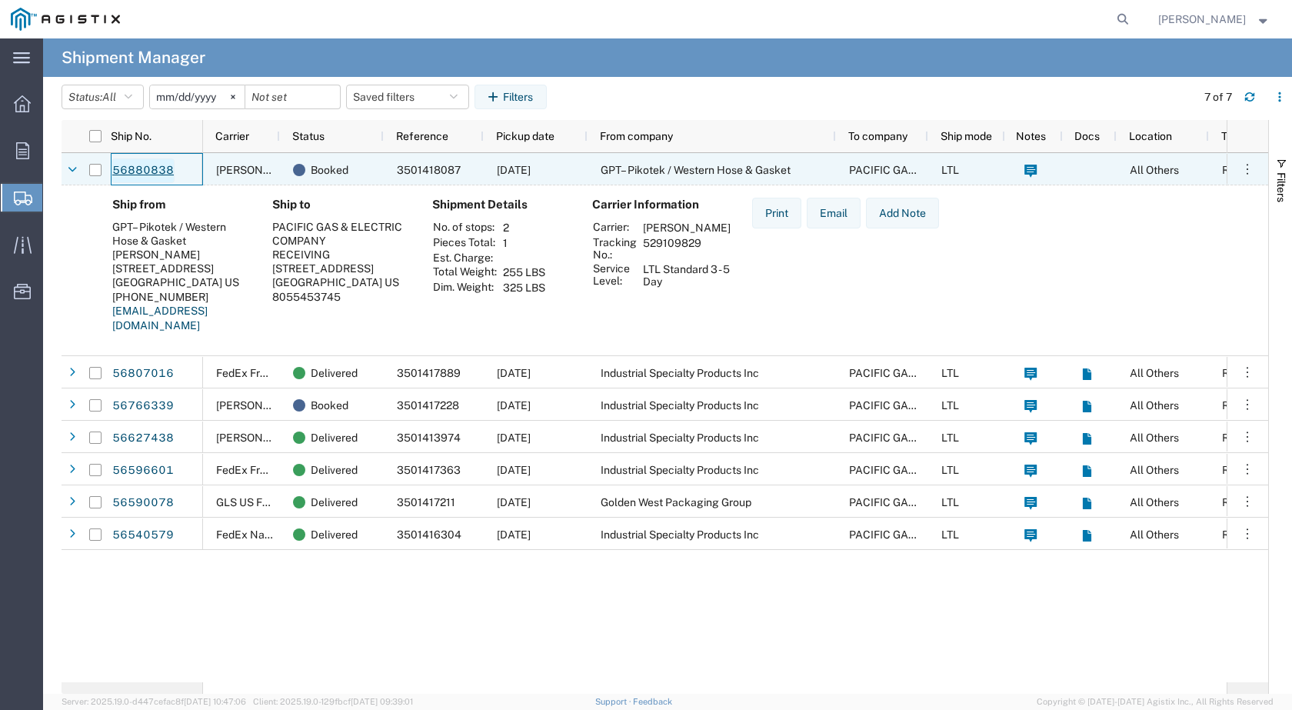
click at [158, 169] on link "56880838" at bounding box center [142, 170] width 63 height 25
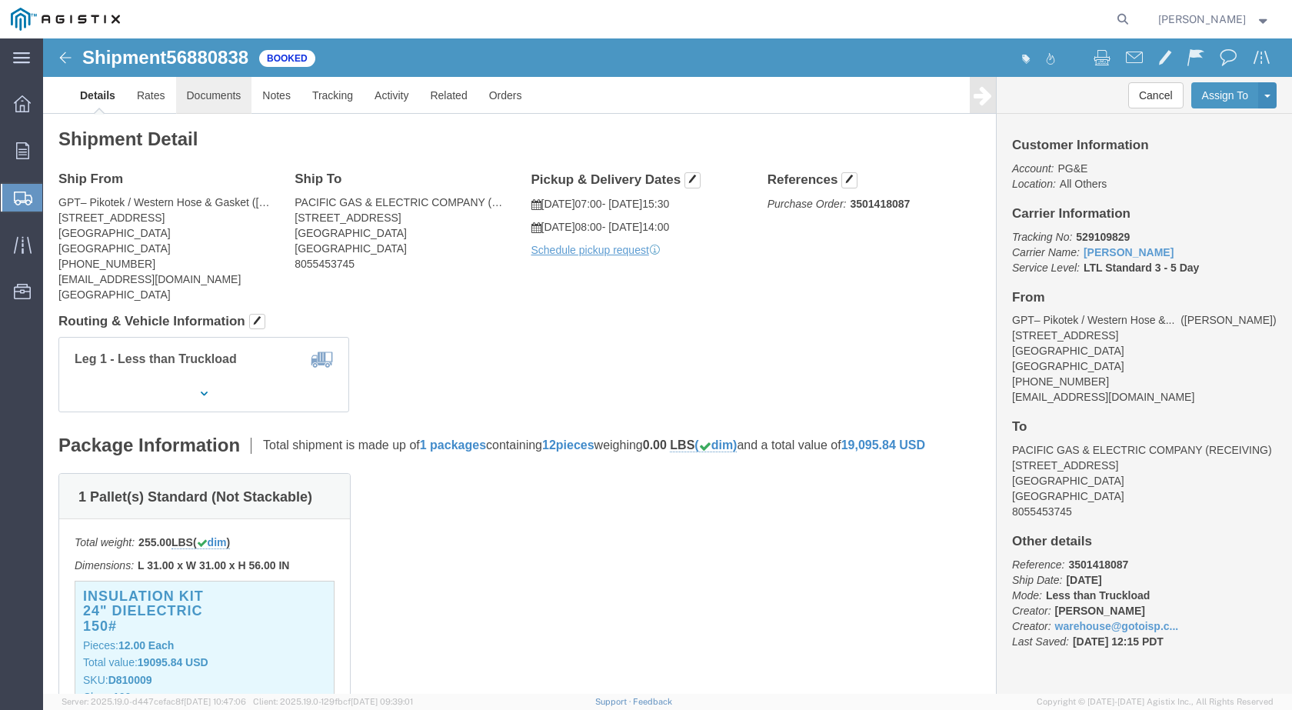
click link "Documents"
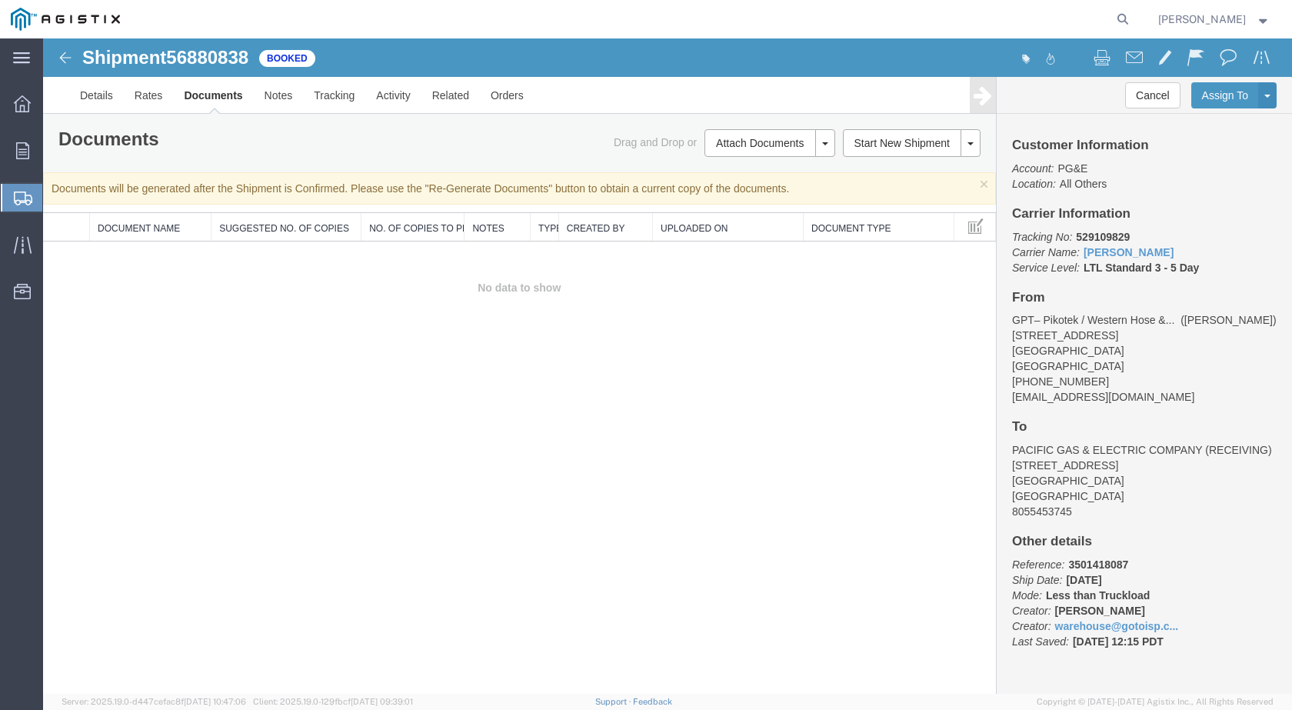
click at [55, 197] on span "Shipments" at bounding box center [48, 197] width 12 height 31
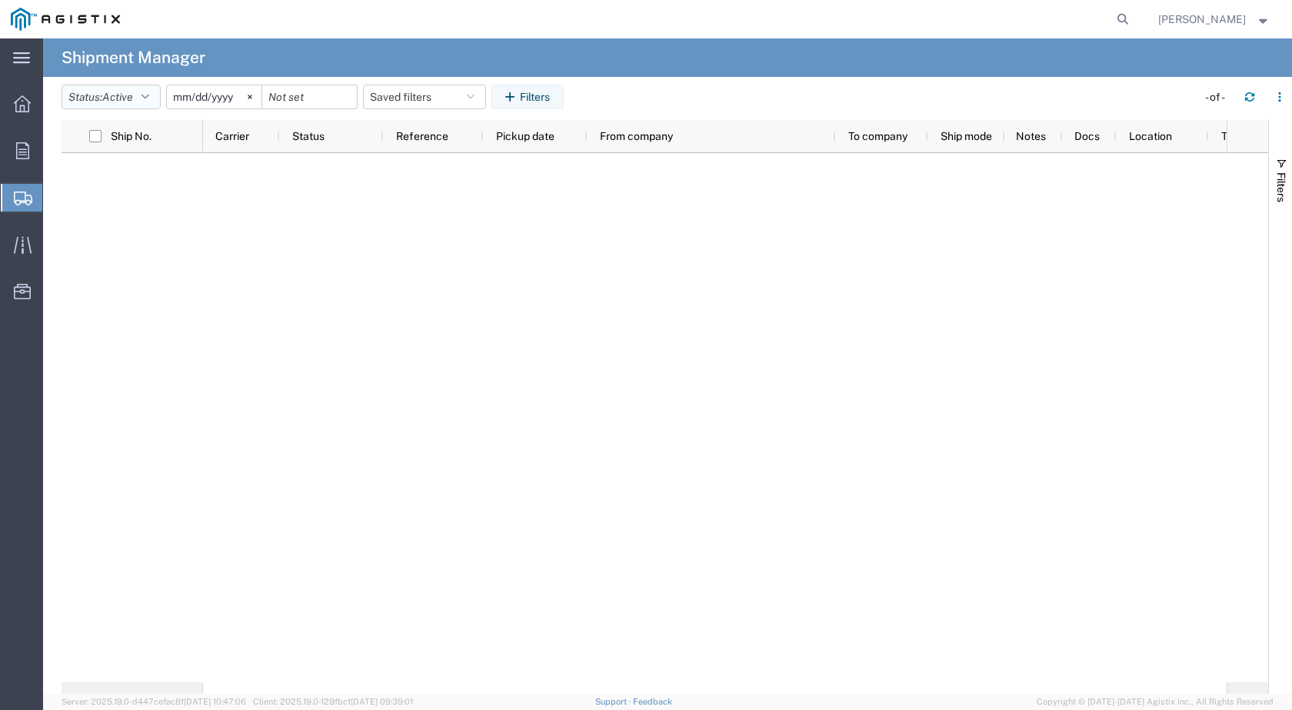
click at [133, 99] on span "Active" at bounding box center [117, 97] width 31 height 12
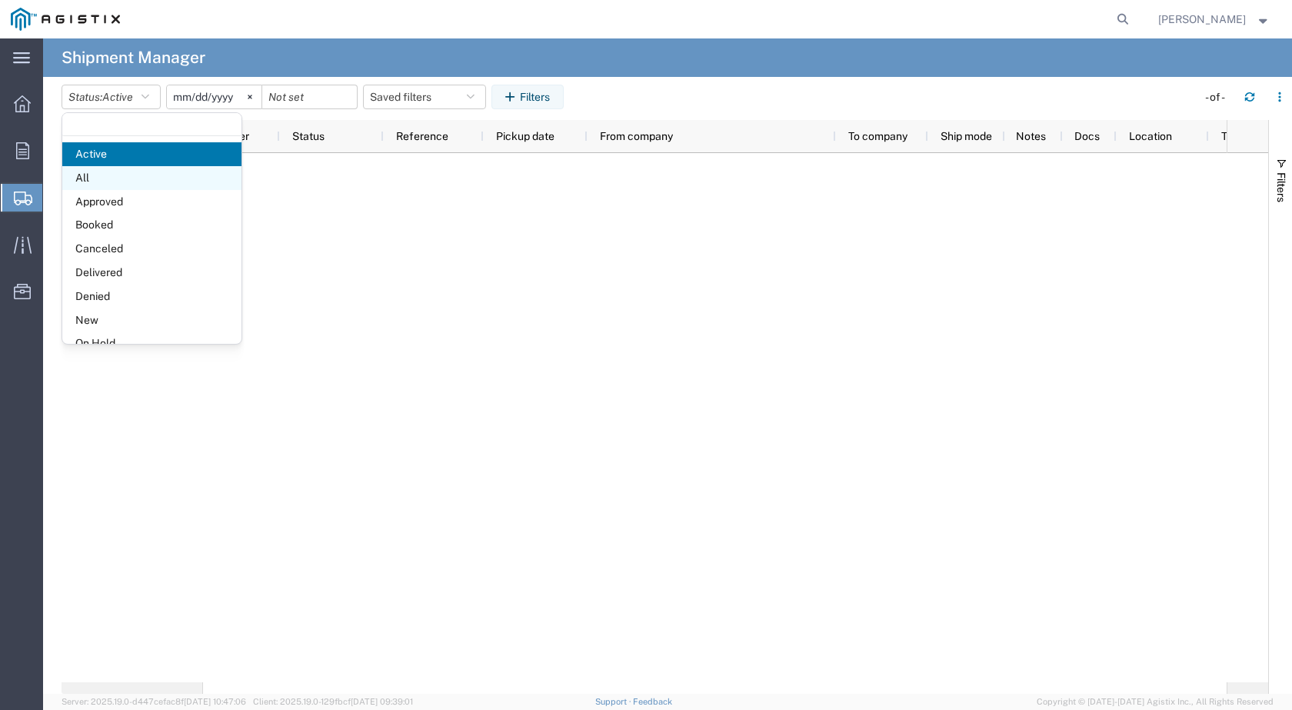
click at [91, 175] on span "All" at bounding box center [151, 178] width 179 height 24
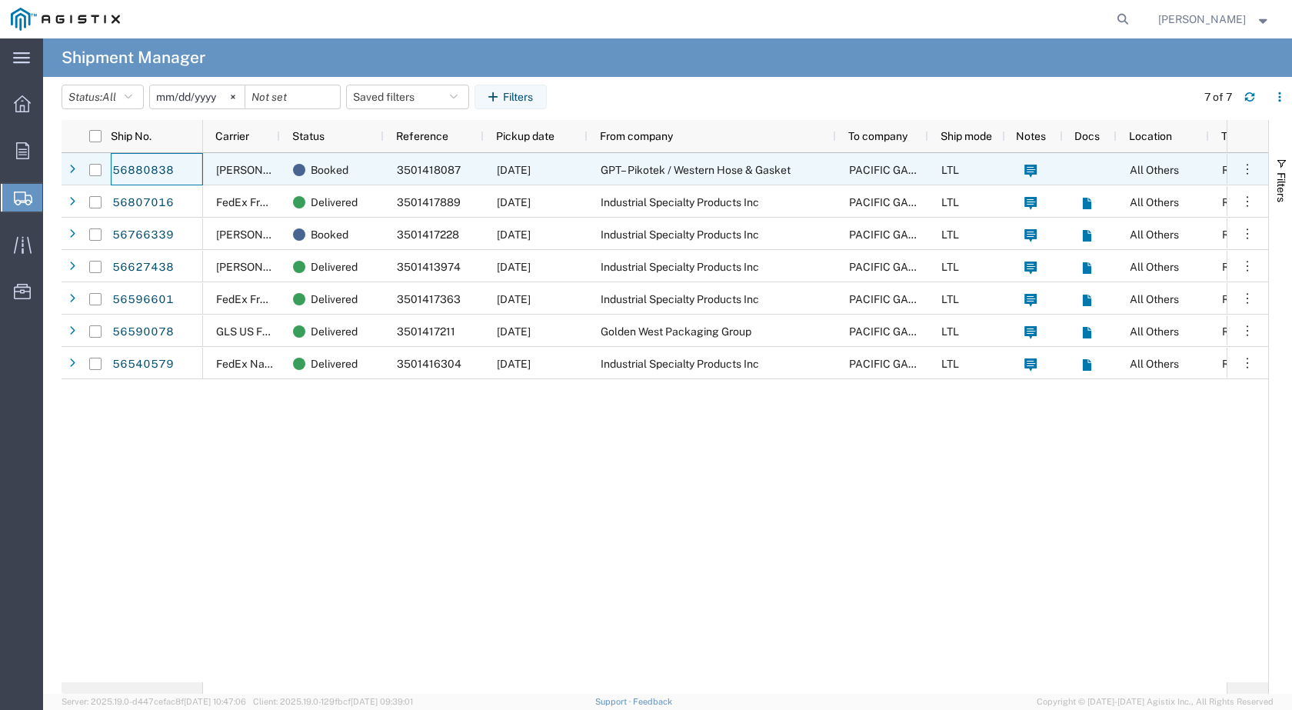
click at [184, 165] on div "56880838" at bounding box center [157, 169] width 92 height 32
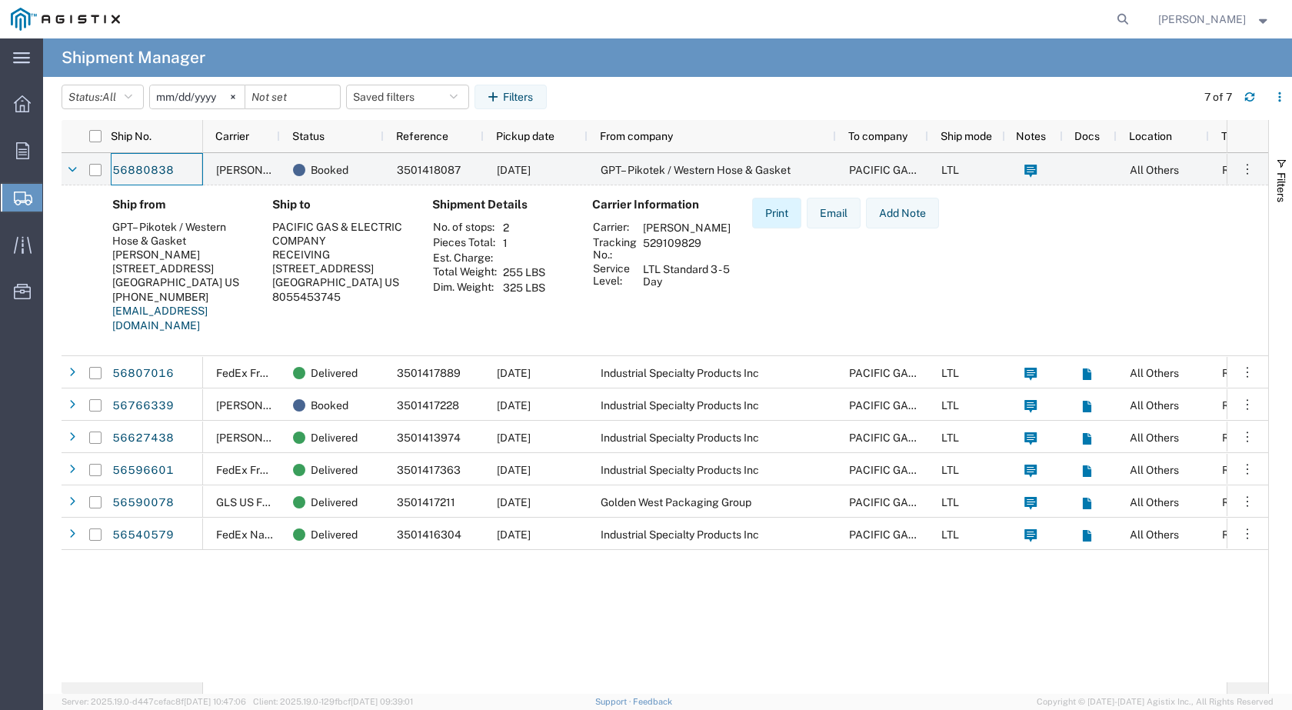
click at [771, 218] on button "Print" at bounding box center [776, 213] width 49 height 31
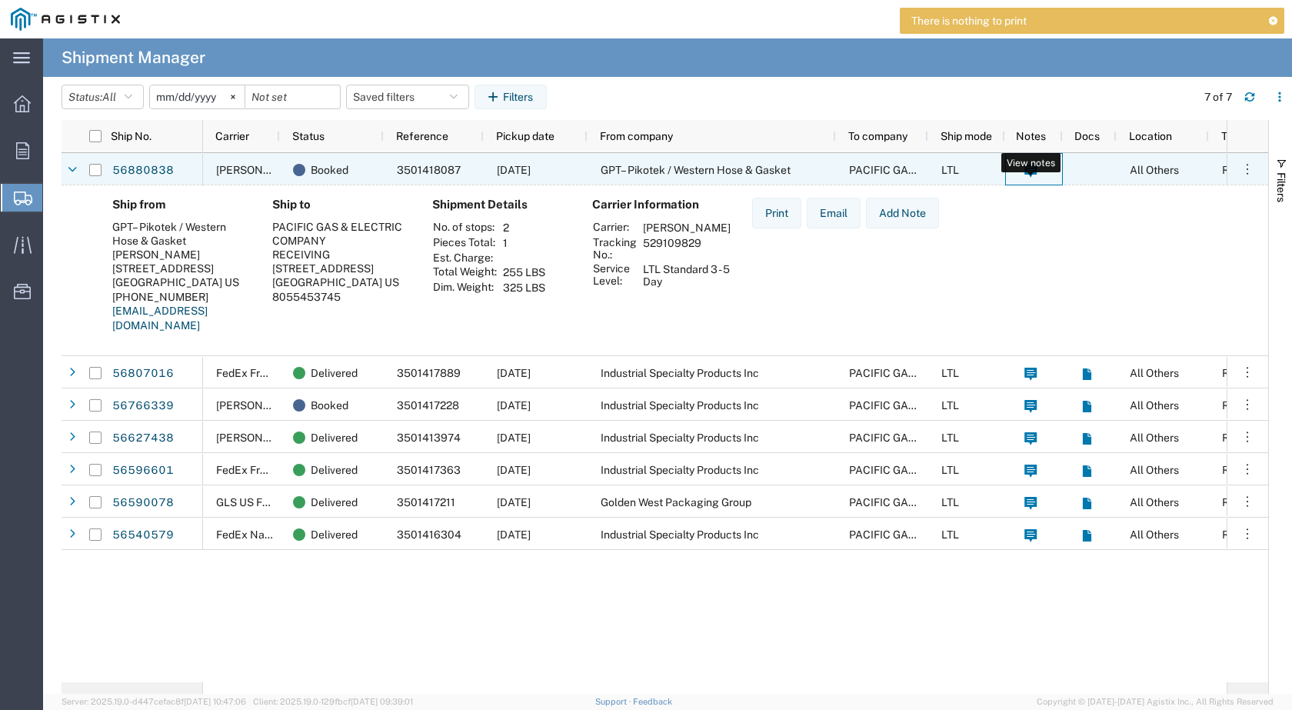
click at [1026, 168] on icon at bounding box center [1030, 171] width 12 height 13
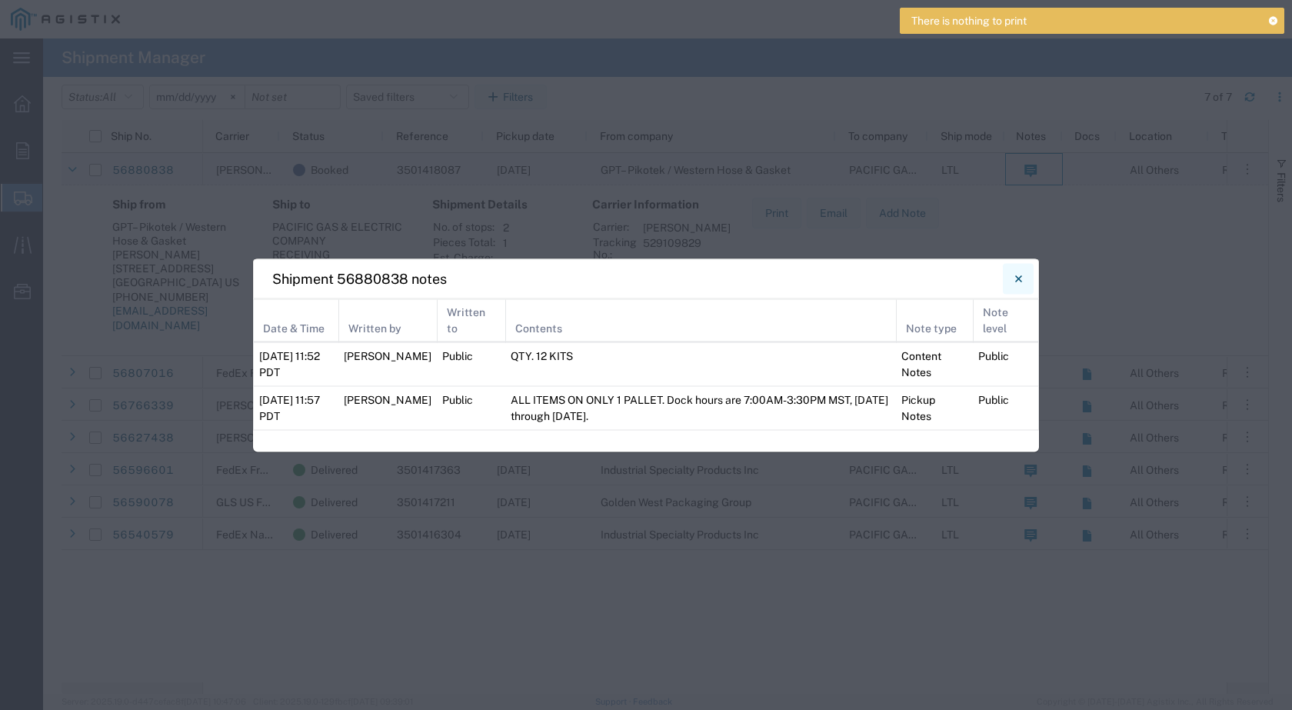
click at [1015, 282] on icon "Close" at bounding box center [1018, 278] width 7 height 18
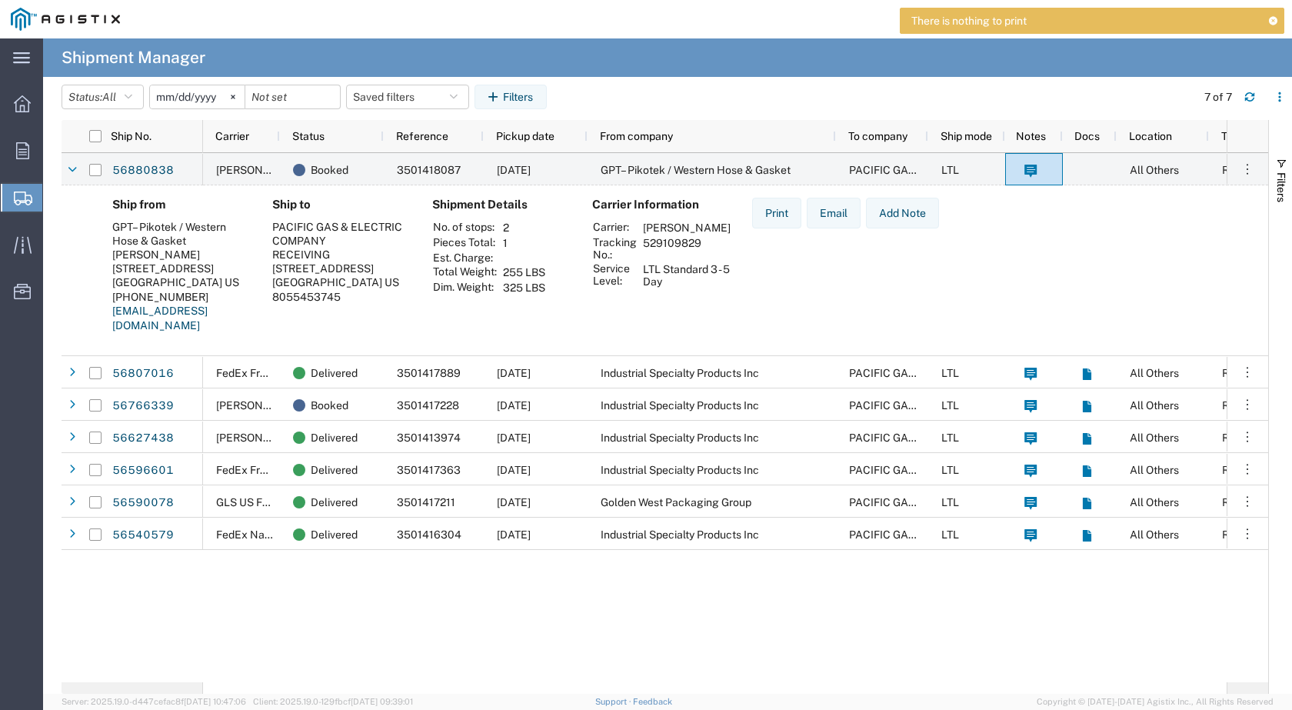
click at [1015, 282] on div "Ship from GPT– Pikotek / Western Hose & Gasket [PERSON_NAME] [STREET_ADDRESS][P…" at bounding box center [677, 271] width 1155 height 147
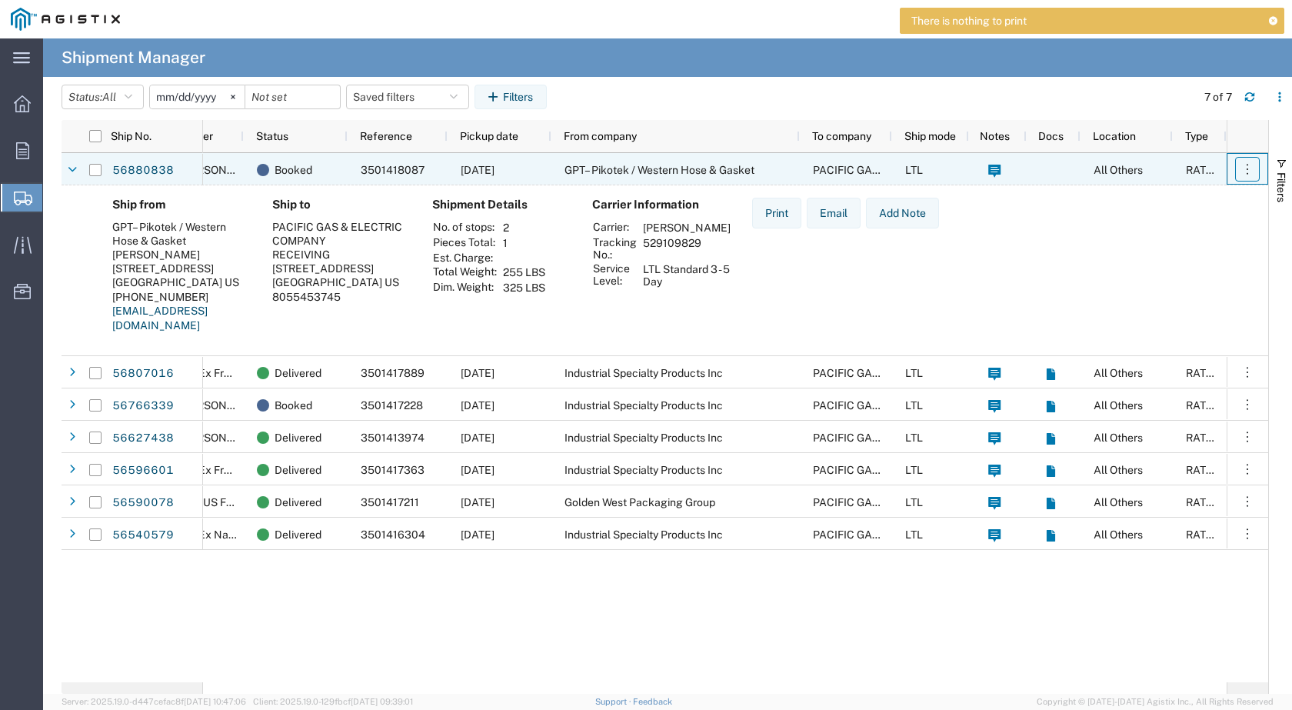
click at [1239, 163] on icon "button" at bounding box center [1246, 168] width 15 height 15
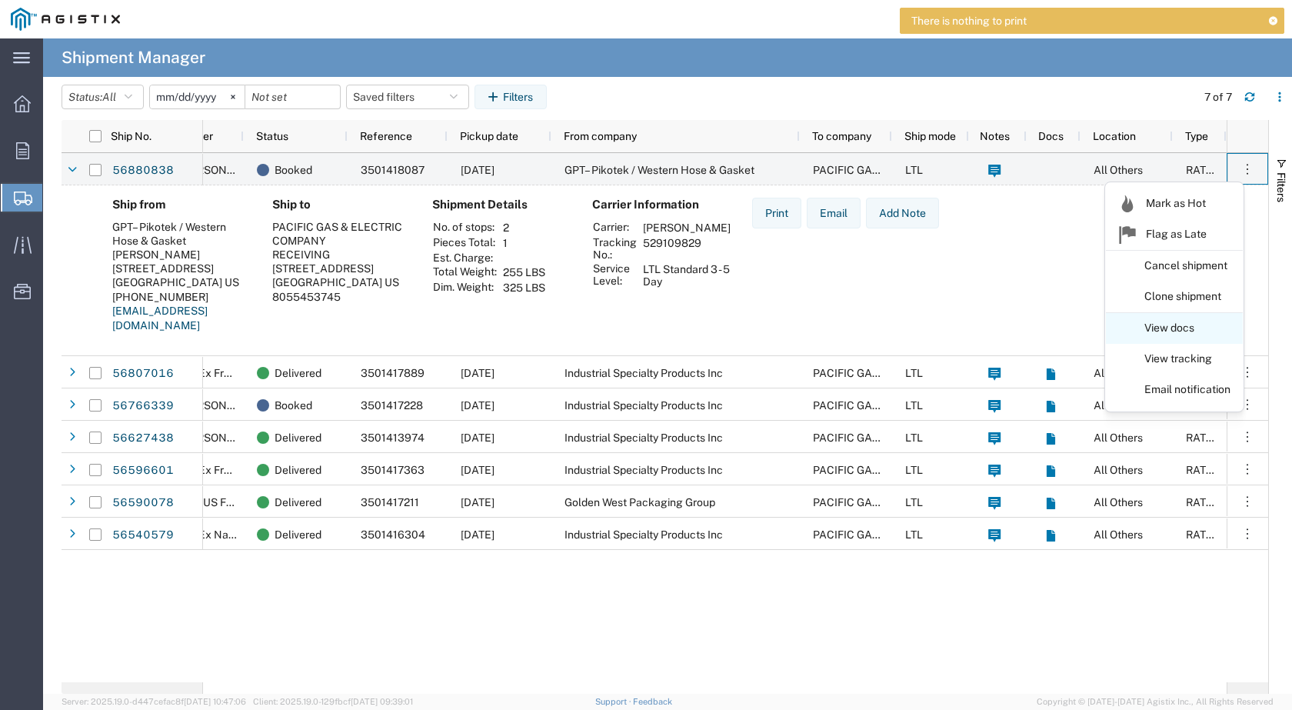
click at [1178, 323] on link "View docs" at bounding box center [1173, 328] width 137 height 28
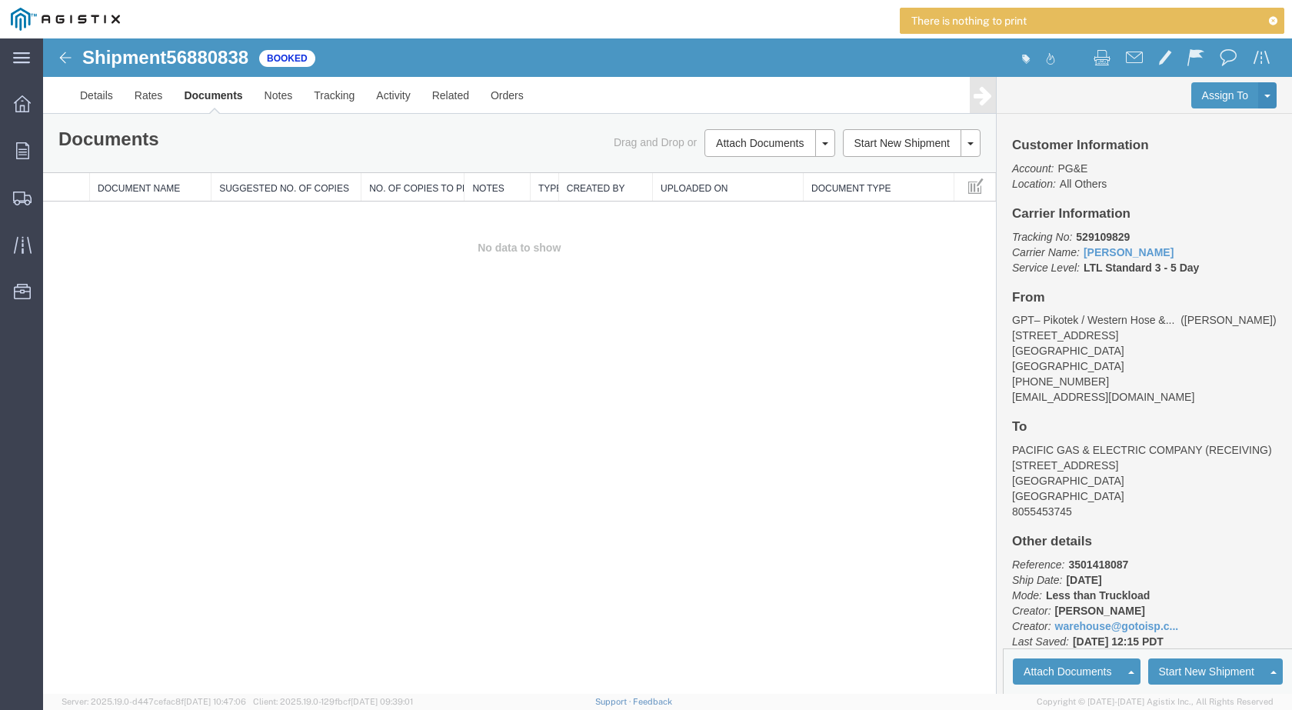
click at [168, 184] on th "Document Name" at bounding box center [150, 187] width 121 height 28
click at [274, 94] on link "Notes" at bounding box center [279, 95] width 50 height 37
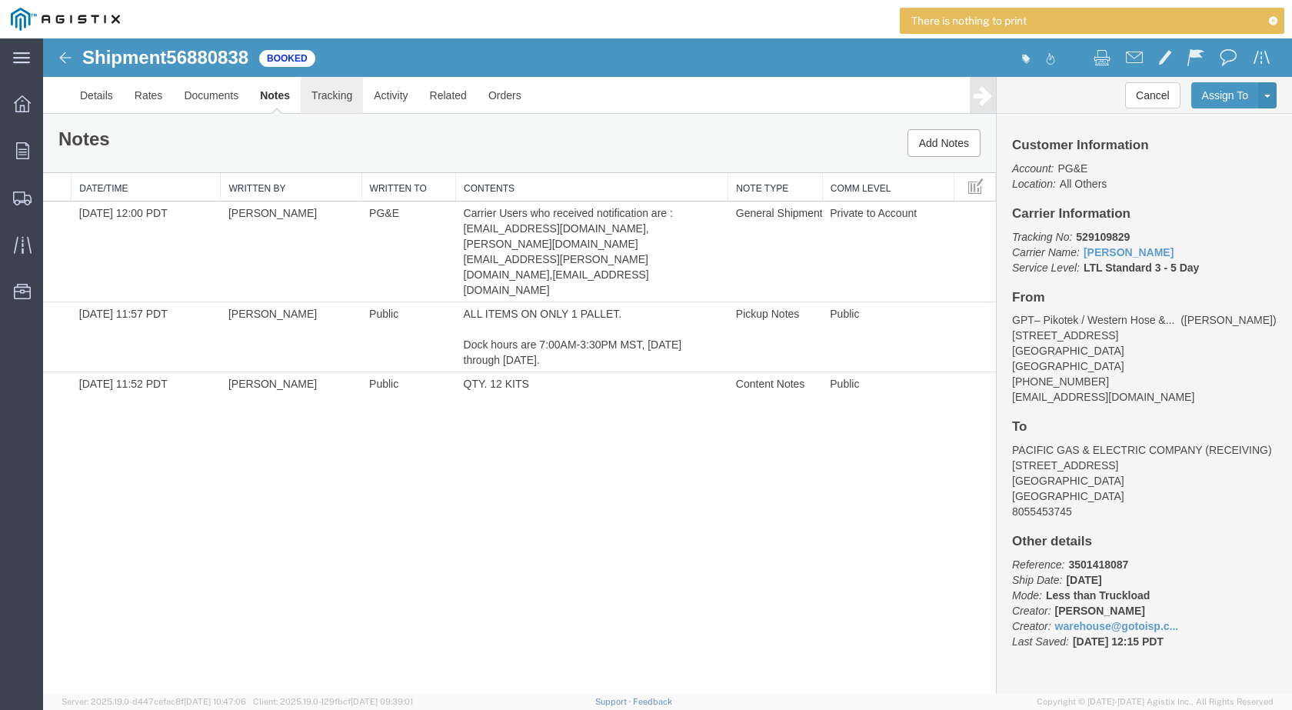
click at [336, 94] on link "Tracking" at bounding box center [332, 95] width 62 height 37
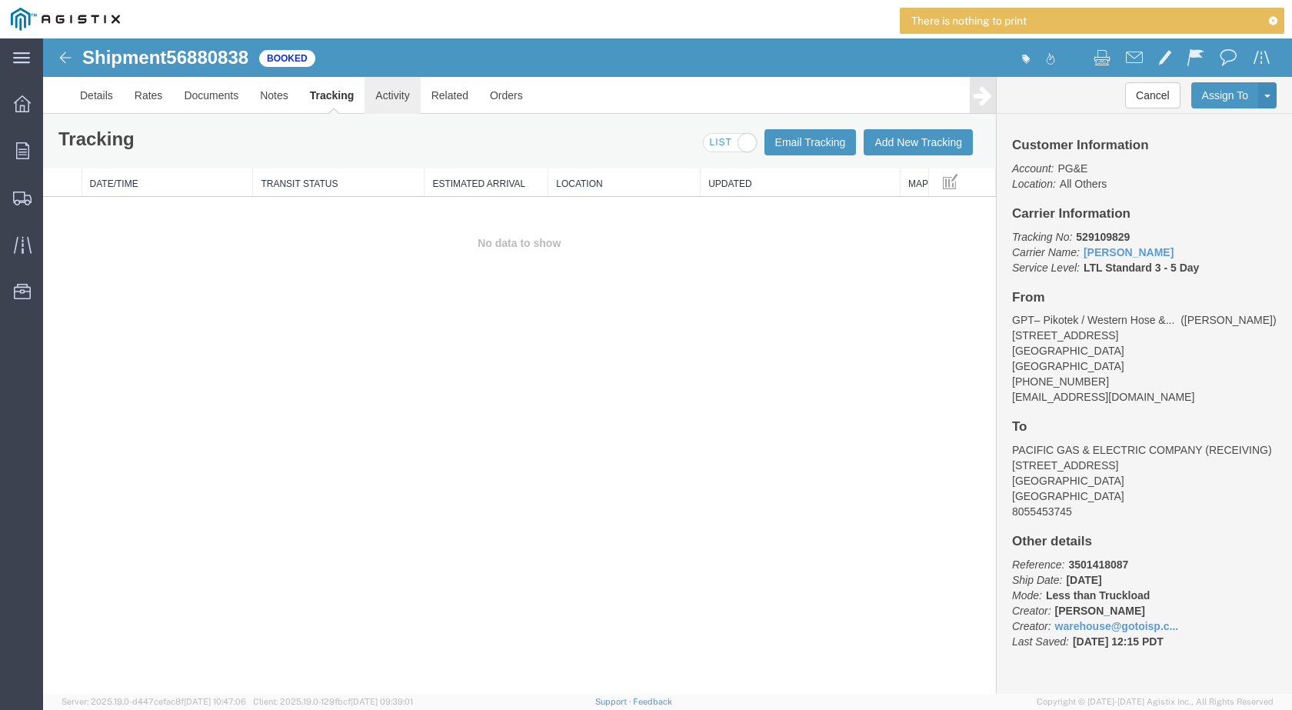
click at [401, 93] on link "Activity" at bounding box center [391, 95] width 55 height 37
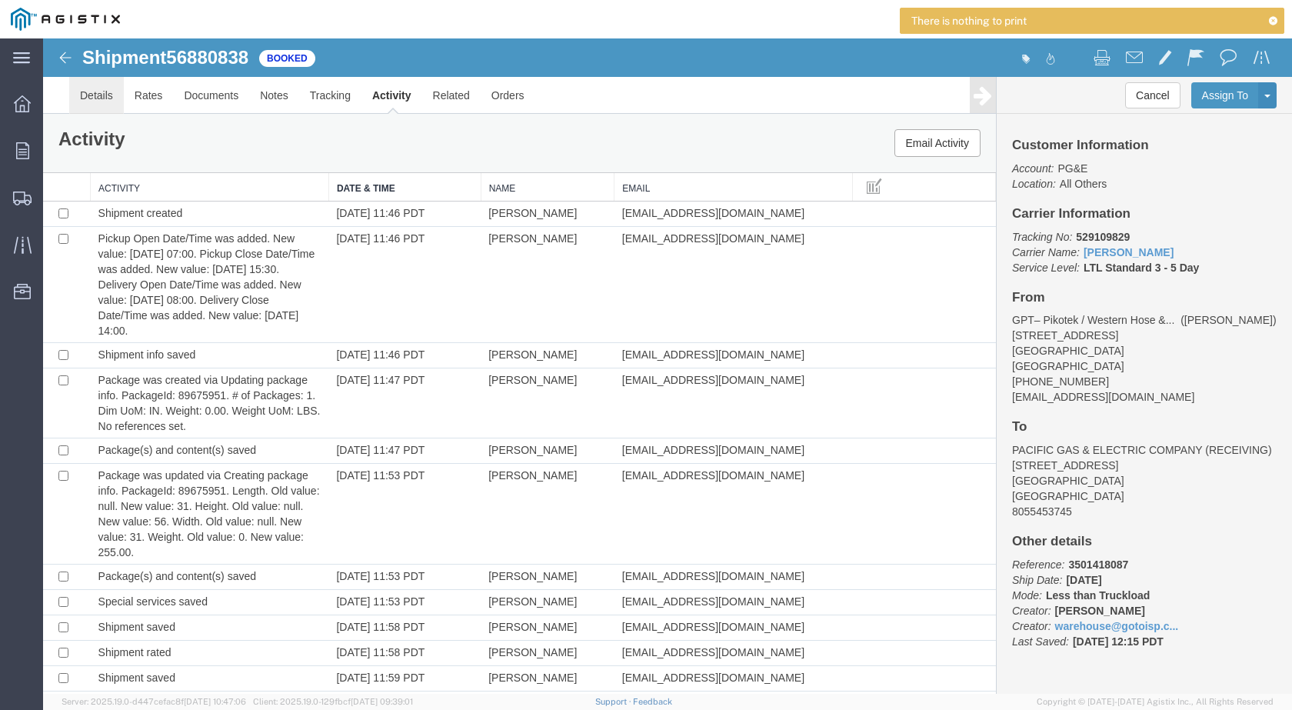
click at [88, 95] on link "Details" at bounding box center [96, 95] width 55 height 37
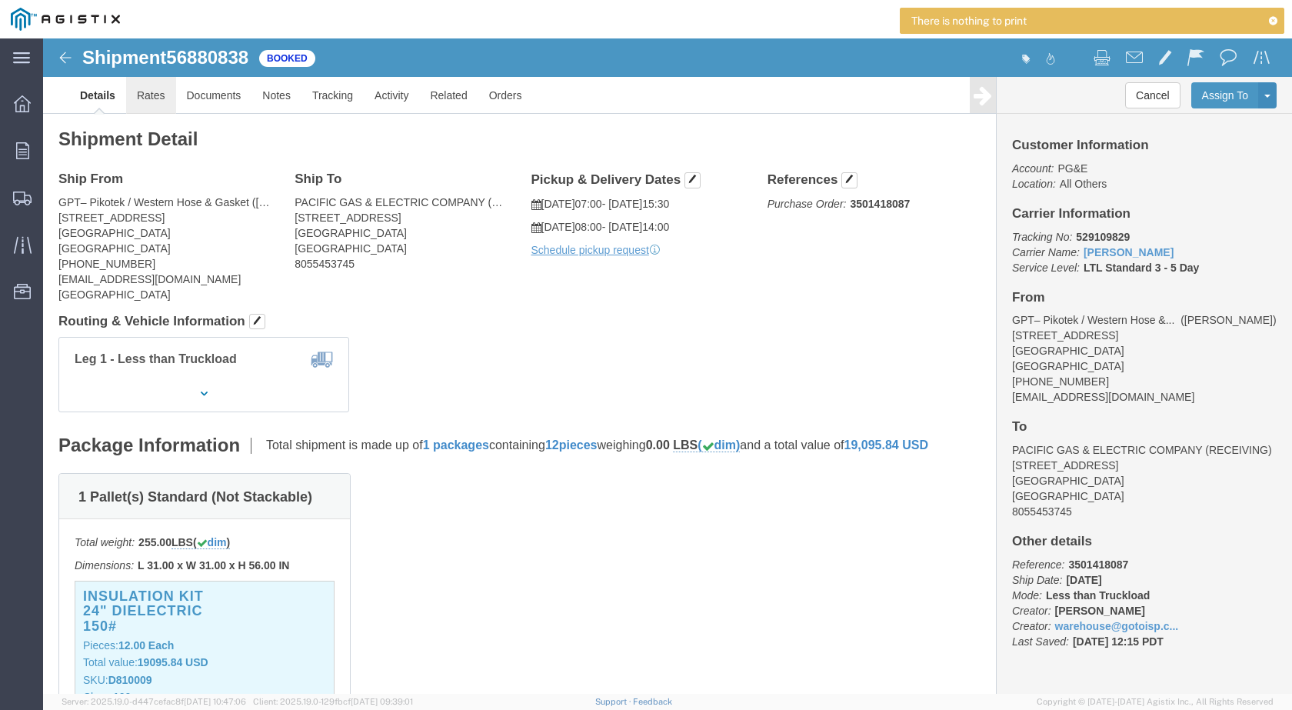
click link "Rates"
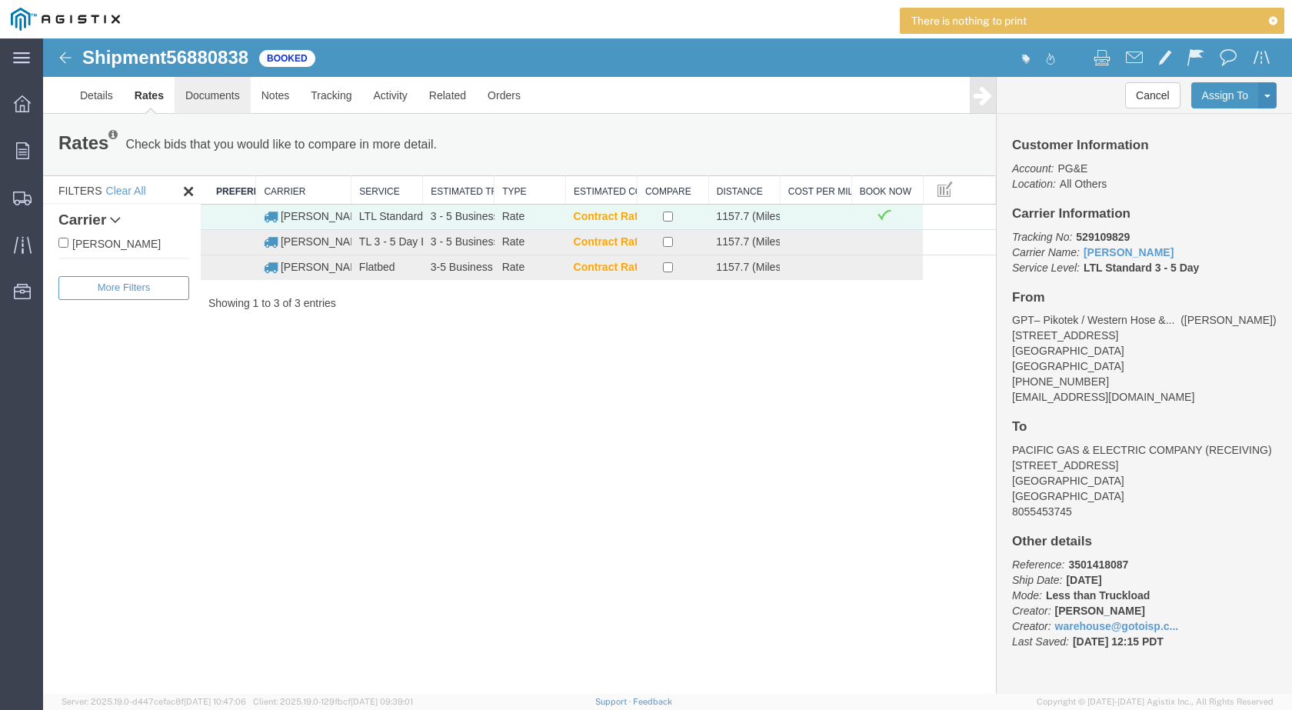
click at [205, 94] on link "Documents" at bounding box center [213, 95] width 76 height 37
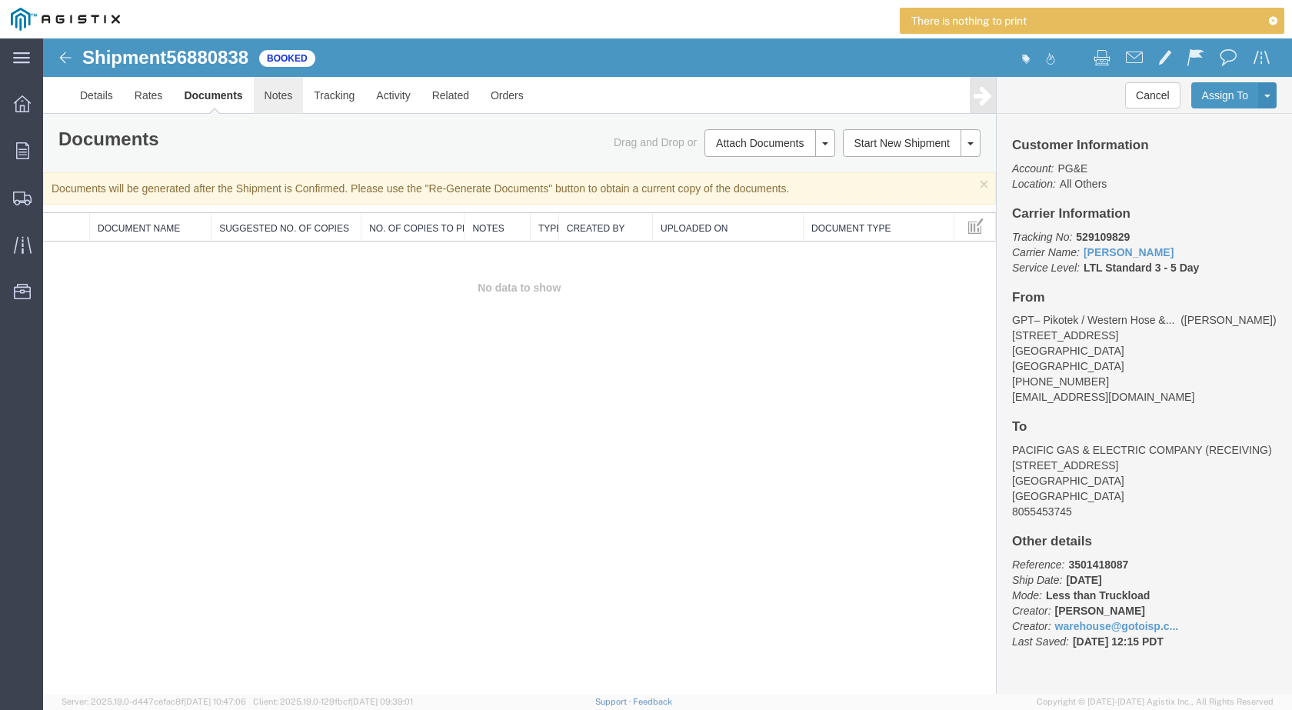
click at [253, 96] on ul "Details Rates Documents Notes Tracking Activity Related Orders" at bounding box center [667, 95] width 1196 height 36
click at [291, 99] on link "Notes" at bounding box center [279, 95] width 50 height 37
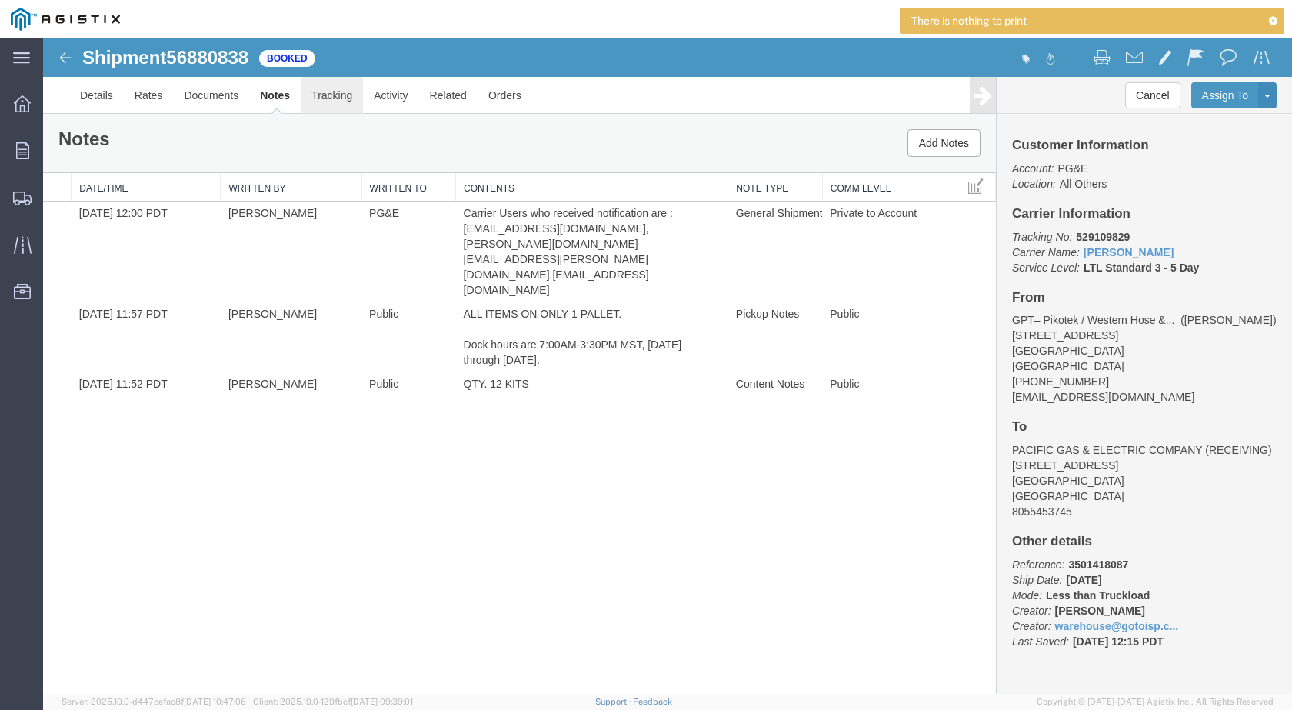
click at [338, 98] on link "Tracking" at bounding box center [332, 95] width 62 height 37
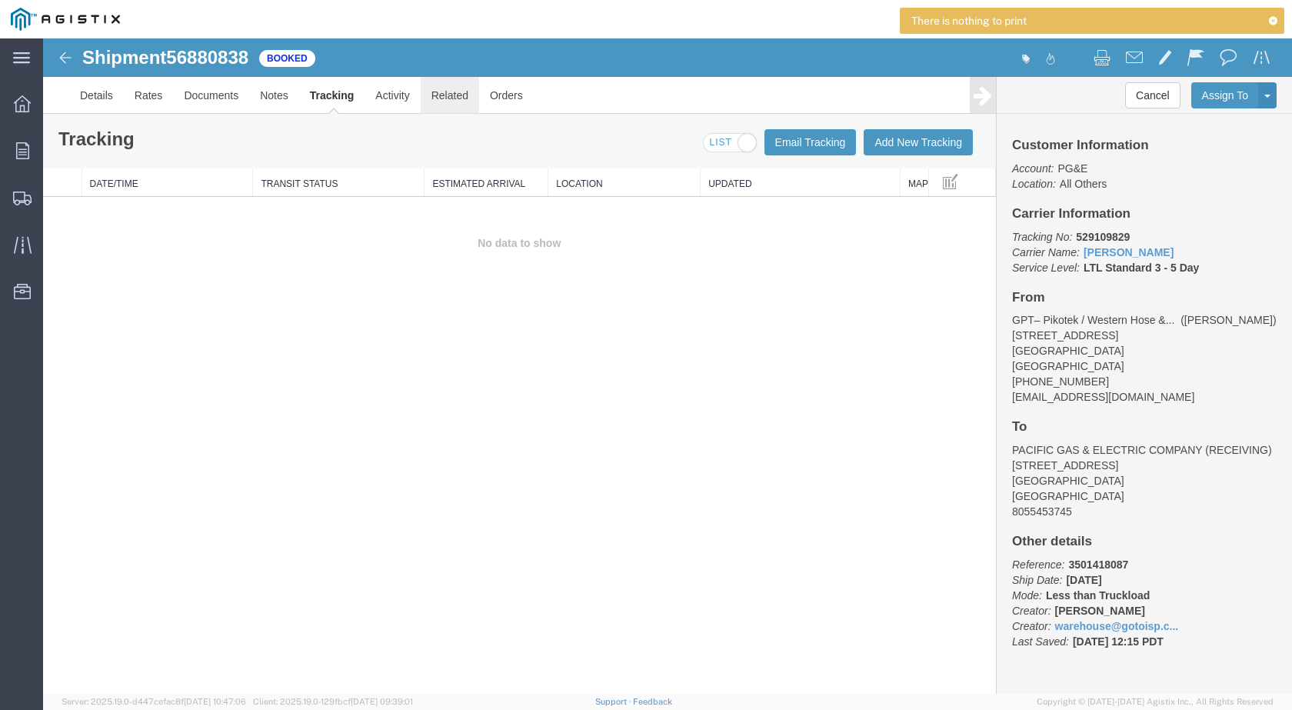
click at [421, 100] on link "Related" at bounding box center [450, 95] width 58 height 37
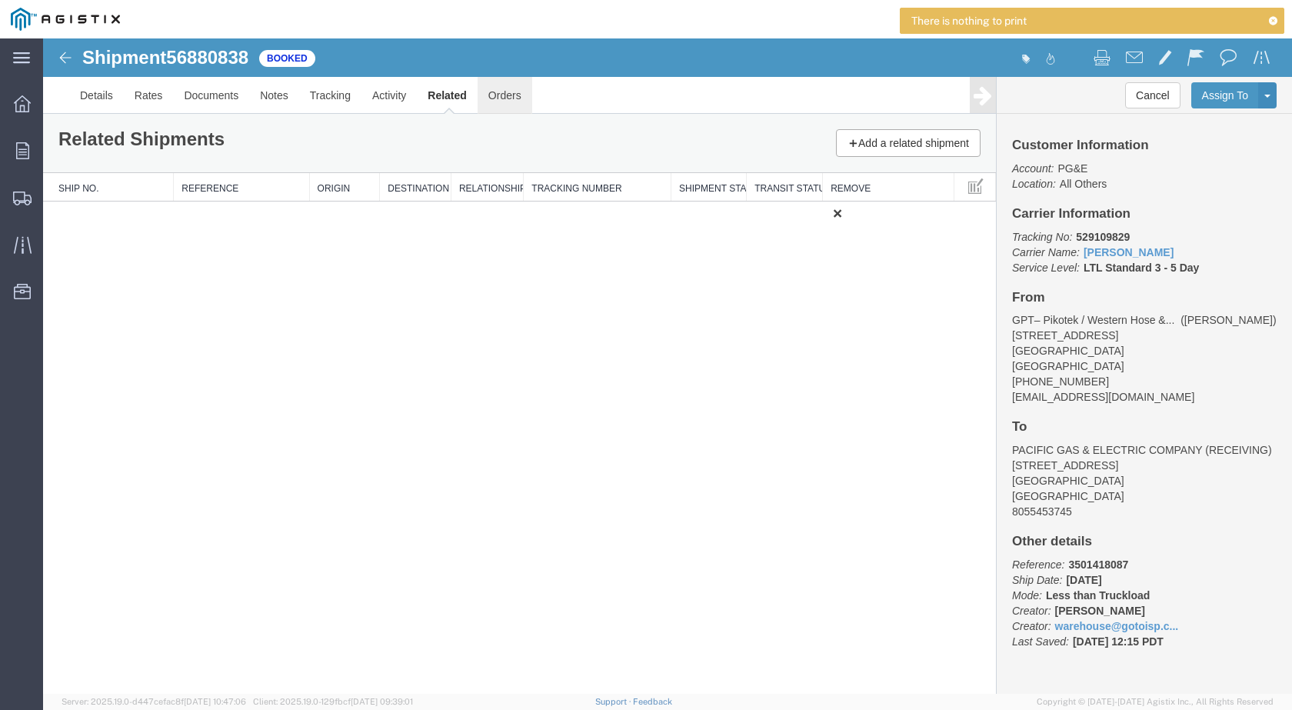
click at [517, 103] on link "Orders" at bounding box center [504, 95] width 55 height 37
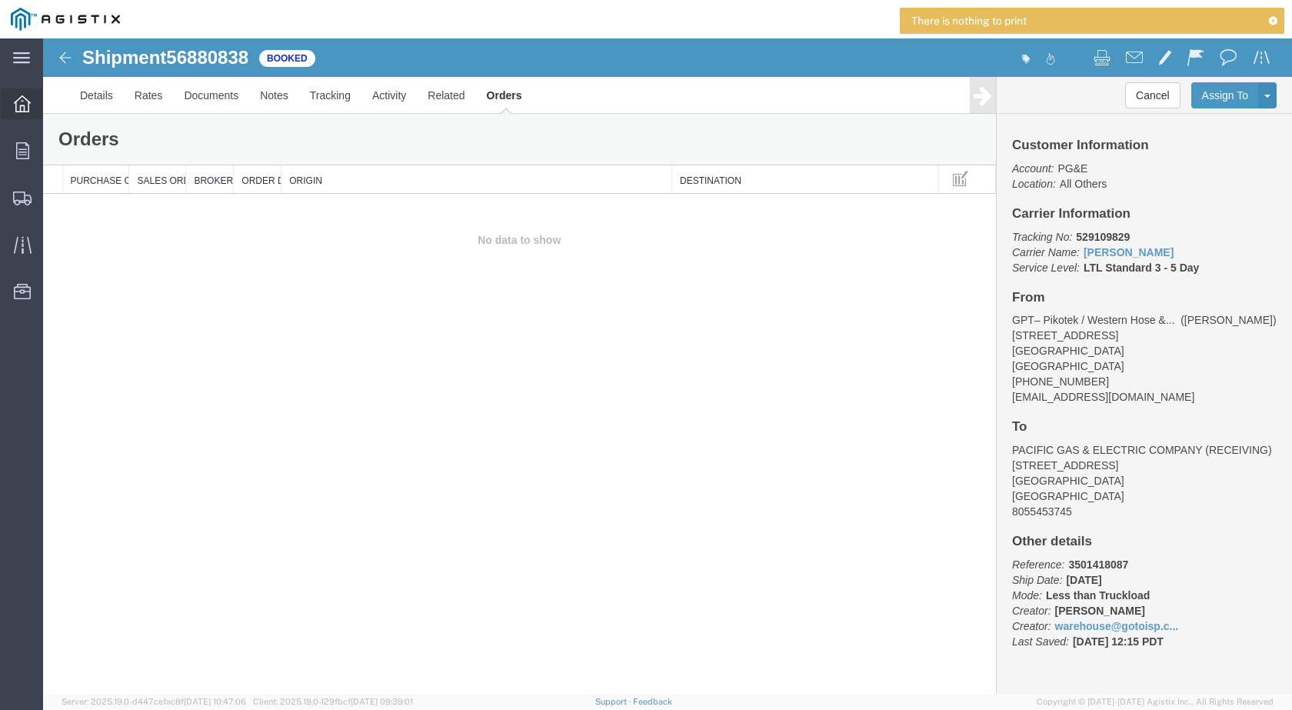
click at [19, 105] on icon at bounding box center [22, 103] width 17 height 17
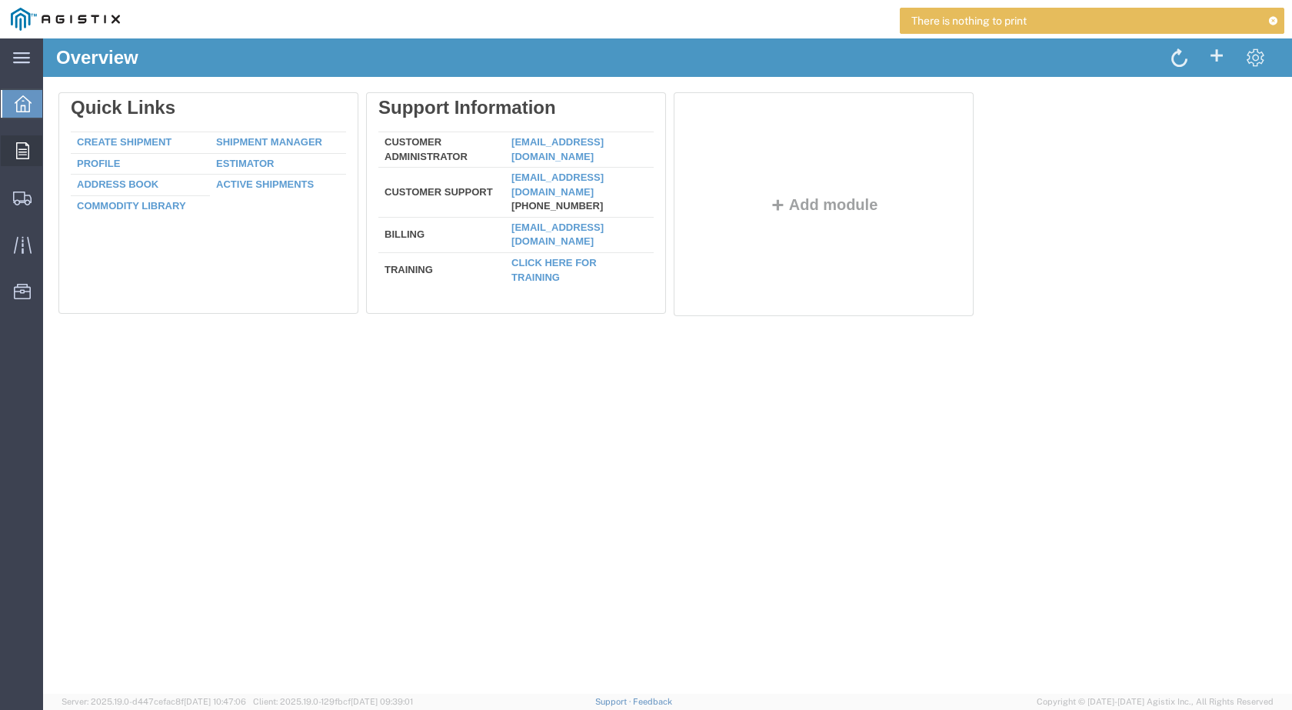
click at [24, 157] on icon at bounding box center [22, 150] width 13 height 17
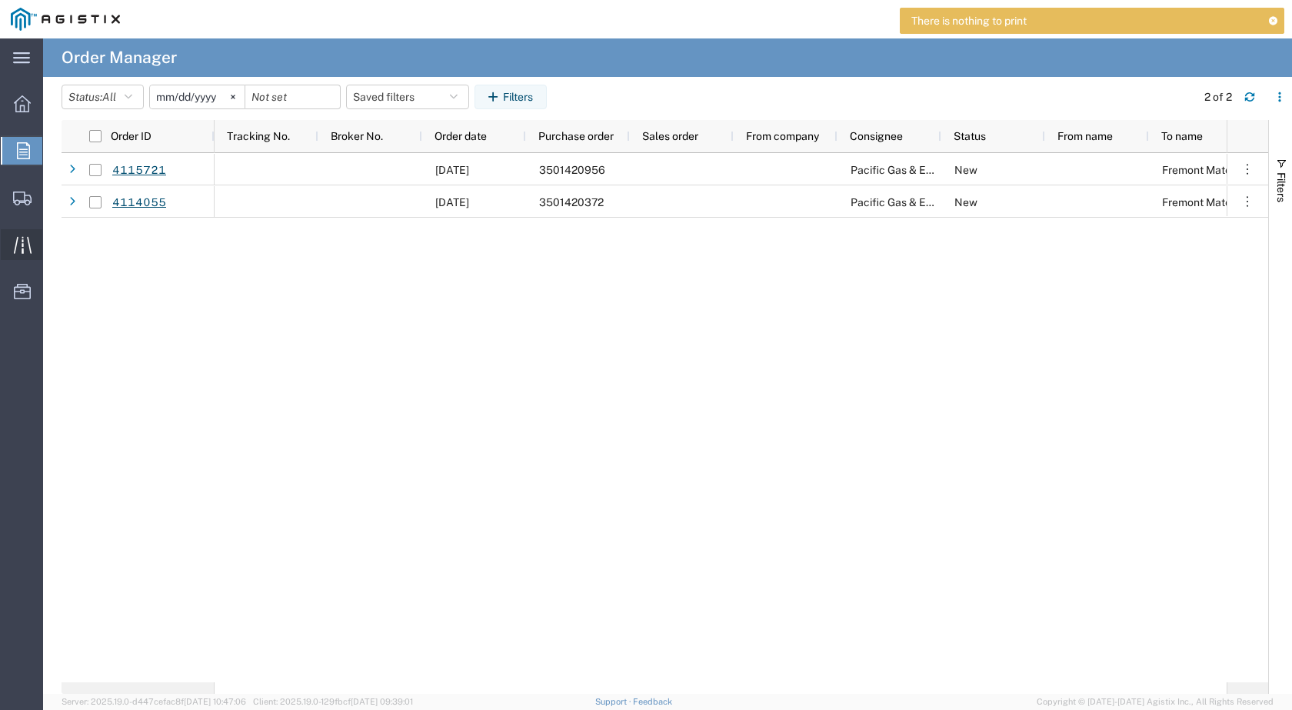
click at [53, 244] on span "Traffic" at bounding box center [47, 244] width 11 height 31
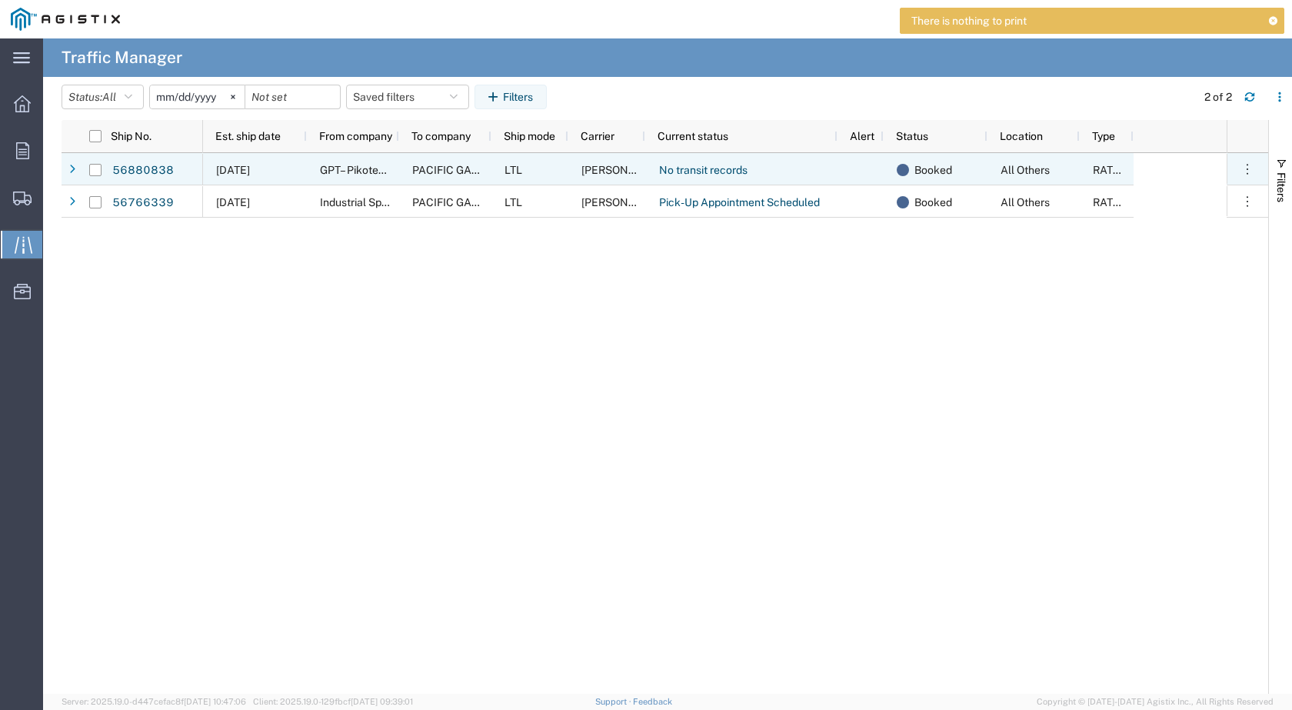
click at [177, 166] on div "56880838" at bounding box center [157, 169] width 92 height 32
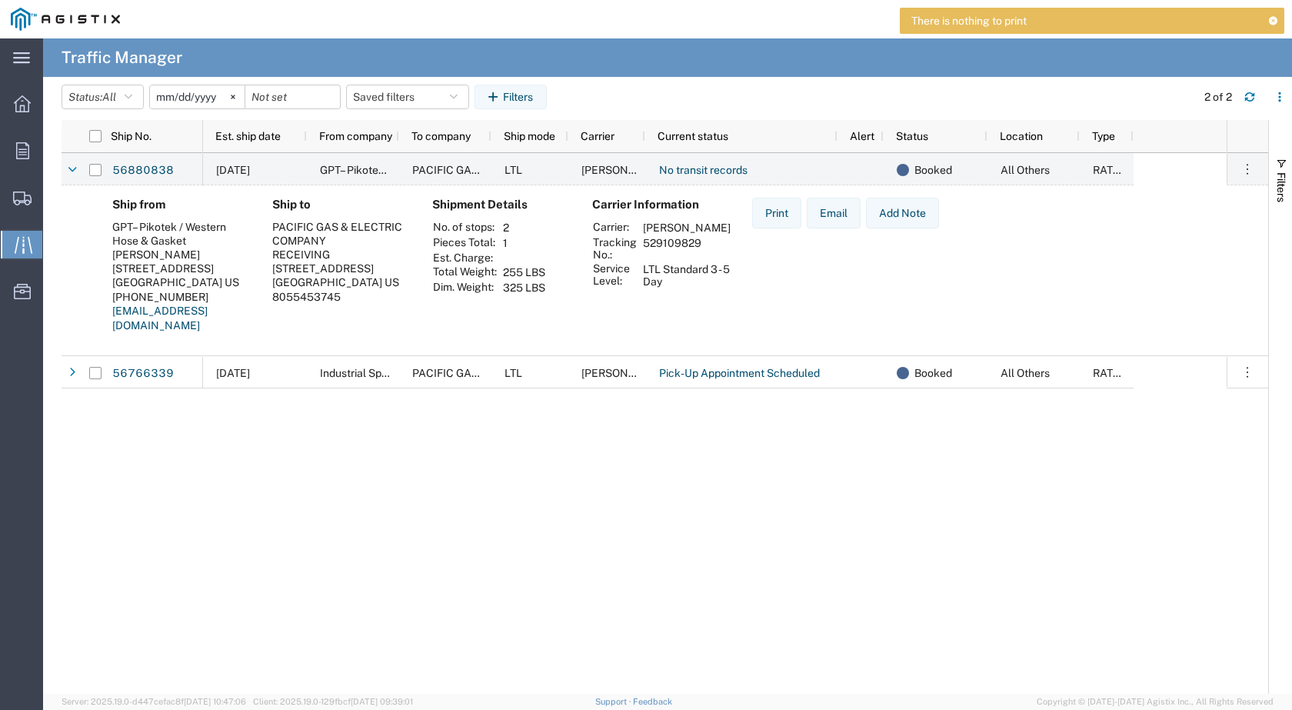
click at [936, 244] on div "Print Email Add Note" at bounding box center [845, 221] width 187 height 47
click at [763, 211] on button "Print" at bounding box center [776, 213] width 49 height 31
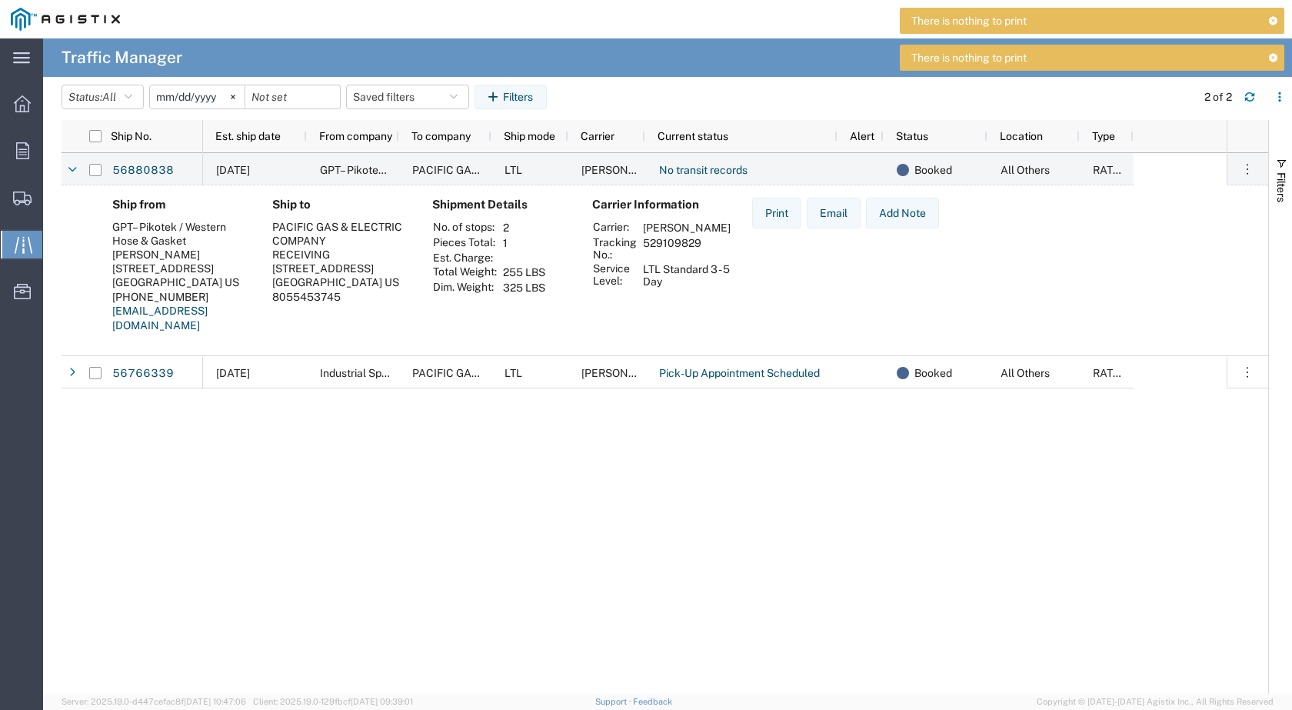
click at [816, 280] on div "Print Email Add Note" at bounding box center [845, 271] width 211 height 147
click at [10, 97] on div at bounding box center [22, 103] width 43 height 31
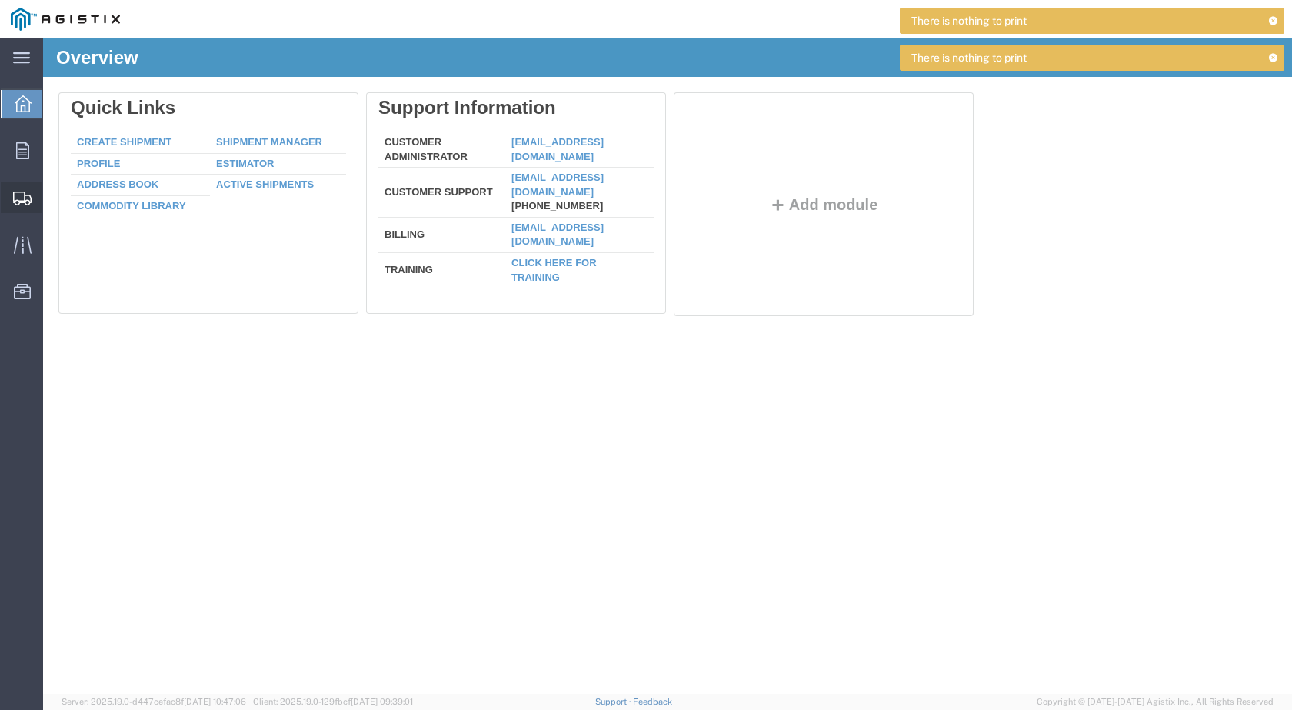
click at [53, 203] on span "Shipments" at bounding box center [47, 197] width 11 height 31
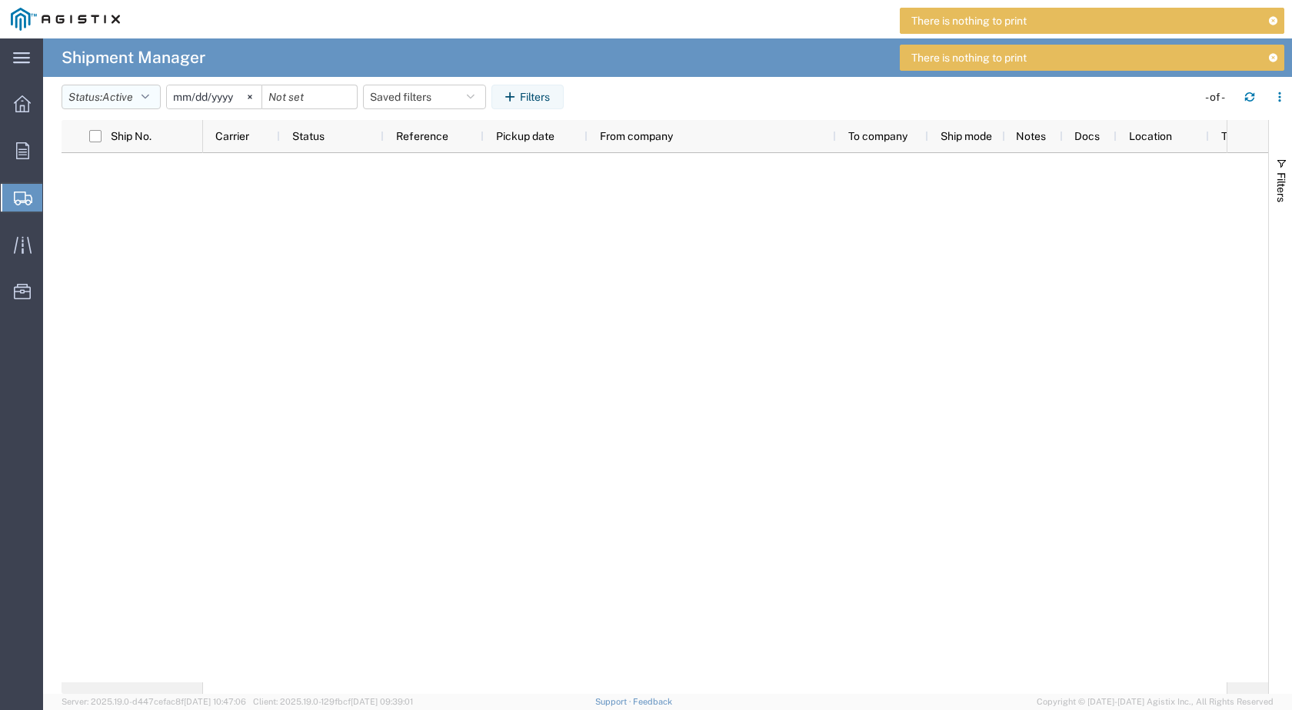
click at [129, 95] on span "Active" at bounding box center [117, 97] width 31 height 12
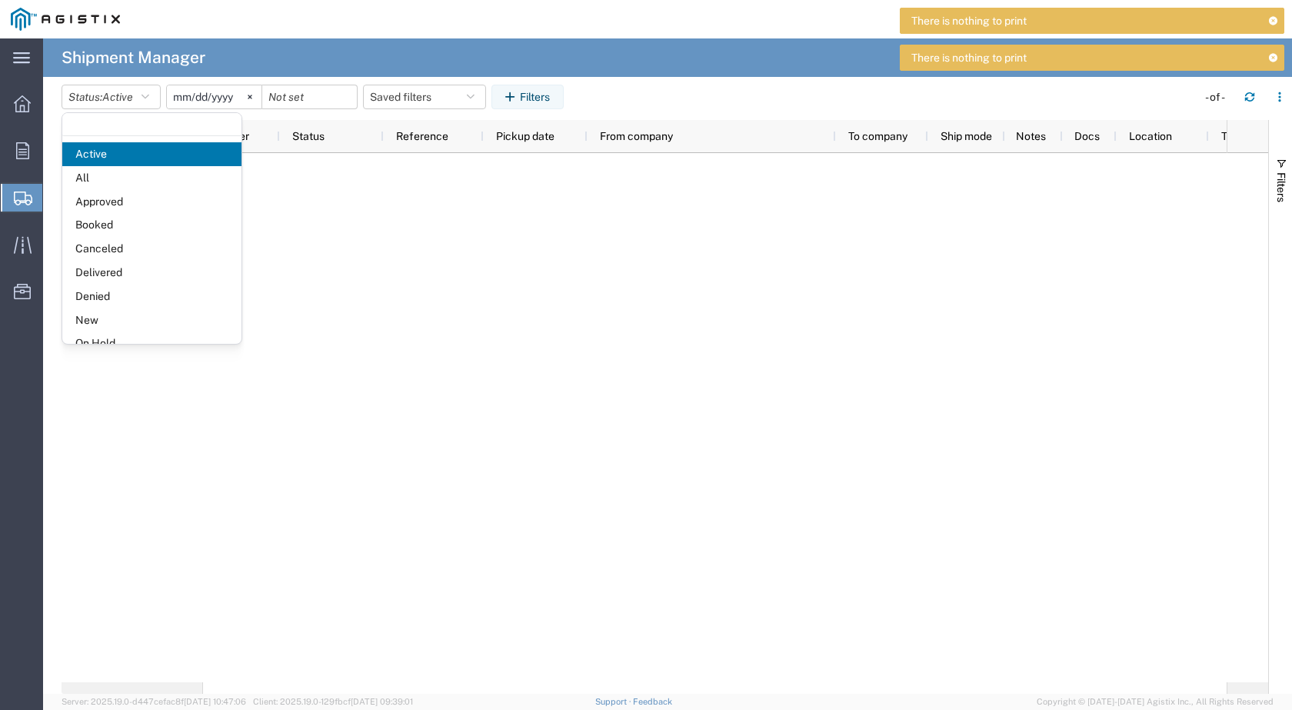
click at [112, 173] on span "All" at bounding box center [151, 178] width 179 height 24
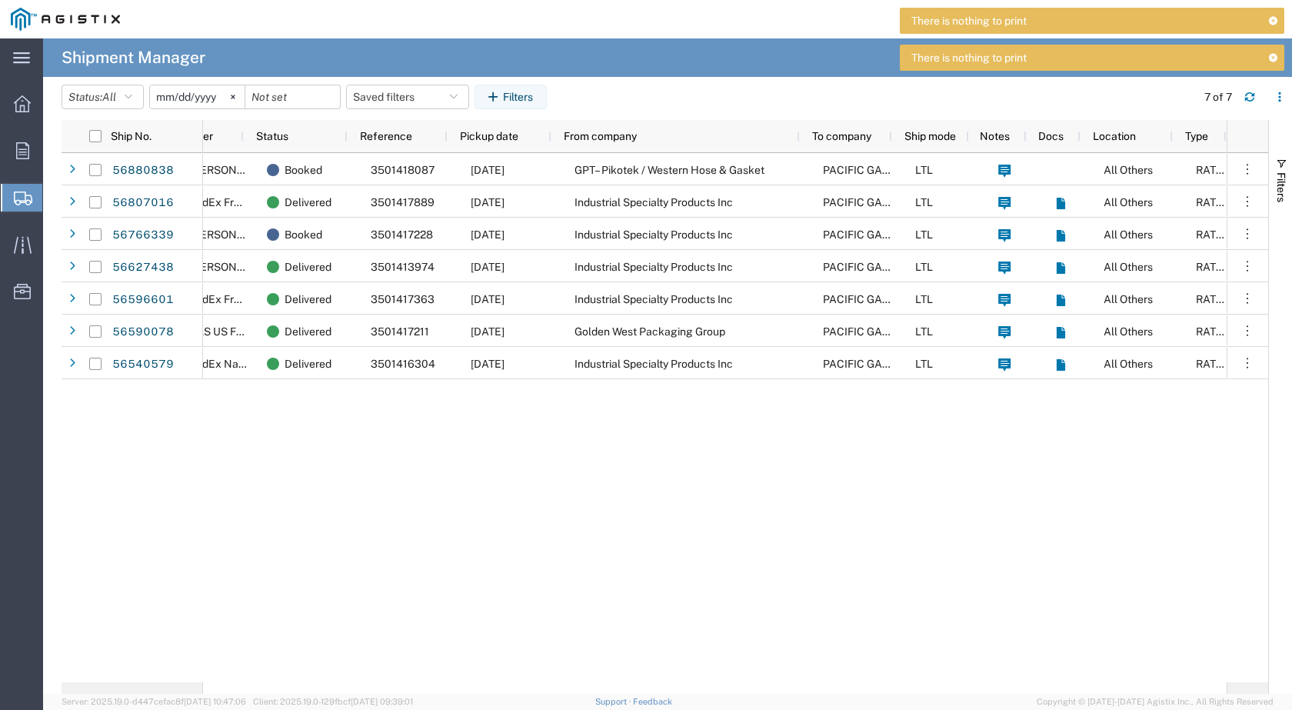
scroll to position [0, 36]
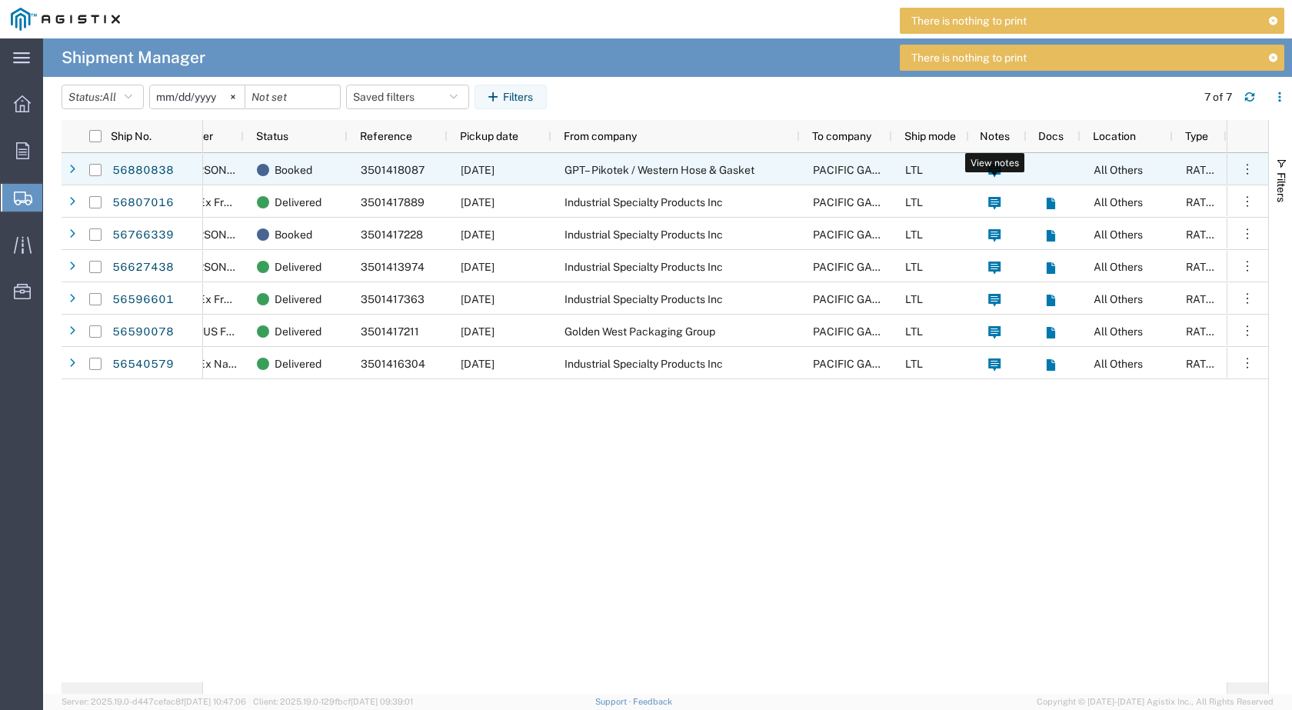
click at [992, 172] on icon at bounding box center [994, 171] width 13 height 13
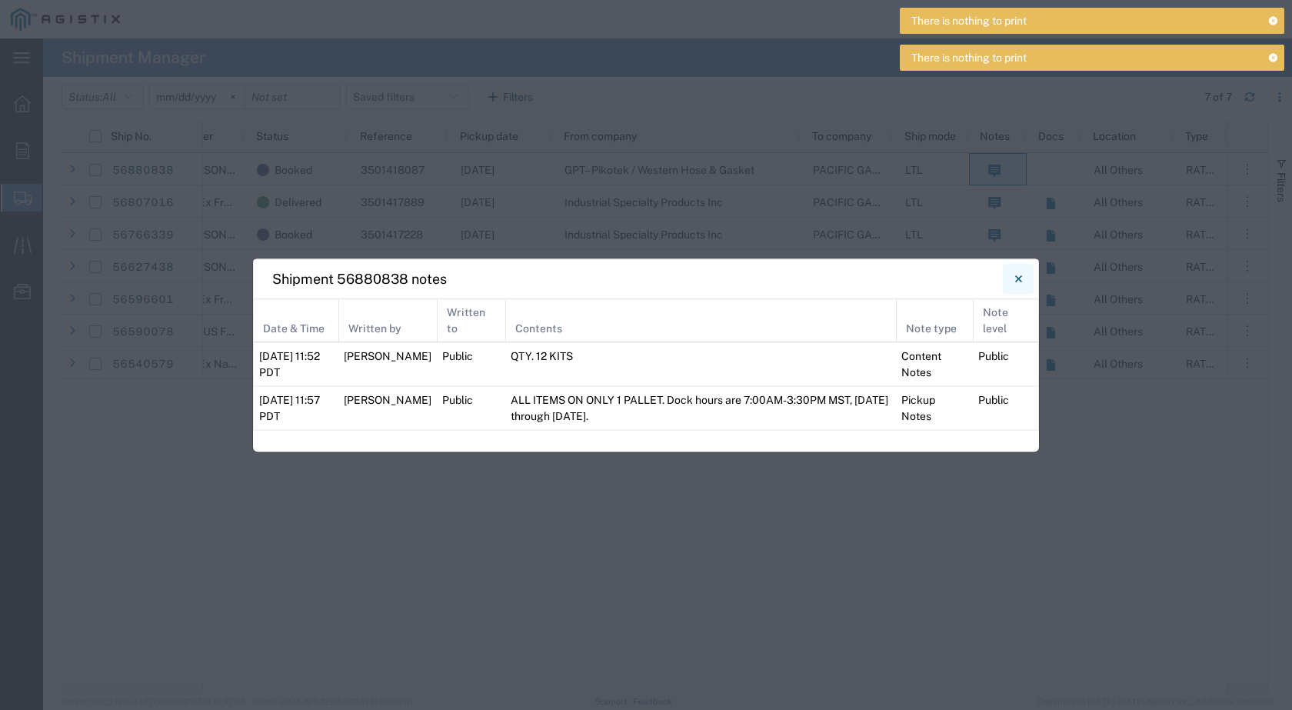
click at [1017, 281] on icon "Close" at bounding box center [1018, 278] width 7 height 18
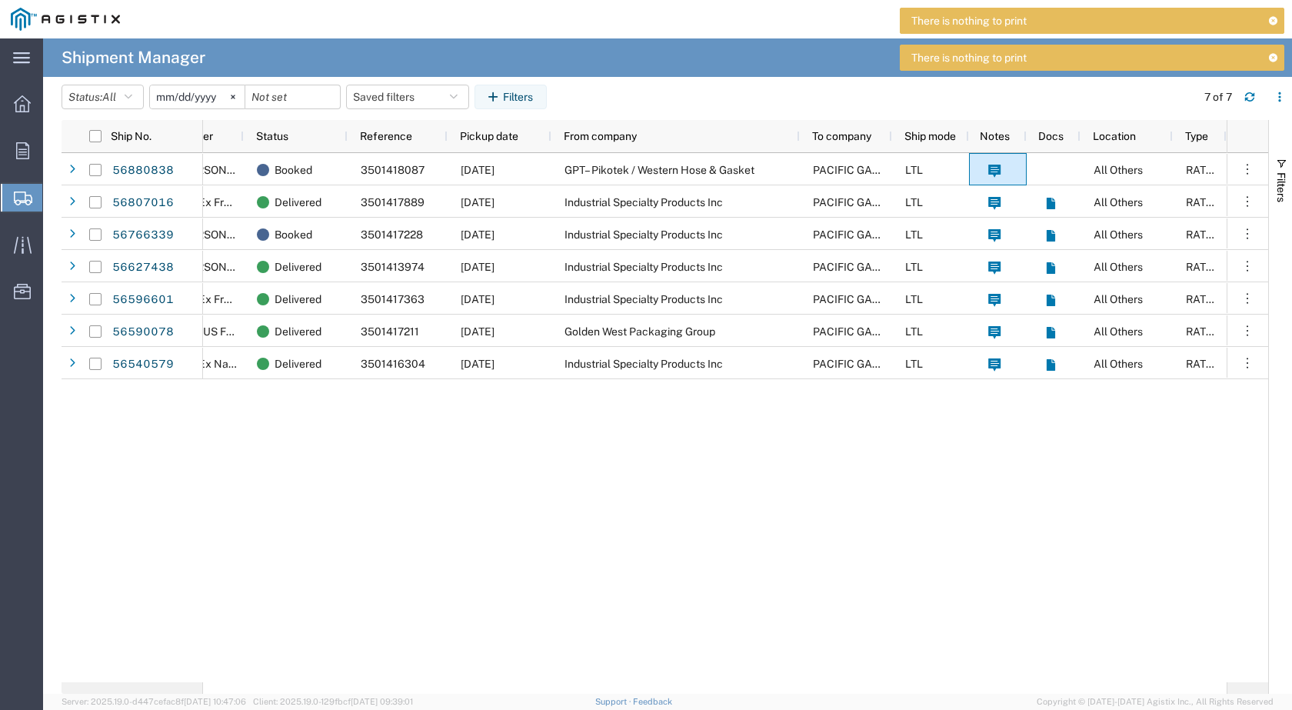
click at [986, 489] on div "[PERSON_NAME] Booked 3501418087 [DATE] GPT– Pikotek / Western Hose & Gasket PAC…" at bounding box center [714, 417] width 1023 height 529
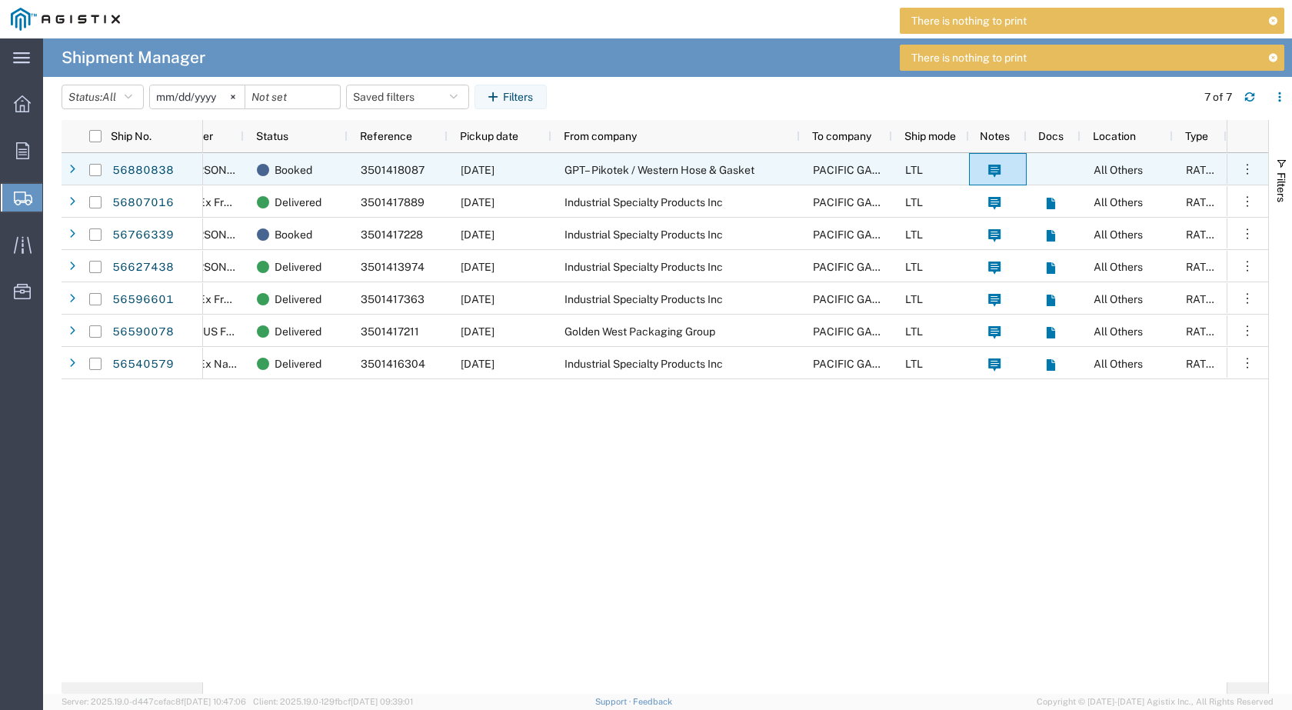
click at [1045, 165] on agx-ag-table-icon-cell at bounding box center [1050, 170] width 11 height 12
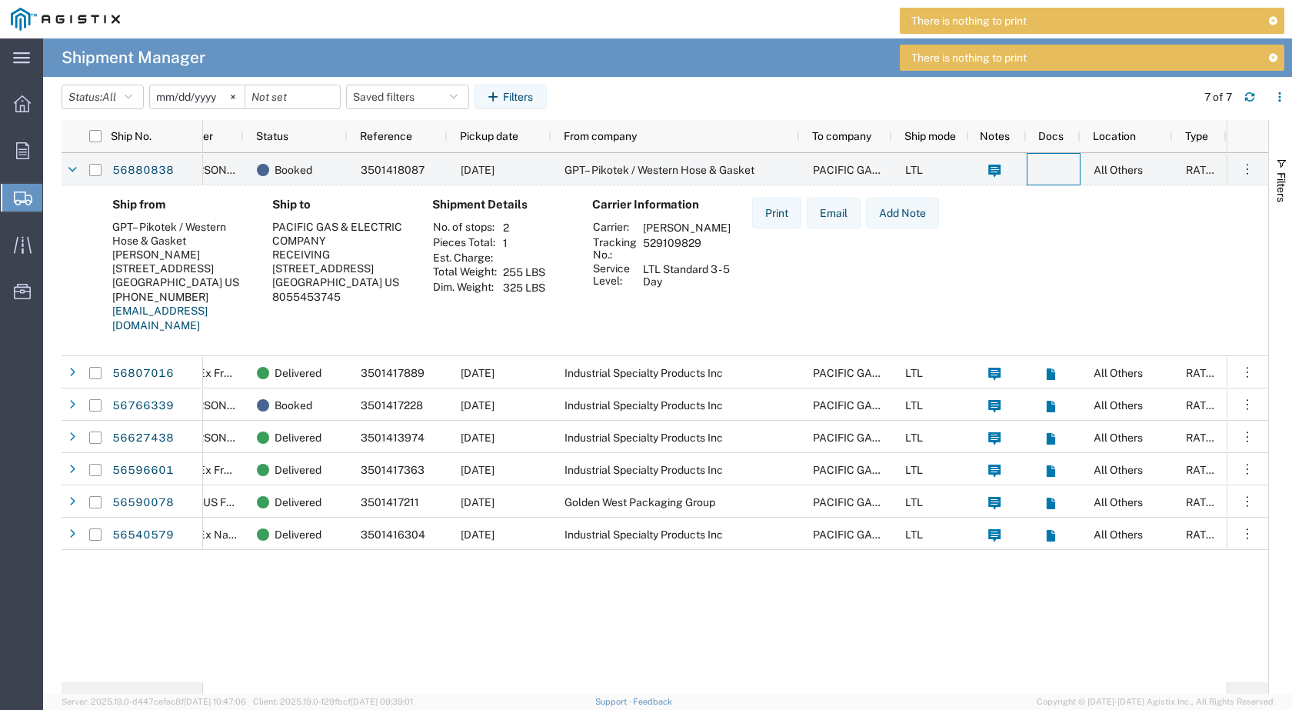
click at [1042, 215] on div "Ship from GPT– Pikotek / Western Hose & Gasket [PERSON_NAME] [STREET_ADDRESS][P…" at bounding box center [677, 271] width 1155 height 147
click at [161, 171] on link "56880838" at bounding box center [142, 170] width 63 height 25
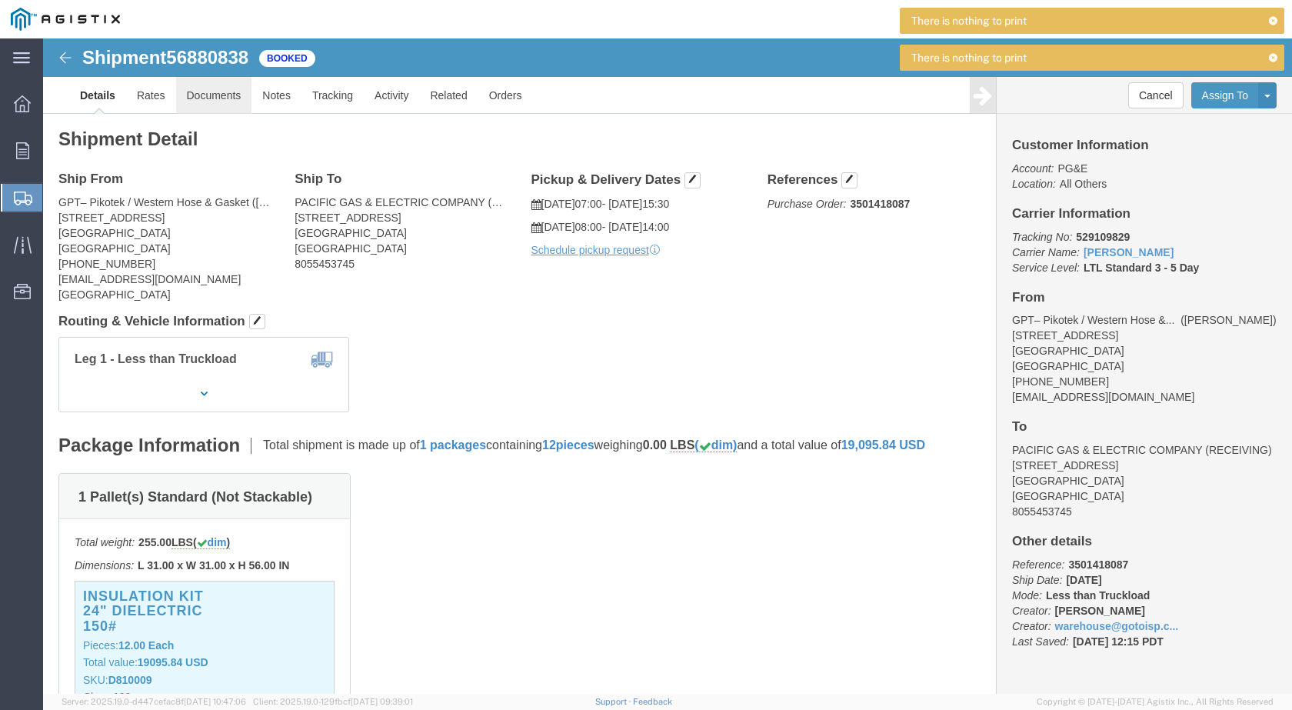
click link "Documents"
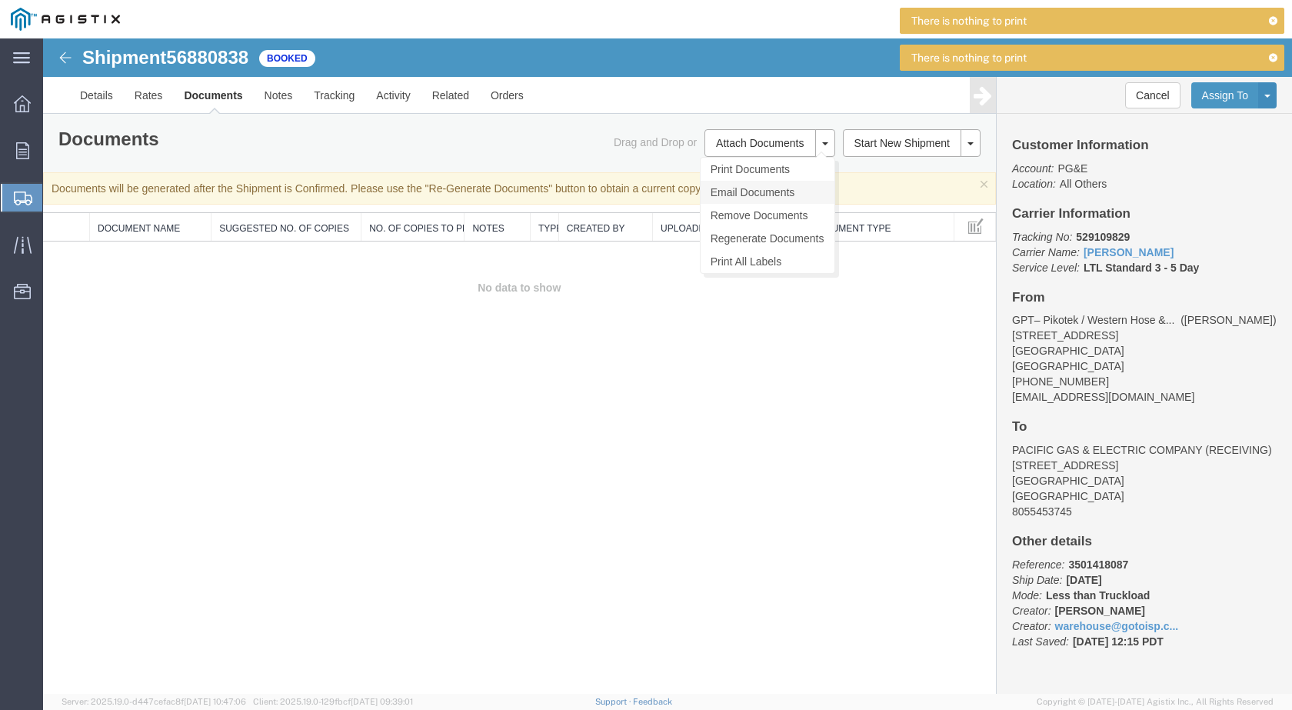
click at [766, 195] on link "Email Documents" at bounding box center [767, 192] width 134 height 23
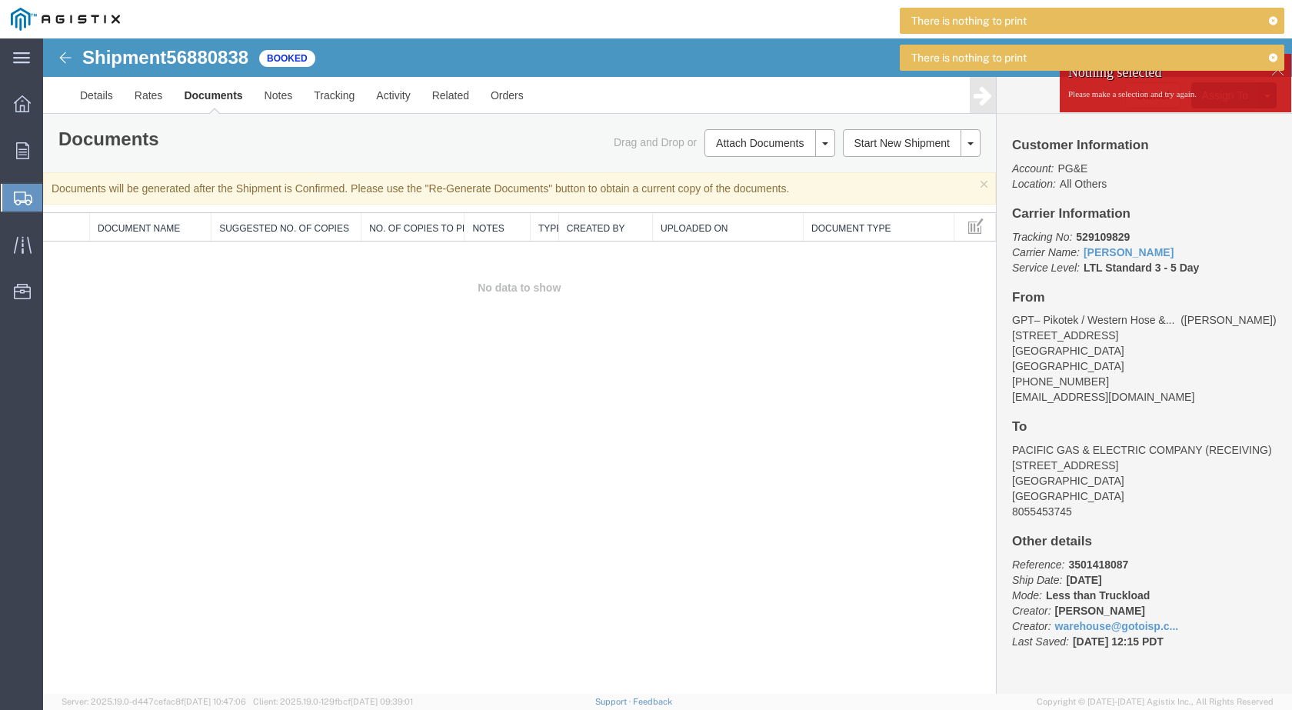
click at [645, 342] on div "Shipment 56880838 0 of 0 Booked Details Rates Documents Notes Tracking Activity…" at bounding box center [667, 365] width 1248 height 655
click at [28, 17] on img at bounding box center [65, 19] width 109 height 23
